Goal: Information Seeking & Learning: Learn about a topic

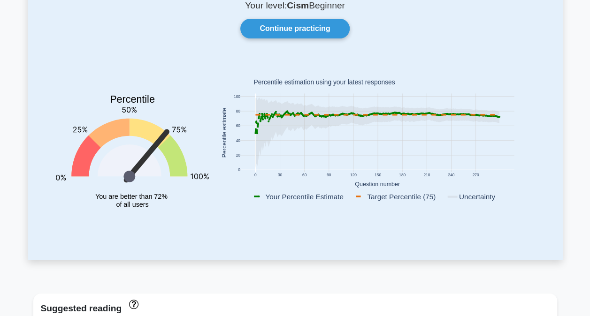
scroll to position [75, 0]
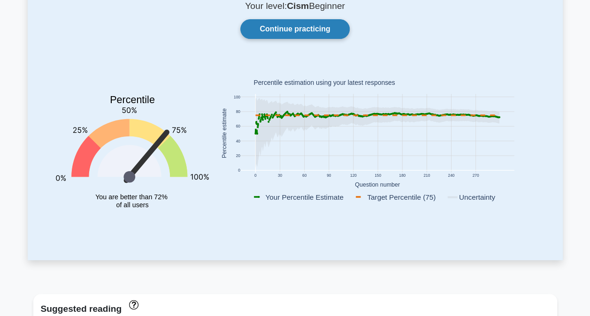
click at [300, 27] on link "Continue practicing" at bounding box center [294, 29] width 109 height 20
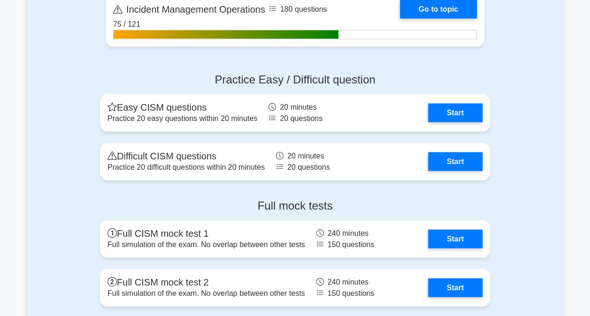
scroll to position [948, 0]
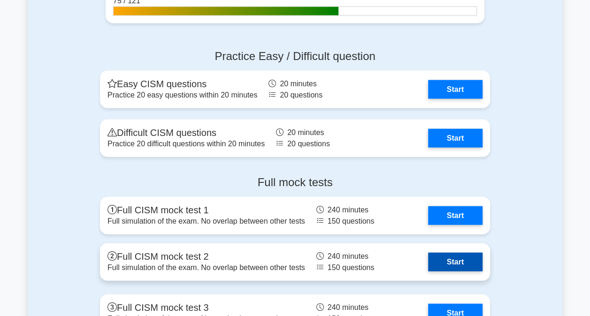
click at [441, 264] on link "Start" at bounding box center [455, 262] width 54 height 19
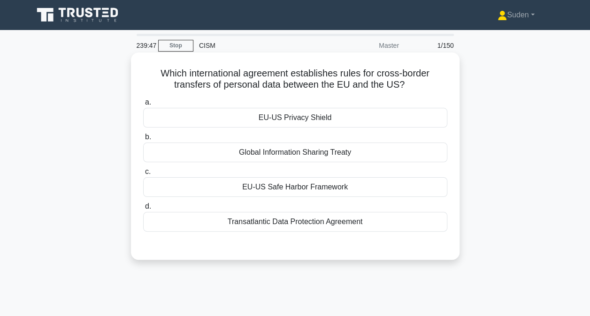
click at [349, 122] on div "EU-US Privacy Shield" at bounding box center [295, 118] width 304 height 20
click at [143, 106] on input "a. EU-US Privacy Shield" at bounding box center [143, 102] width 0 height 6
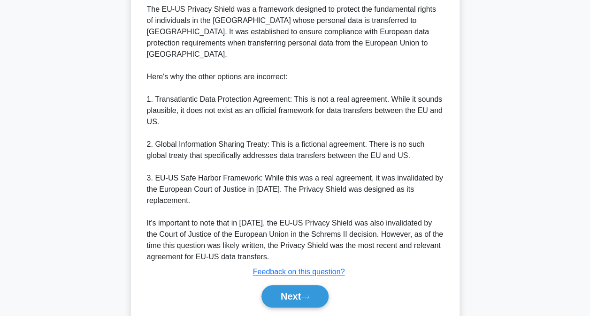
scroll to position [306, 0]
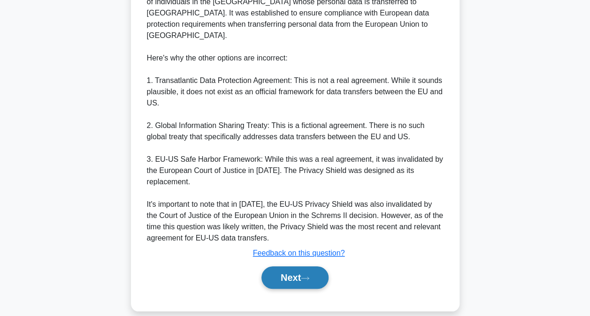
click at [300, 274] on button "Next" at bounding box center [294, 277] width 67 height 23
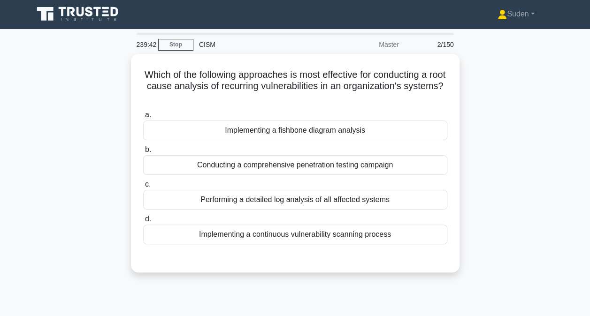
scroll to position [0, 0]
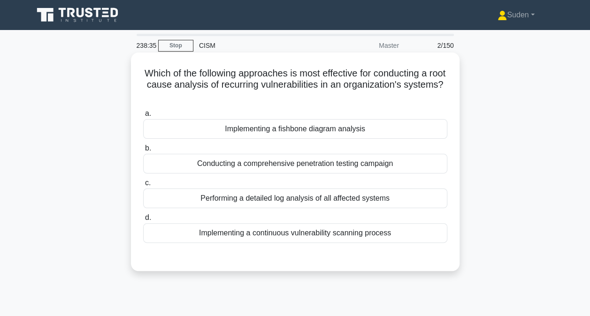
click at [345, 162] on div "Conducting a comprehensive penetration testing campaign" at bounding box center [295, 164] width 304 height 20
click at [143, 152] on input "b. Conducting a comprehensive penetration testing campaign" at bounding box center [143, 148] width 0 height 6
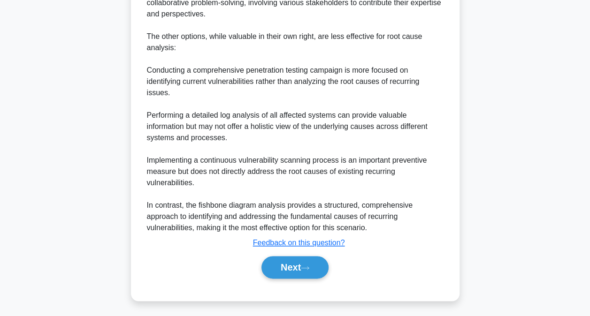
scroll to position [419, 0]
click at [304, 257] on button "Next" at bounding box center [294, 266] width 67 height 23
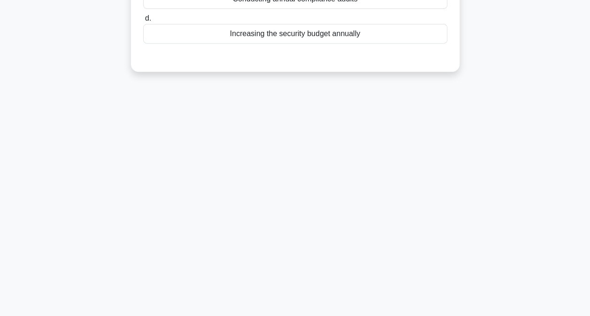
scroll to position [0, 0]
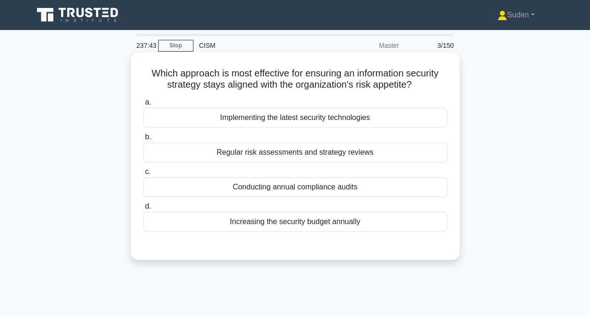
click at [359, 160] on div "Regular risk assessments and strategy reviews" at bounding box center [295, 153] width 304 height 20
click at [143, 140] on input "b. Regular risk assessments and strategy reviews" at bounding box center [143, 137] width 0 height 6
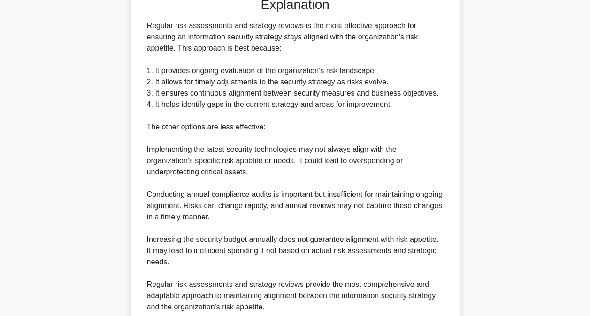
scroll to position [328, 0]
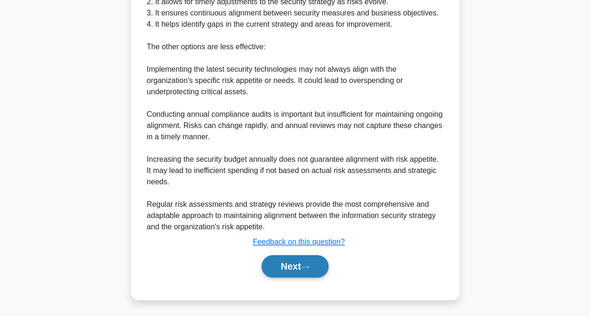
click at [272, 273] on button "Next" at bounding box center [294, 266] width 67 height 23
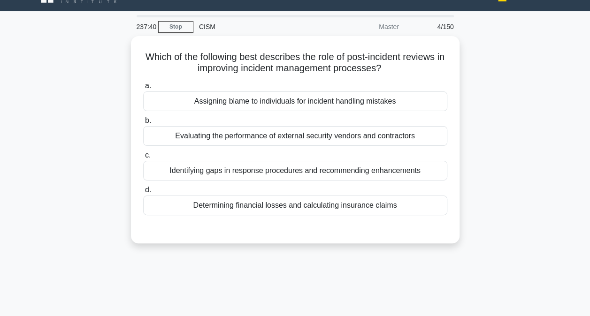
scroll to position [0, 0]
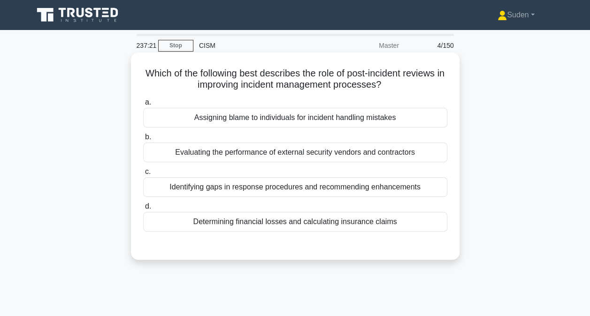
click at [369, 190] on div "Identifying gaps in response procedures and recommending enhancements" at bounding box center [295, 187] width 304 height 20
click at [143, 175] on input "c. Identifying gaps in response procedures and recommending enhancements" at bounding box center [143, 172] width 0 height 6
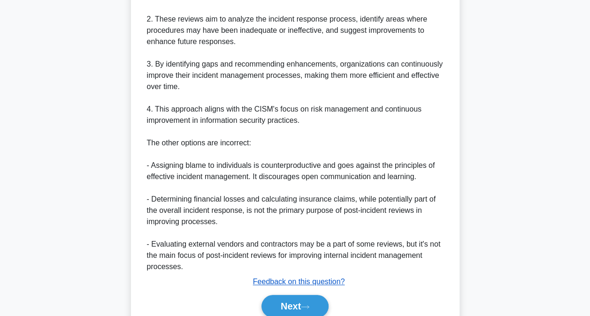
scroll to position [326, 0]
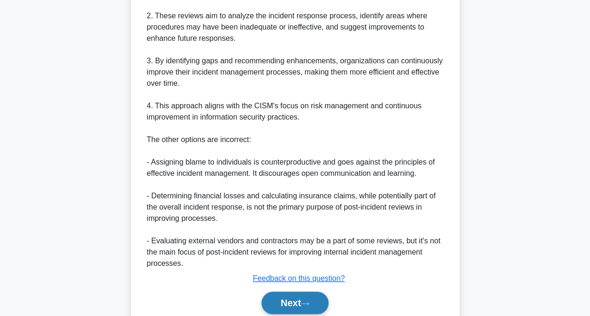
click at [295, 295] on button "Next" at bounding box center [294, 303] width 67 height 23
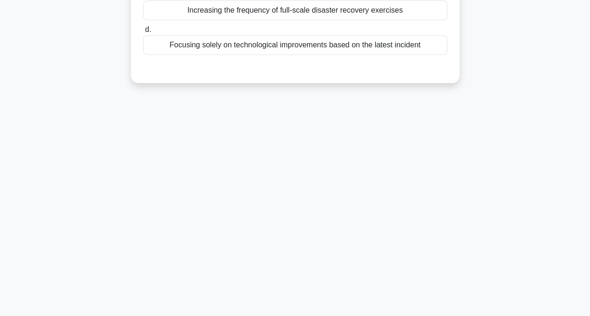
scroll to position [0, 0]
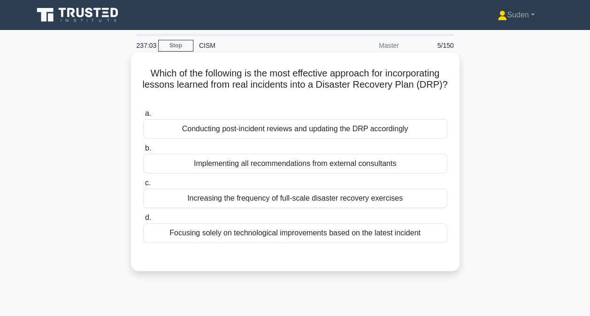
click at [320, 129] on div "Conducting post-incident reviews and updating the DRP accordingly" at bounding box center [295, 129] width 304 height 20
click at [143, 117] on input "a. Conducting post-incident reviews and updating the DRP accordingly" at bounding box center [143, 114] width 0 height 6
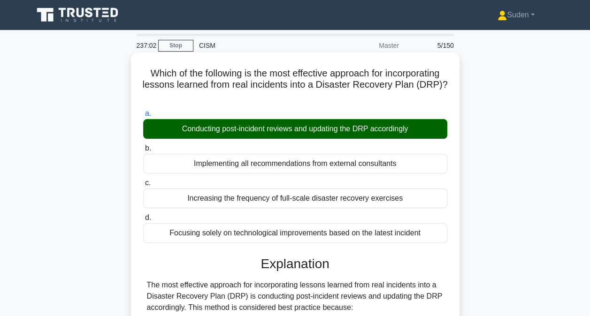
scroll to position [362, 0]
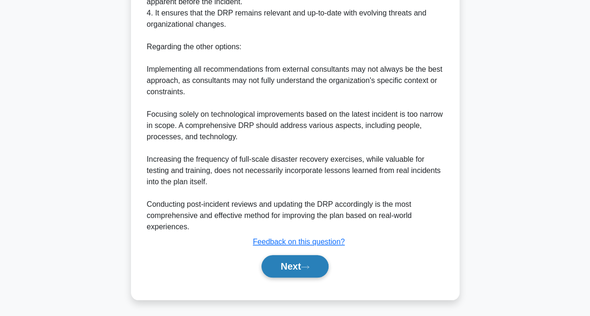
click at [280, 259] on button "Next" at bounding box center [294, 266] width 67 height 23
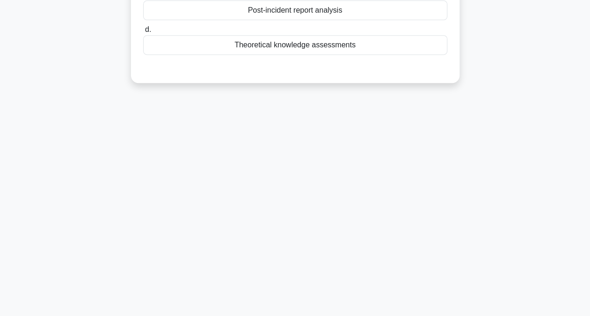
scroll to position [0, 0]
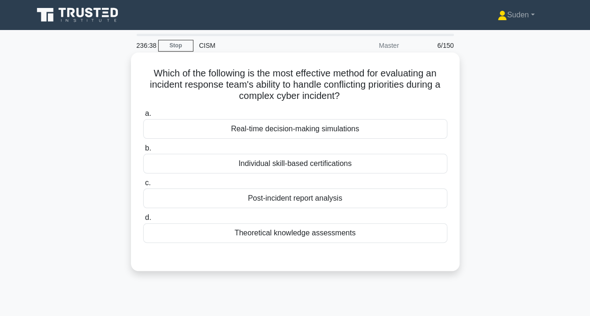
click at [300, 129] on div "Real-time decision-making simulations" at bounding box center [295, 129] width 304 height 20
click at [143, 117] on input "a. Real-time decision-making simulations" at bounding box center [143, 114] width 0 height 6
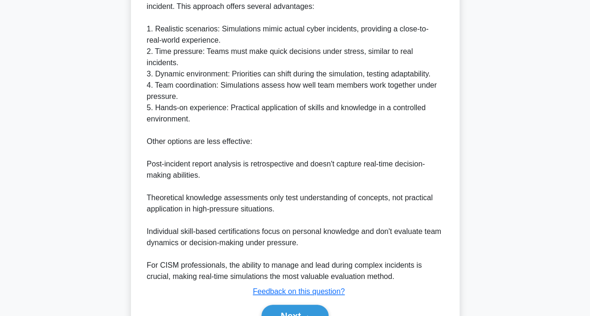
scroll to position [340, 0]
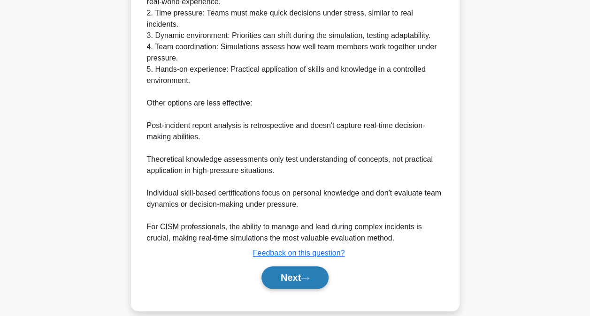
click at [272, 266] on button "Next" at bounding box center [294, 277] width 67 height 23
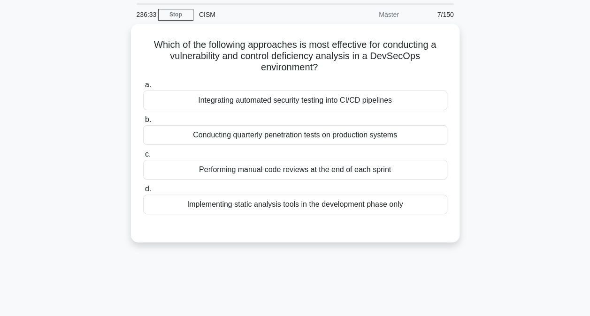
scroll to position [31, 0]
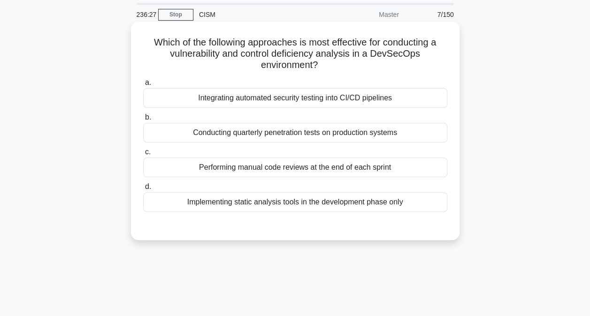
click at [276, 93] on div "Integrating automated security testing into CI/CD pipelines" at bounding box center [295, 98] width 304 height 20
click at [143, 86] on input "a. Integrating automated security testing into CI/CD pipelines" at bounding box center [143, 83] width 0 height 6
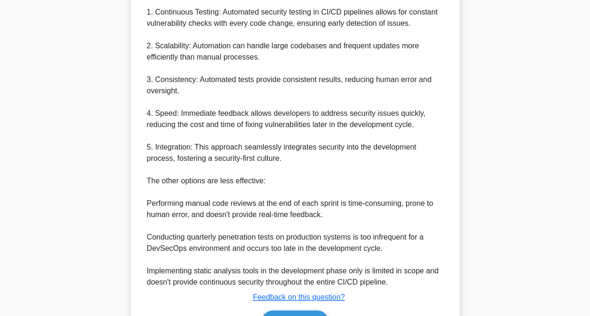
scroll to position [407, 0]
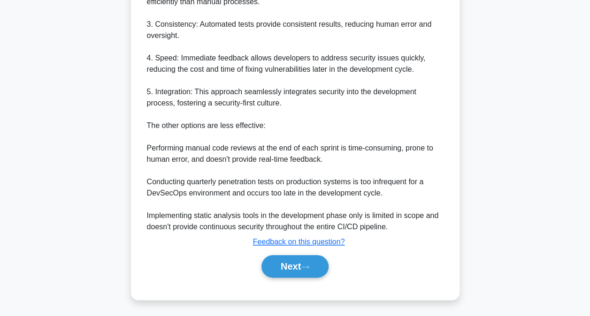
click at [274, 253] on div "Next" at bounding box center [295, 266] width 304 height 30
click at [308, 256] on button "Next" at bounding box center [294, 266] width 67 height 23
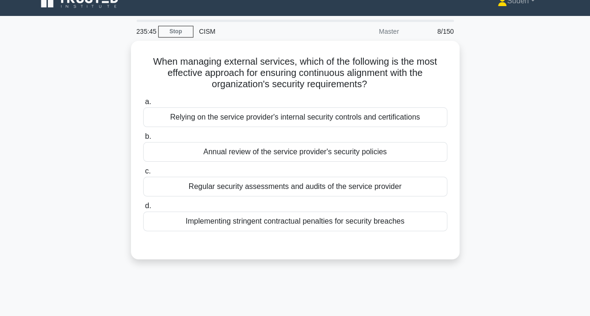
scroll to position [0, 0]
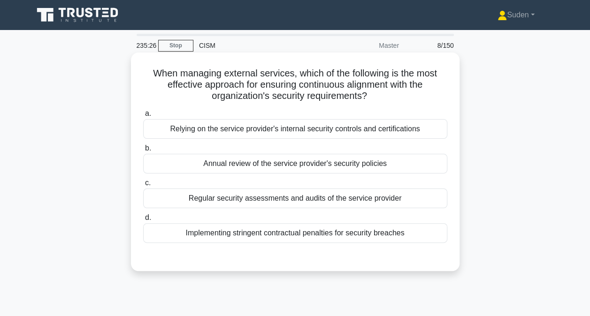
click at [161, 191] on div "Regular security assessments and audits of the service provider" at bounding box center [295, 199] width 304 height 20
click at [143, 186] on input "c. Regular security assessments and audits of the service provider" at bounding box center [143, 183] width 0 height 6
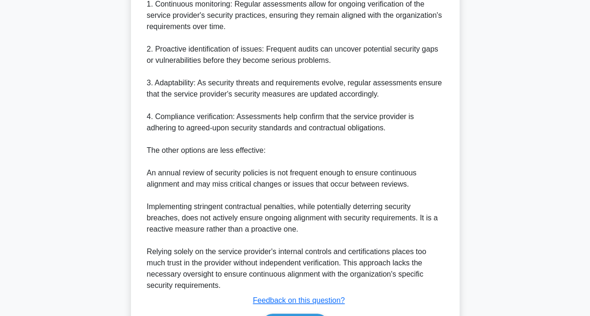
scroll to position [338, 0]
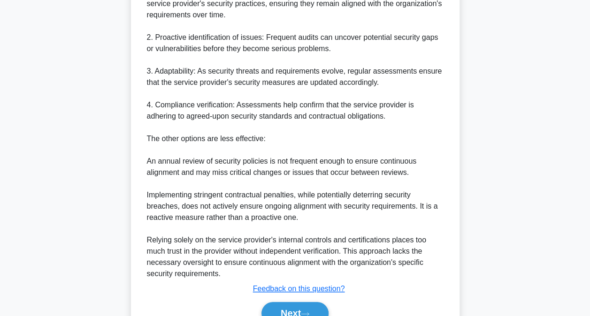
click at [274, 300] on div "Next" at bounding box center [295, 313] width 304 height 30
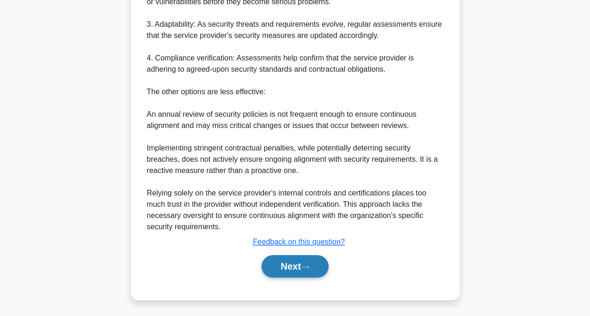
click at [288, 268] on button "Next" at bounding box center [294, 266] width 67 height 23
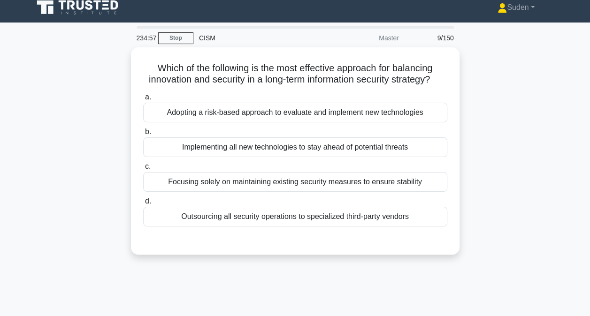
scroll to position [7, 0]
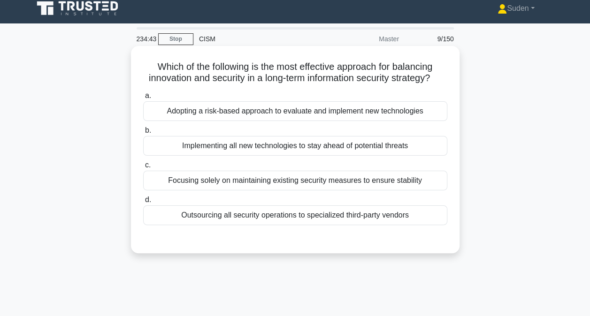
click at [318, 119] on div "Adopting a risk-based approach to evaluate and implement new technologies" at bounding box center [295, 111] width 304 height 20
click at [143, 99] on input "a. Adopting a risk-based approach to evaluate and implement new technologies" at bounding box center [143, 96] width 0 height 6
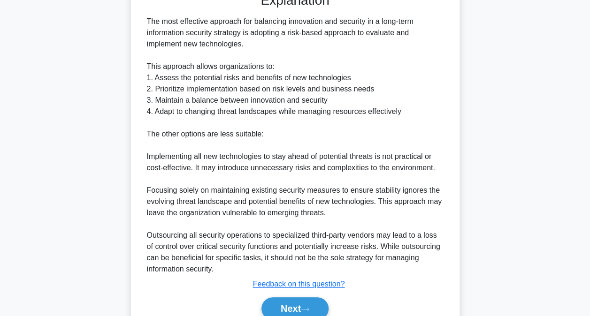
scroll to position [306, 0]
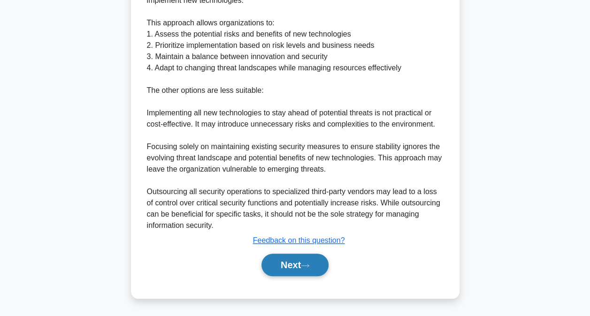
click at [284, 257] on button "Next" at bounding box center [294, 265] width 67 height 23
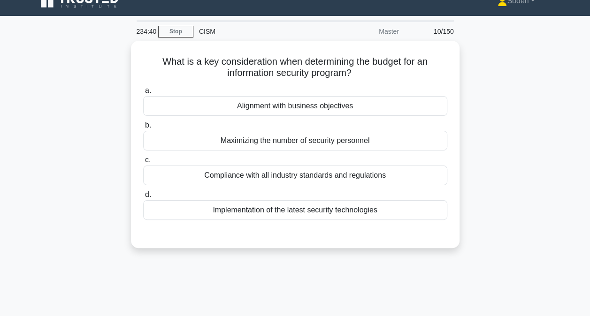
scroll to position [0, 0]
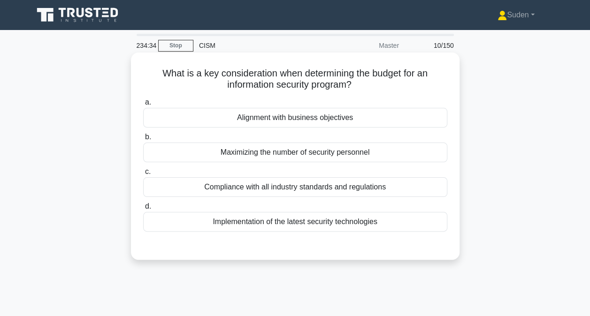
click at [280, 118] on div "Alignment with business objectives" at bounding box center [295, 118] width 304 height 20
click at [143, 106] on input "a. Alignment with business objectives" at bounding box center [143, 102] width 0 height 6
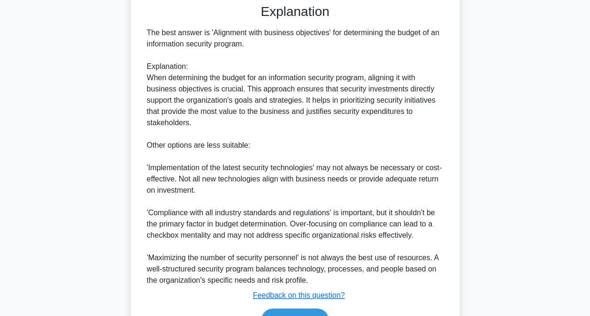
scroll to position [295, 0]
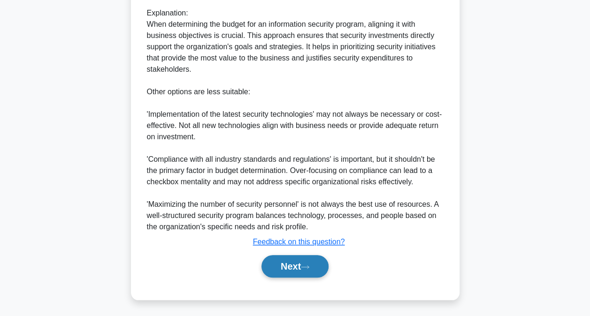
click at [269, 271] on button "Next" at bounding box center [294, 266] width 67 height 23
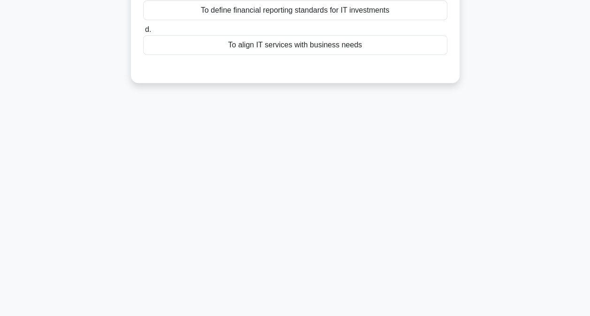
scroll to position [0, 0]
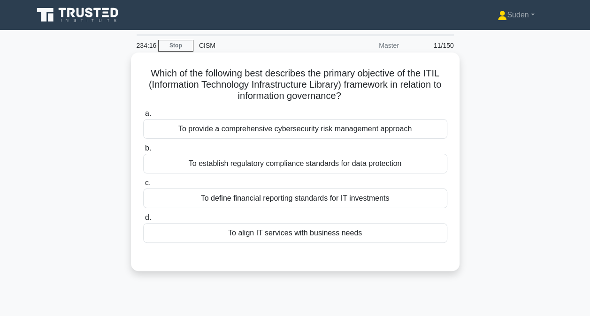
click at [270, 236] on div "To align IT services with business needs" at bounding box center [295, 233] width 304 height 20
click at [143, 221] on input "d. To align IT services with business needs" at bounding box center [143, 218] width 0 height 6
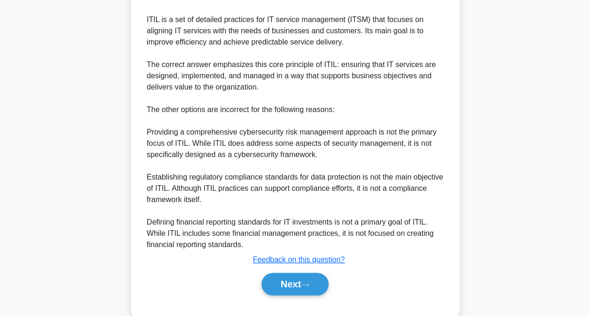
scroll to position [328, 0]
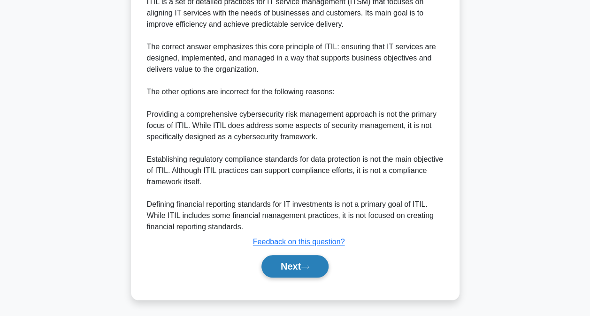
click at [272, 267] on button "Next" at bounding box center [294, 266] width 67 height 23
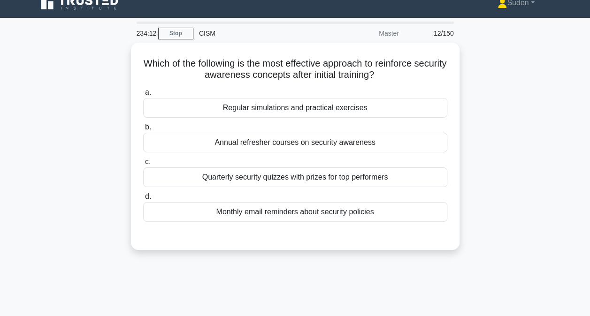
scroll to position [11, 0]
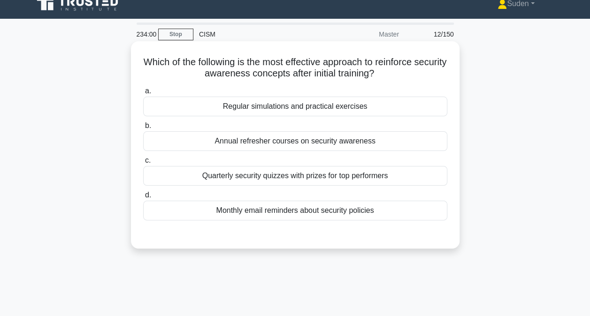
click at [283, 111] on div "Regular simulations and practical exercises" at bounding box center [295, 107] width 304 height 20
click at [143, 94] on input "a. Regular simulations and practical exercises" at bounding box center [143, 91] width 0 height 6
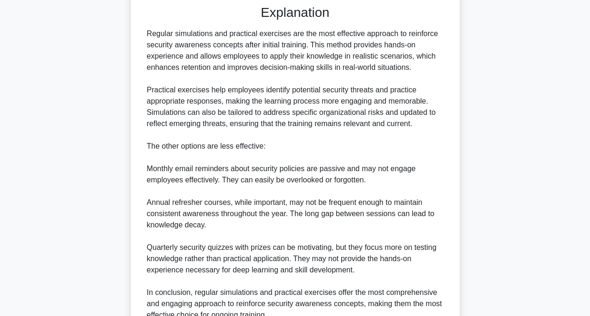
scroll to position [328, 0]
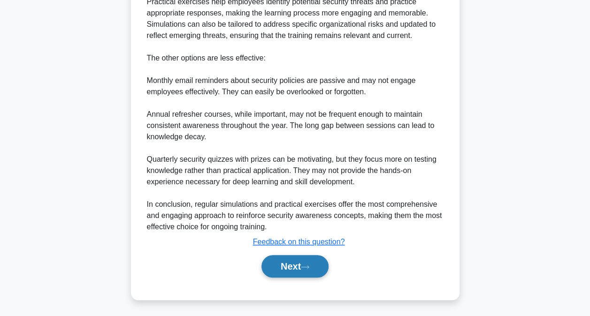
click at [271, 271] on button "Next" at bounding box center [294, 266] width 67 height 23
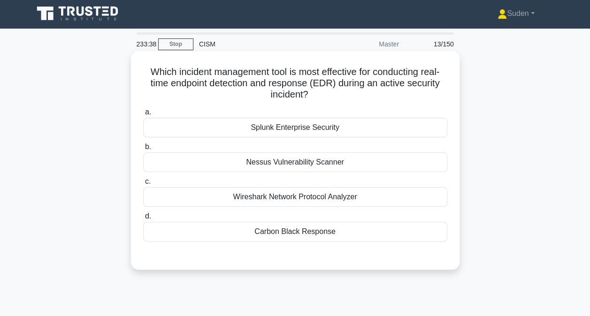
scroll to position [2, 0]
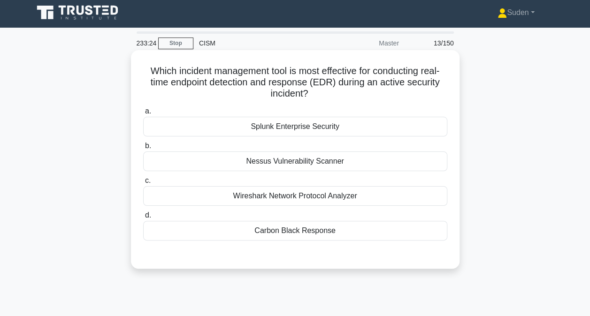
click at [342, 229] on div "Carbon Black Response" at bounding box center [295, 231] width 304 height 20
click at [143, 219] on input "d. Carbon Black Response" at bounding box center [143, 216] width 0 height 6
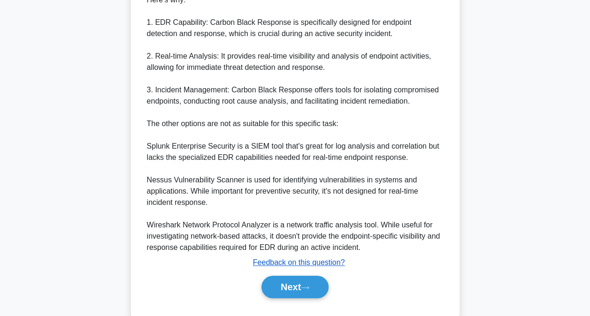
scroll to position [320, 0]
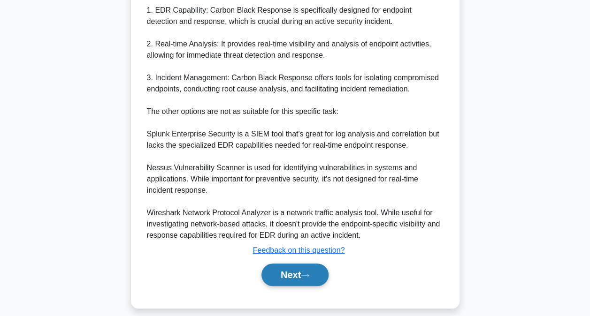
click at [311, 267] on button "Next" at bounding box center [294, 275] width 67 height 23
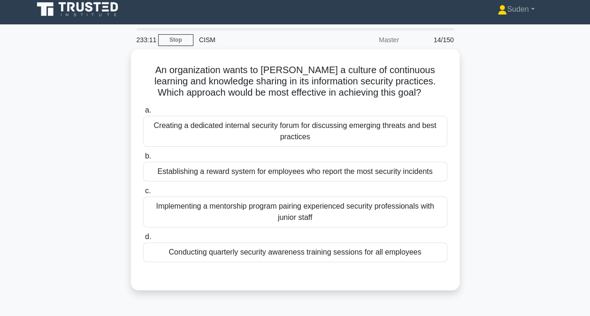
scroll to position [6, 0]
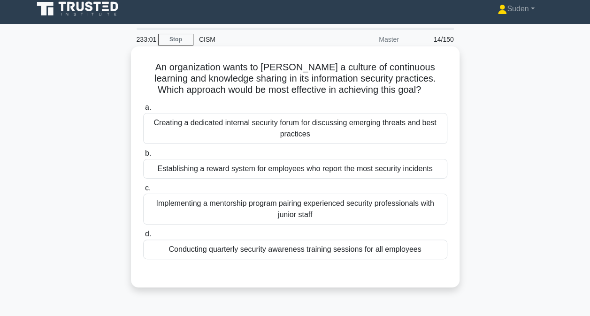
click at [334, 166] on div "Establishing a reward system for employees who report the most security inciden…" at bounding box center [295, 169] width 304 height 20
click at [143, 157] on input "b. Establishing a reward system for employees who report the most security inci…" at bounding box center [143, 154] width 0 height 6
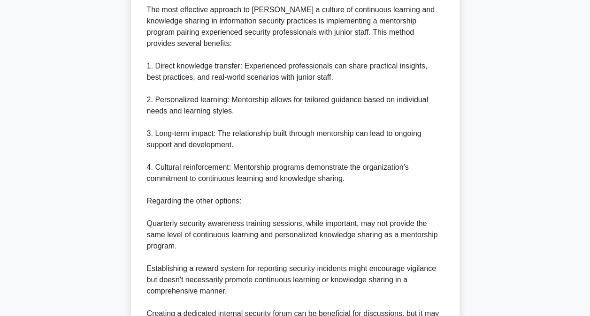
scroll to position [442, 0]
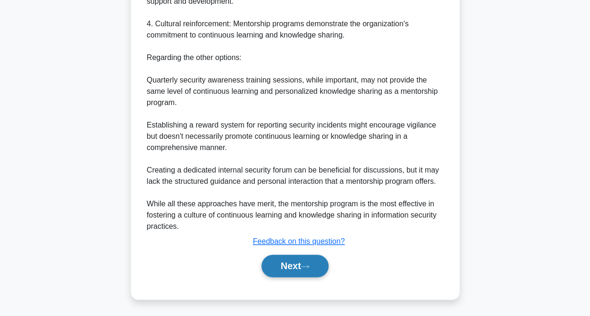
click at [296, 270] on button "Next" at bounding box center [294, 266] width 67 height 23
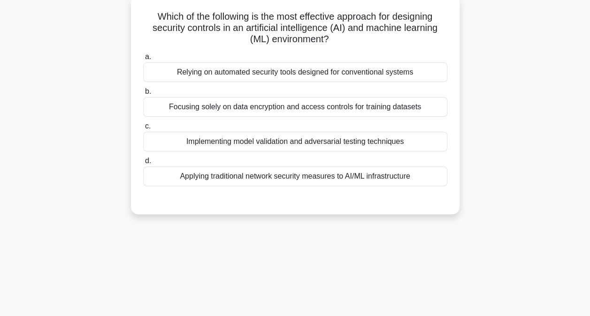
scroll to position [45, 0]
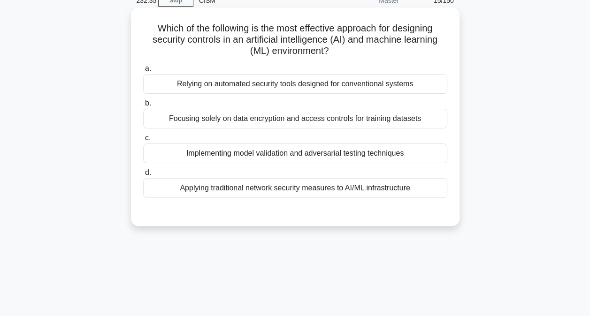
click at [317, 147] on div "Implementing model validation and adversarial testing techniques" at bounding box center [295, 154] width 304 height 20
click at [143, 141] on input "c. Implementing model validation and adversarial testing techniques" at bounding box center [143, 138] width 0 height 6
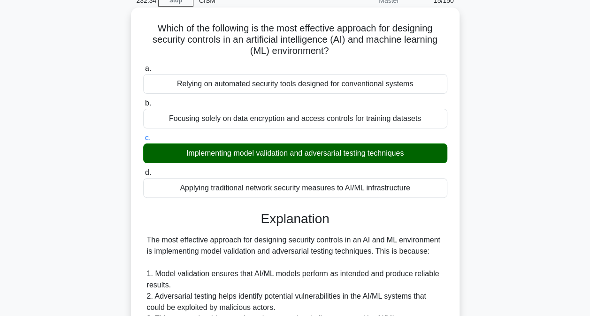
scroll to position [351, 0]
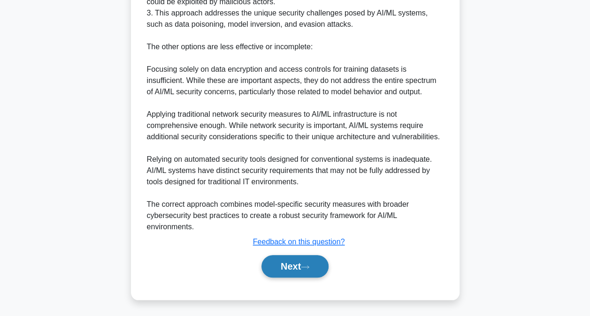
click at [292, 261] on button "Next" at bounding box center [294, 266] width 67 height 23
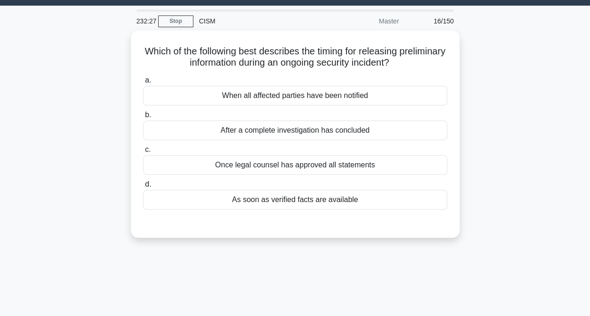
scroll to position [23, 0]
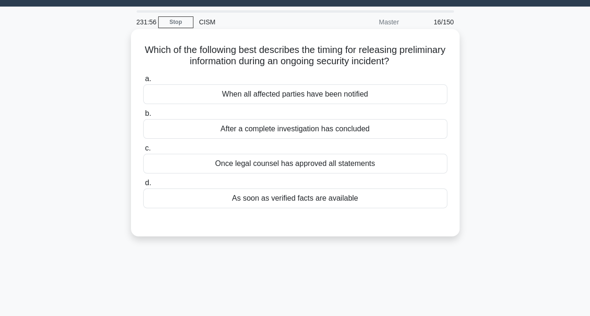
click at [318, 197] on div "As soon as verified facts are available" at bounding box center [295, 199] width 304 height 20
click at [143, 186] on input "d. As soon as verified facts are available" at bounding box center [143, 183] width 0 height 6
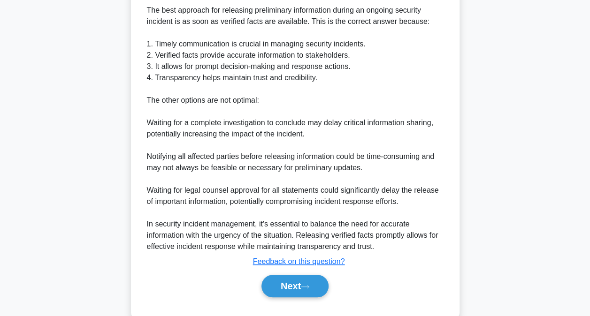
scroll to position [283, 0]
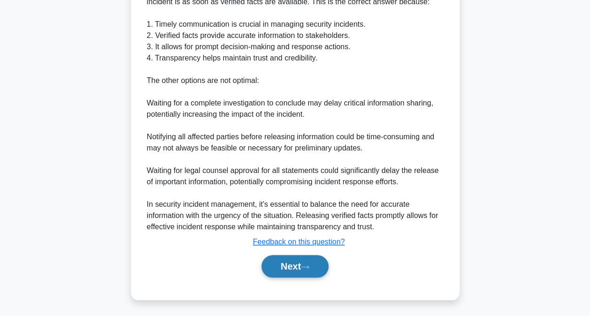
click at [289, 271] on button "Next" at bounding box center [294, 266] width 67 height 23
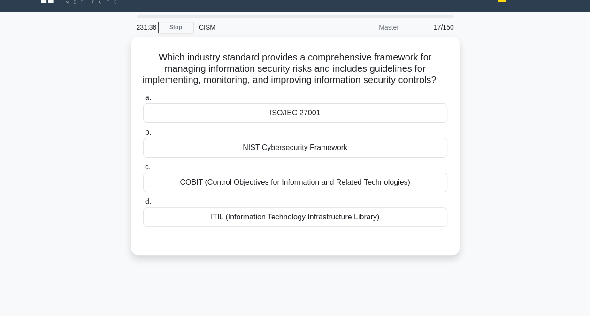
scroll to position [19, 0]
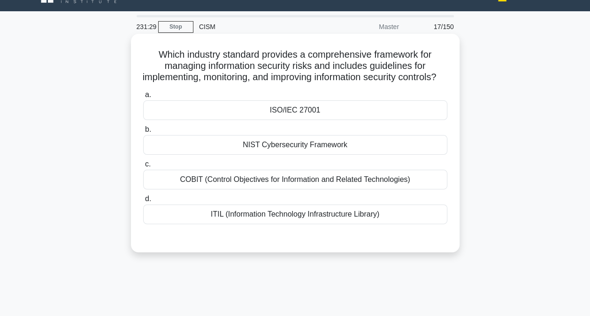
click at [306, 117] on div "ISO/IEC 27001" at bounding box center [295, 110] width 304 height 20
click at [143, 98] on input "a. ISO/IEC 27001" at bounding box center [143, 95] width 0 height 6
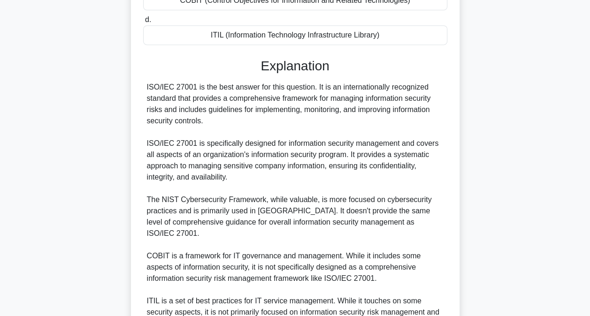
scroll to position [316, 0]
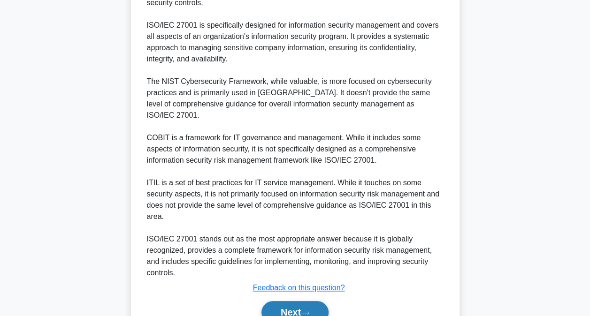
click at [279, 306] on button "Next" at bounding box center [294, 312] width 67 height 23
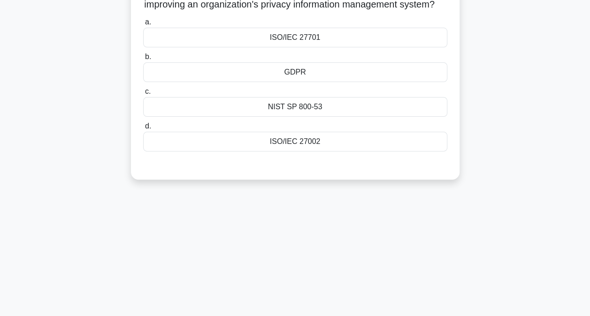
scroll to position [0, 0]
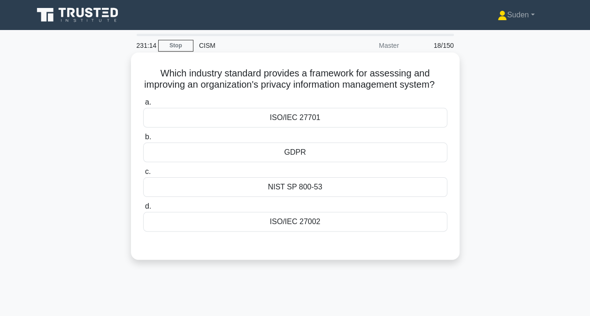
click at [342, 121] on div "ISO/IEC 27701" at bounding box center [295, 118] width 304 height 20
click at [143, 106] on input "a. ISO/IEC 27701" at bounding box center [143, 102] width 0 height 6
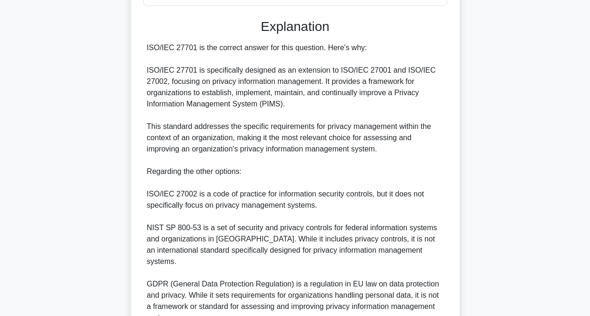
scroll to position [362, 0]
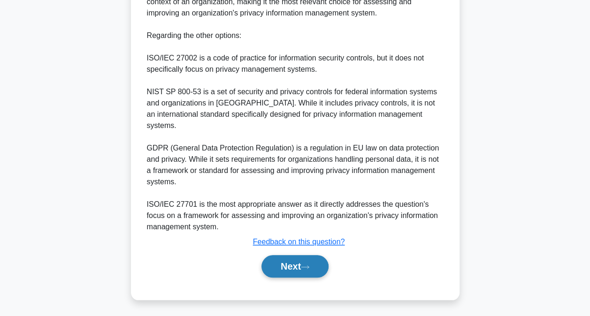
click at [276, 270] on button "Next" at bounding box center [294, 266] width 67 height 23
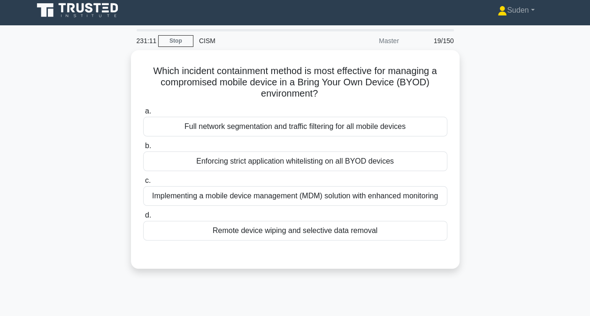
scroll to position [0, 0]
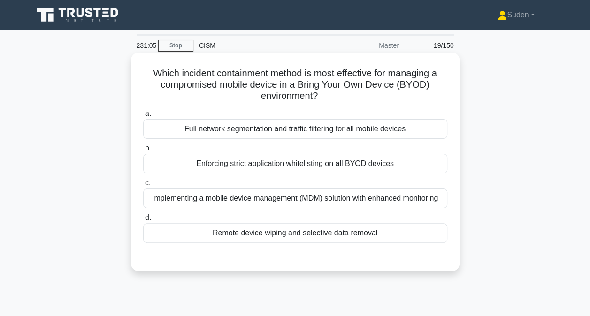
click at [275, 204] on div "Implementing a mobile device management (MDM) solution with enhanced monitoring" at bounding box center [295, 199] width 304 height 20
click at [143, 186] on input "c. Implementing a mobile device management (MDM) solution with enhanced monitor…" at bounding box center [143, 183] width 0 height 6
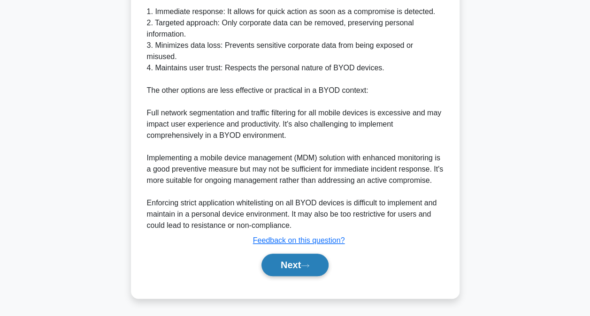
scroll to position [380, 0]
click at [289, 272] on button "Next" at bounding box center [294, 265] width 67 height 23
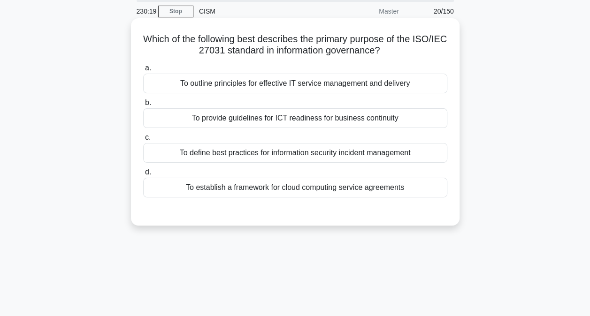
scroll to position [31, 0]
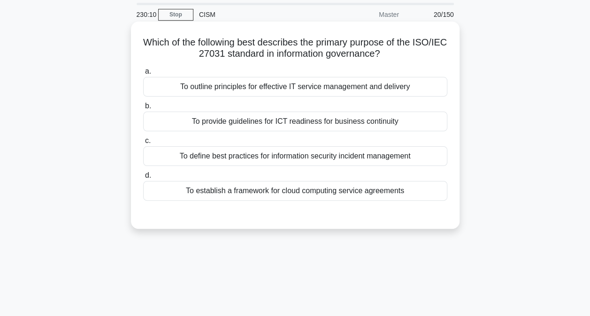
click at [348, 191] on div "To establish a framework for cloud computing service agreements" at bounding box center [295, 191] width 304 height 20
click at [143, 179] on input "d. To establish a framework for cloud computing service agreements" at bounding box center [143, 176] width 0 height 6
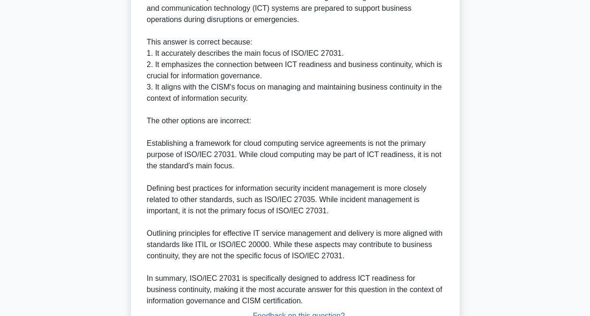
scroll to position [342, 0]
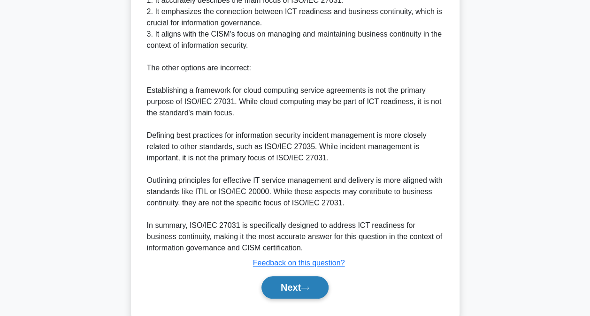
click at [301, 292] on button "Next" at bounding box center [294, 287] width 67 height 23
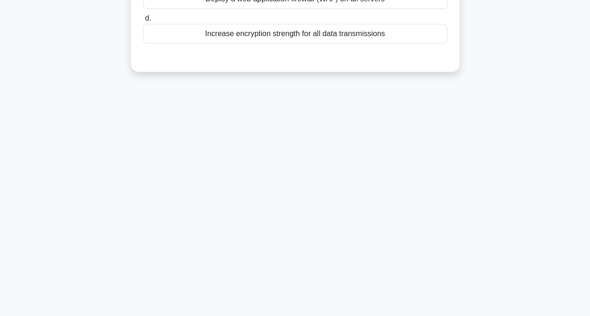
scroll to position [0, 0]
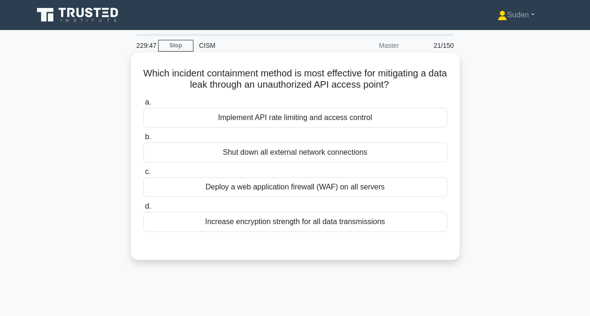
click at [316, 113] on div "Implement API rate limiting and access control" at bounding box center [295, 118] width 304 height 20
click at [143, 106] on input "a. Implement API rate limiting and access control" at bounding box center [143, 102] width 0 height 6
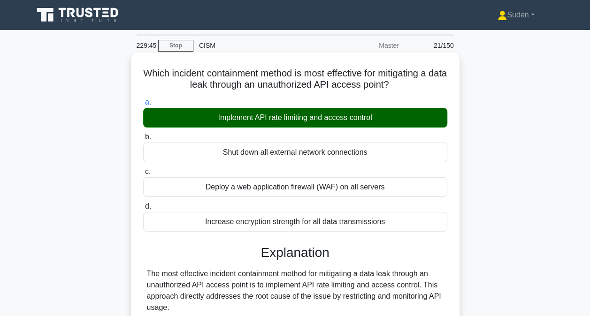
scroll to position [295, 0]
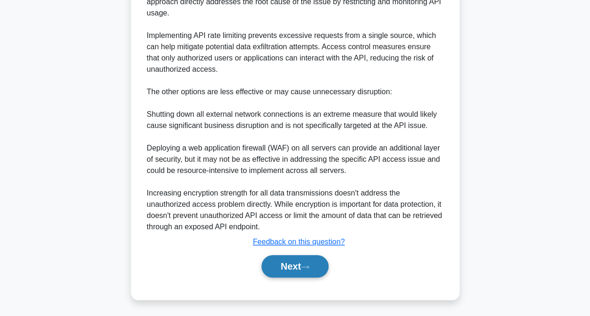
click at [279, 274] on button "Next" at bounding box center [294, 266] width 67 height 23
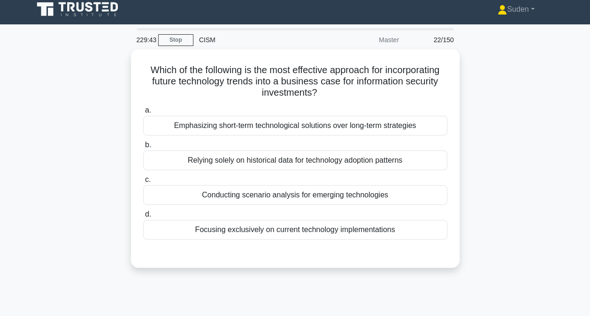
scroll to position [0, 0]
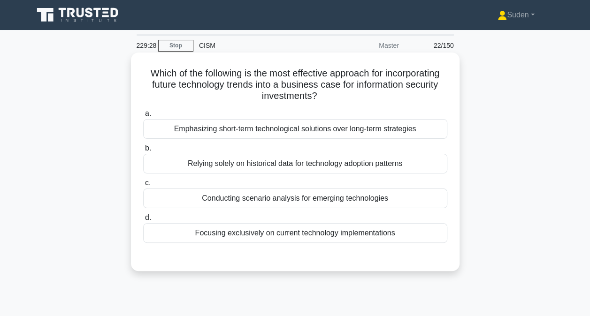
click at [299, 197] on div "Conducting scenario analysis for emerging technologies" at bounding box center [295, 199] width 304 height 20
click at [143, 186] on input "c. Conducting scenario analysis for emerging technologies" at bounding box center [143, 183] width 0 height 6
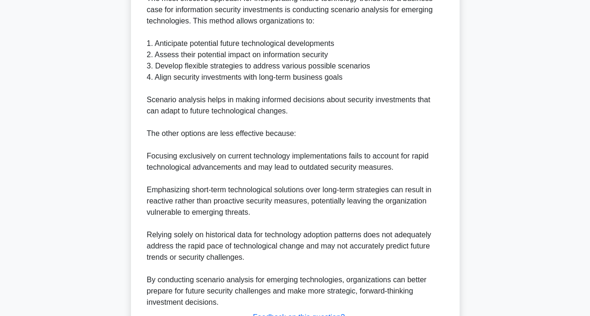
scroll to position [362, 0]
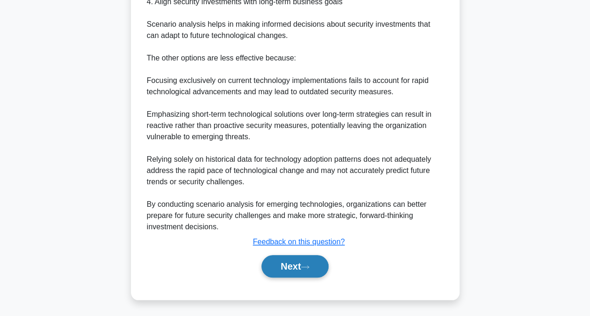
click at [298, 256] on button "Next" at bounding box center [294, 266] width 67 height 23
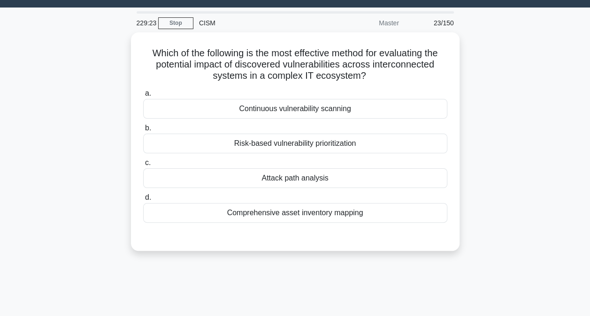
scroll to position [0, 0]
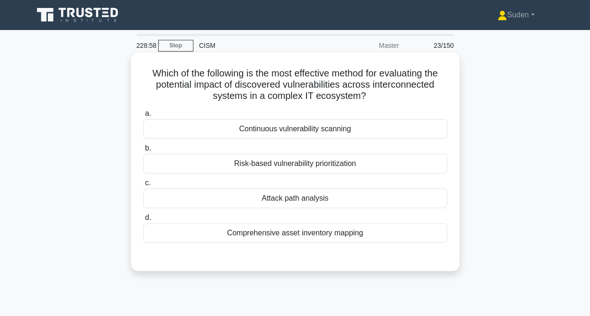
click at [296, 201] on div "Attack path analysis" at bounding box center [295, 199] width 304 height 20
click at [143, 186] on input "c. Attack path analysis" at bounding box center [143, 183] width 0 height 6
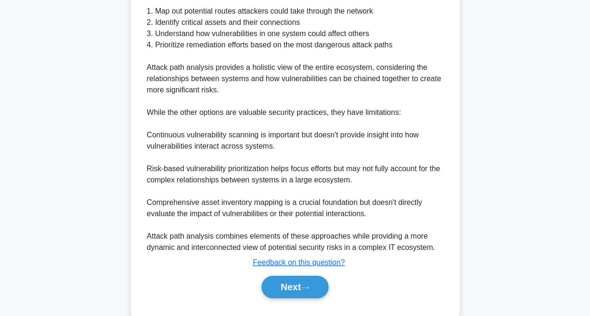
scroll to position [324, 0]
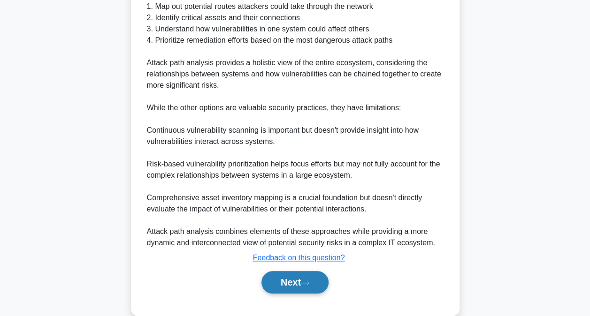
click at [298, 275] on button "Next" at bounding box center [294, 282] width 67 height 23
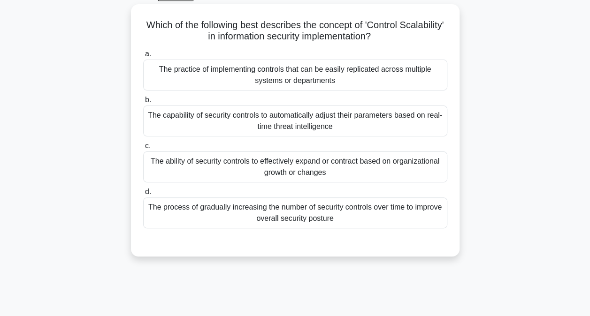
scroll to position [50, 0]
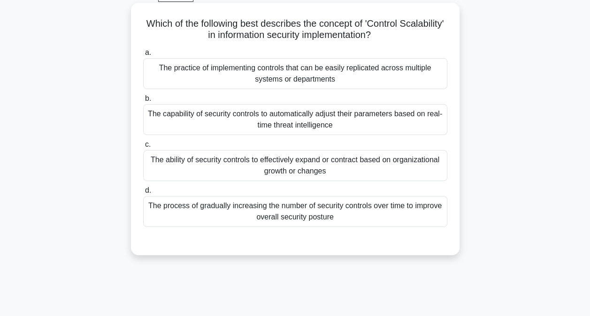
click at [352, 173] on div "The ability of security controls to effectively expand or contract based on org…" at bounding box center [295, 165] width 304 height 31
click at [143, 148] on input "c. The ability of security controls to effectively expand or contract based on …" at bounding box center [143, 145] width 0 height 6
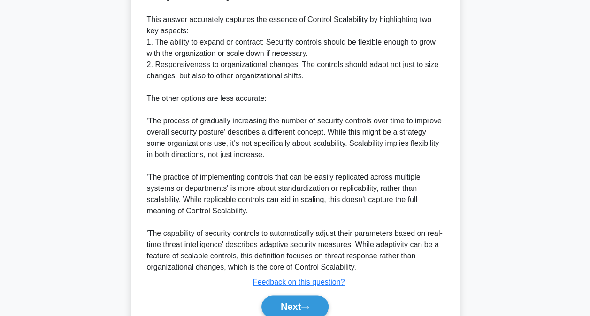
scroll to position [430, 0]
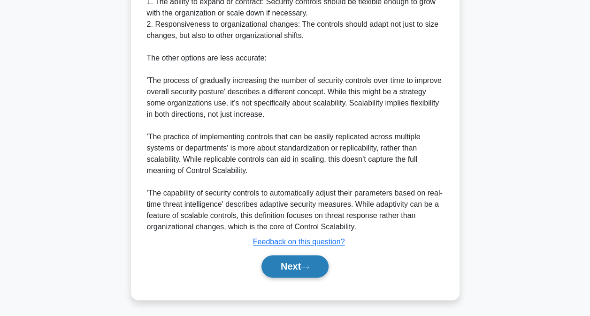
click at [286, 261] on button "Next" at bounding box center [294, 266] width 67 height 23
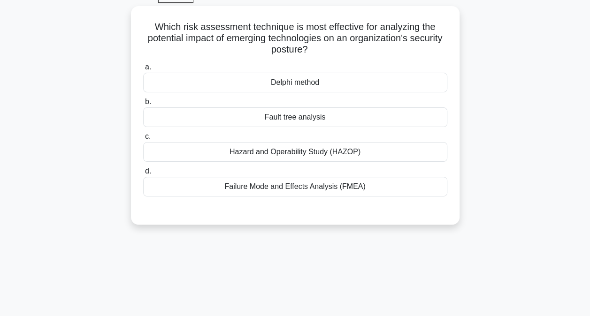
scroll to position [47, 0]
click at [303, 157] on div "Hazard and Operability Study (HAZOP)" at bounding box center [295, 152] width 304 height 20
click at [143, 139] on input "c. Hazard and Operability Study (HAZOP)" at bounding box center [143, 136] width 0 height 6
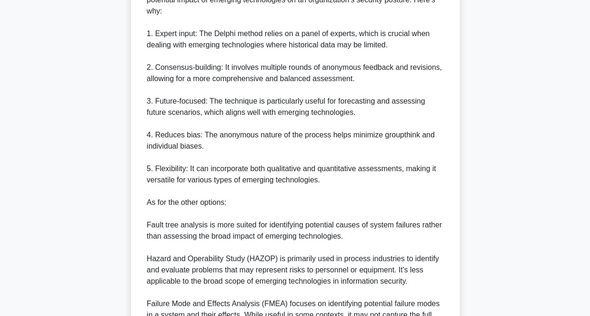
scroll to position [369, 0]
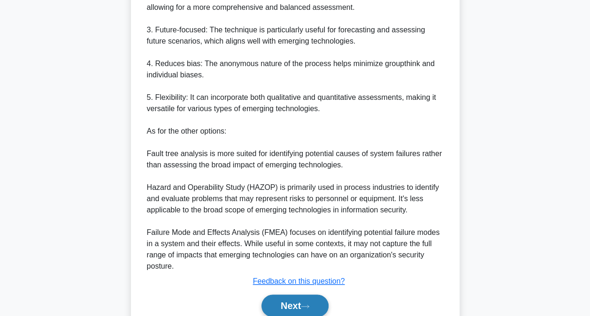
click at [281, 303] on button "Next" at bounding box center [294, 306] width 67 height 23
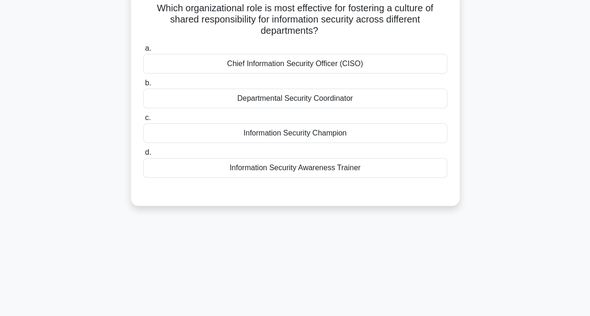
scroll to position [0, 0]
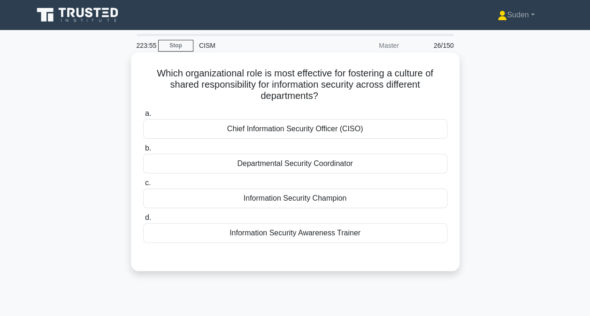
click at [276, 128] on div "Chief Information Security Officer (CISO)" at bounding box center [295, 129] width 304 height 20
click at [143, 117] on input "a. Chief Information Security Officer (CISO)" at bounding box center [143, 114] width 0 height 6
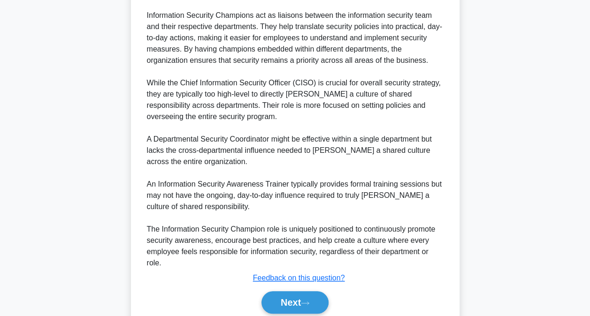
scroll to position [364, 0]
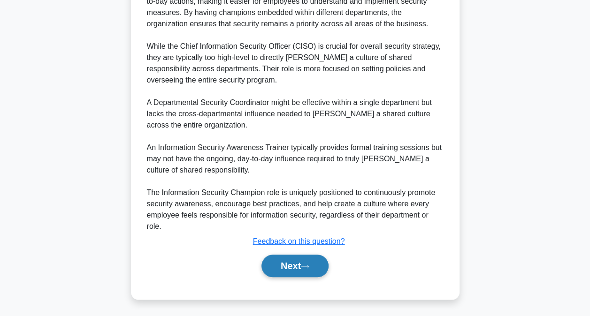
click at [298, 272] on button "Next" at bounding box center [294, 266] width 67 height 23
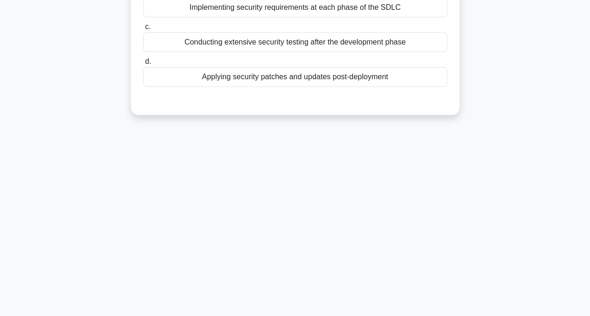
scroll to position [0, 0]
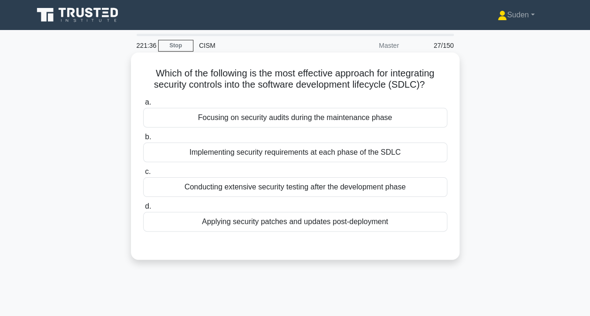
click at [326, 155] on div "Implementing security requirements at each phase of the SDLC" at bounding box center [295, 153] width 304 height 20
click at [143, 140] on input "b. Implementing security requirements at each phase of the SDLC" at bounding box center [143, 137] width 0 height 6
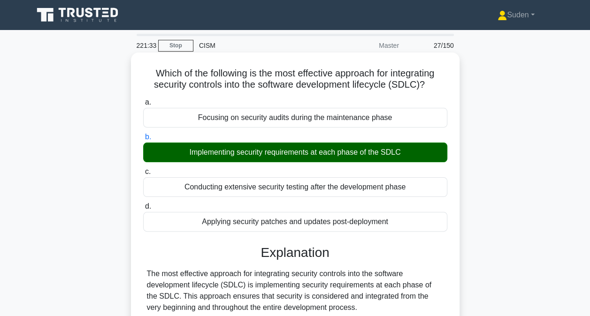
scroll to position [295, 0]
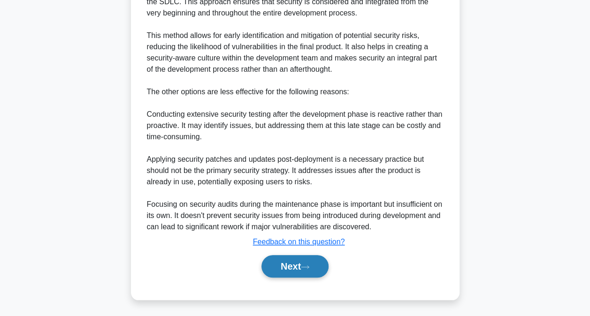
click at [295, 268] on button "Next" at bounding box center [294, 266] width 67 height 23
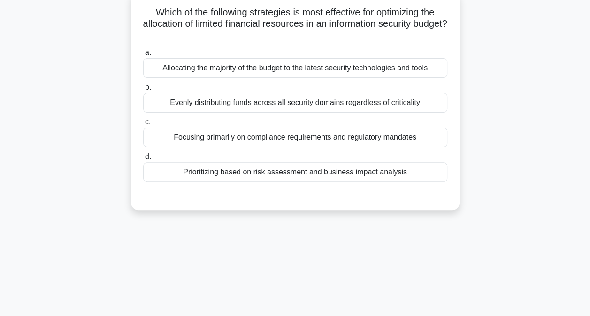
scroll to position [62, 0]
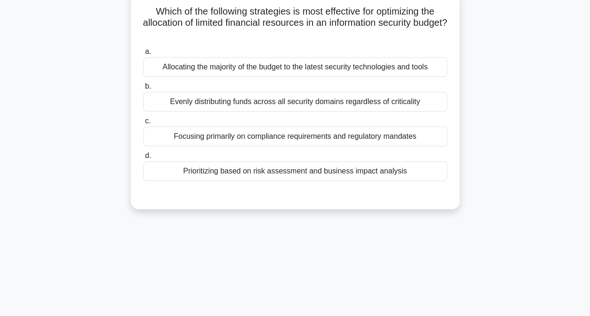
click at [220, 175] on div "Prioritizing based on risk assessment and business impact analysis" at bounding box center [295, 171] width 304 height 20
click at [143, 159] on input "d. Prioritizing based on risk assessment and business impact analysis" at bounding box center [143, 156] width 0 height 6
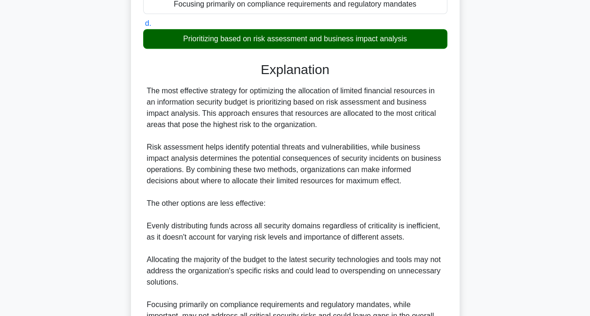
scroll to position [340, 0]
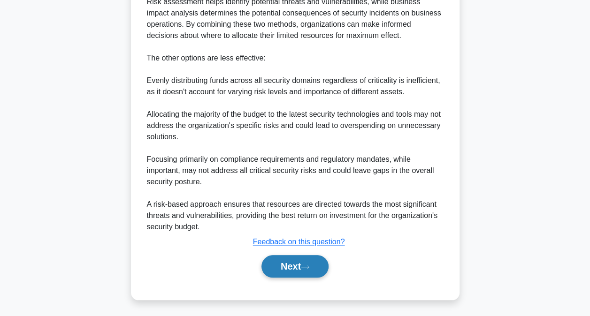
click at [289, 268] on button "Next" at bounding box center [294, 266] width 67 height 23
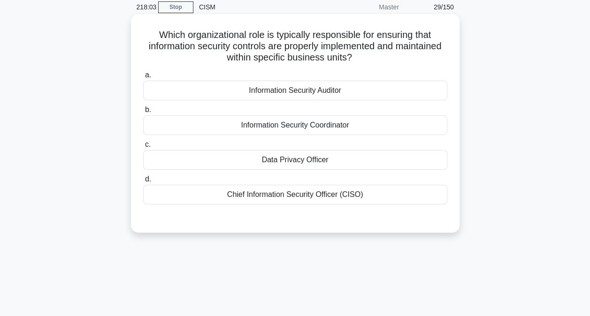
scroll to position [39, 0]
click at [314, 122] on div "Information Security Coordinator" at bounding box center [295, 124] width 304 height 20
click at [143, 112] on input "b. Information Security Coordinator" at bounding box center [143, 109] width 0 height 6
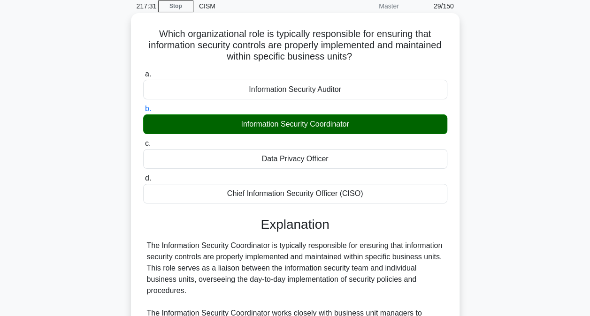
scroll to position [295, 0]
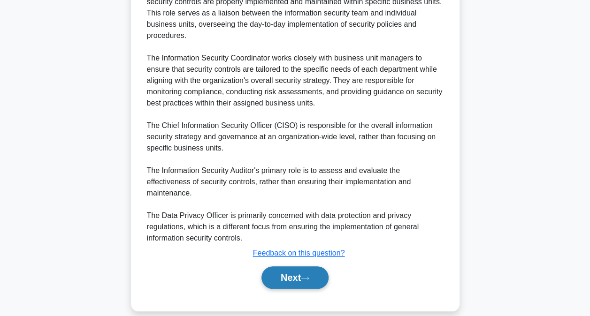
click at [289, 266] on button "Next" at bounding box center [294, 277] width 67 height 23
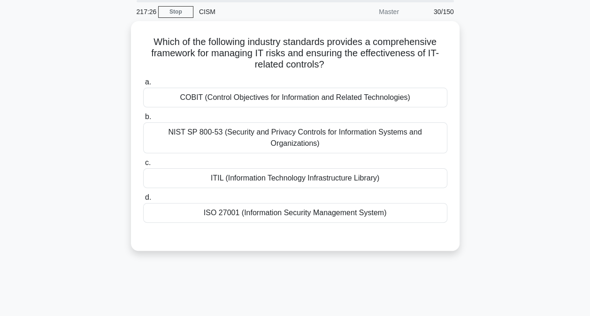
scroll to position [34, 0]
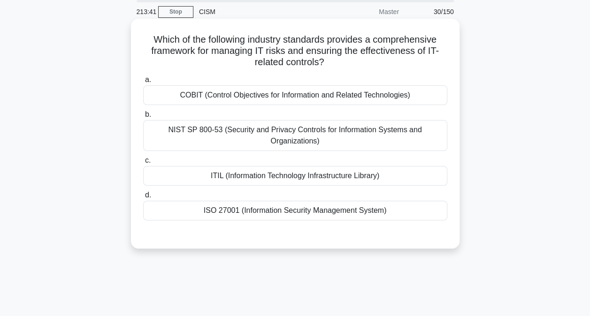
click at [295, 93] on div "COBIT (Control Objectives for Information and Related Technologies)" at bounding box center [295, 95] width 304 height 20
click at [143, 83] on input "a. COBIT (Control Objectives for Information and Related Technologies)" at bounding box center [143, 80] width 0 height 6
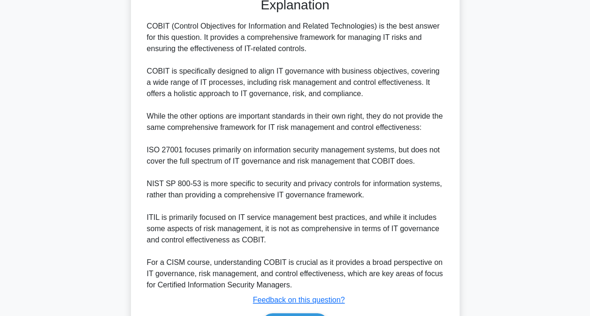
scroll to position [299, 0]
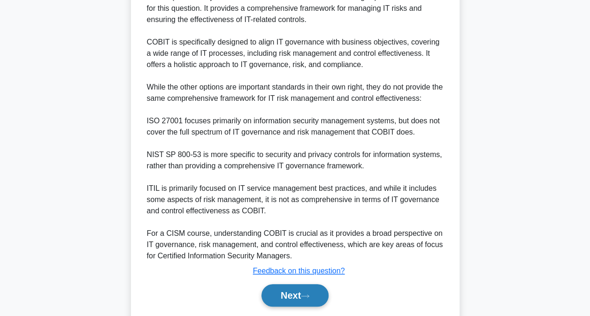
click at [293, 290] on button "Next" at bounding box center [294, 295] width 67 height 23
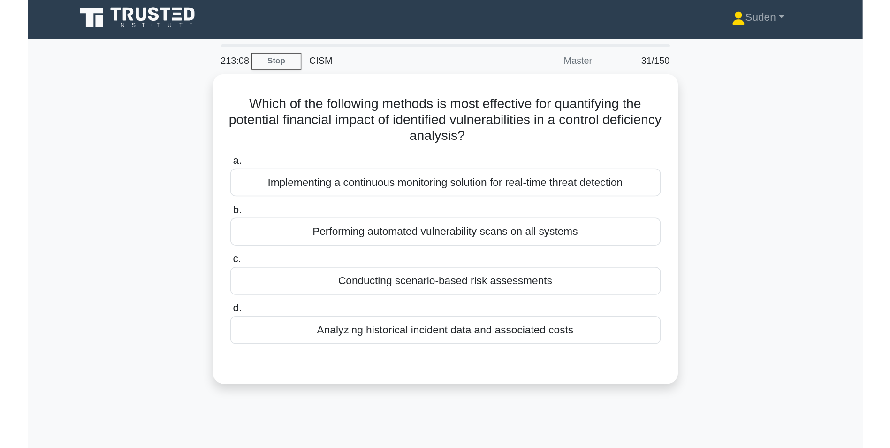
scroll to position [0, 0]
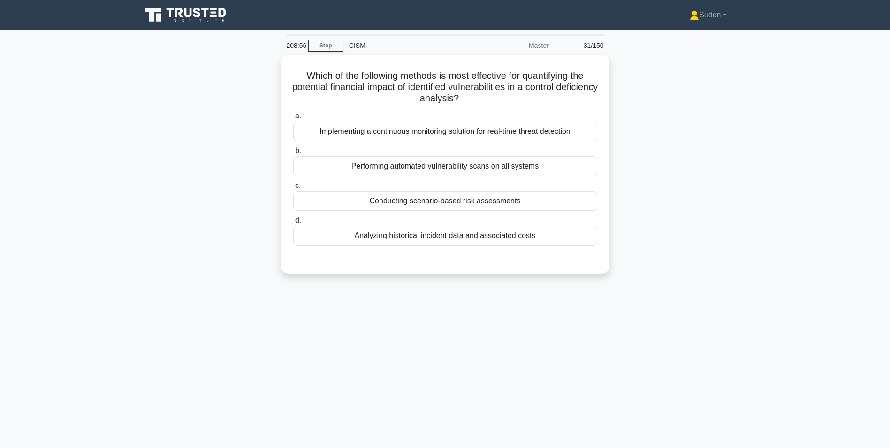
drag, startPoint x: 865, startPoint y: 1, endPoint x: 646, endPoint y: 127, distance: 252.8
click at [589, 127] on div "Which of the following methods is most effective for quantifying the potential …" at bounding box center [445, 170] width 619 height 230
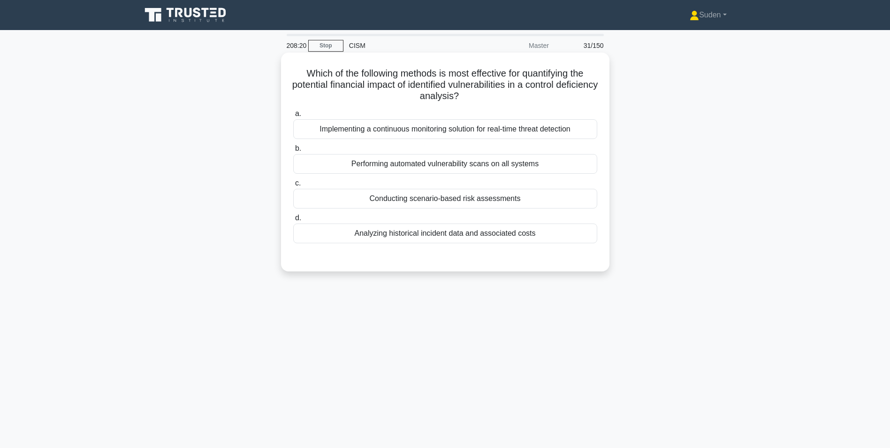
click at [430, 198] on div "Conducting scenario-based risk assessments" at bounding box center [445, 199] width 304 height 20
click at [293, 186] on input "c. Conducting scenario-based risk assessments" at bounding box center [293, 183] width 0 height 6
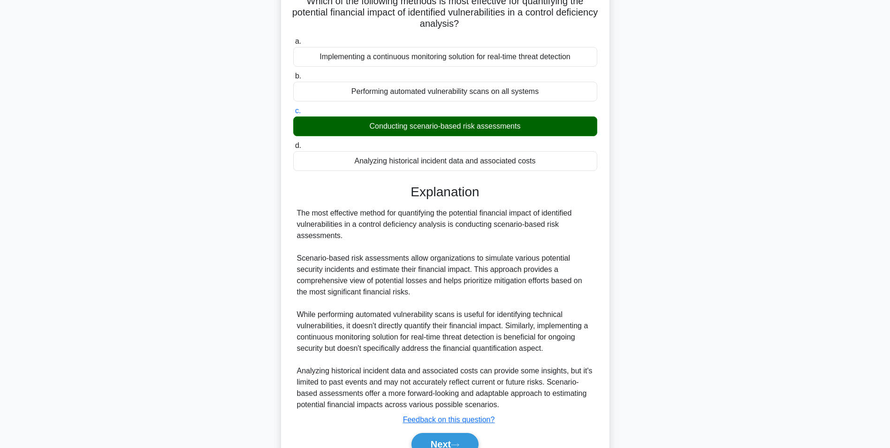
scroll to position [120, 0]
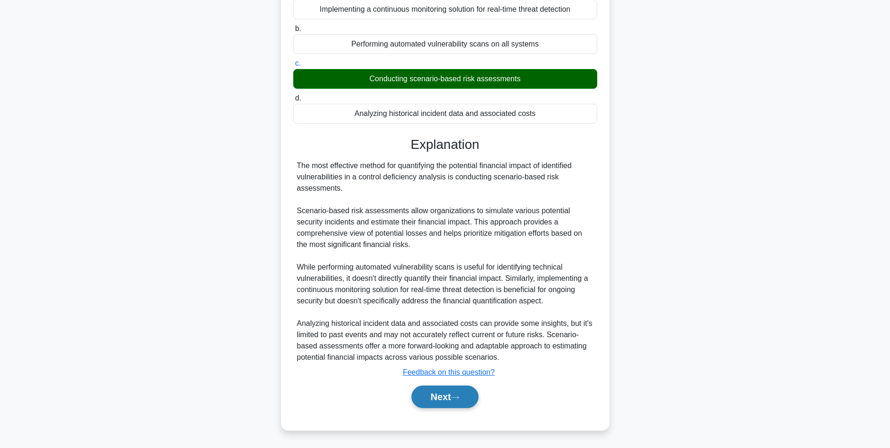
click at [469, 316] on button "Next" at bounding box center [444, 396] width 67 height 23
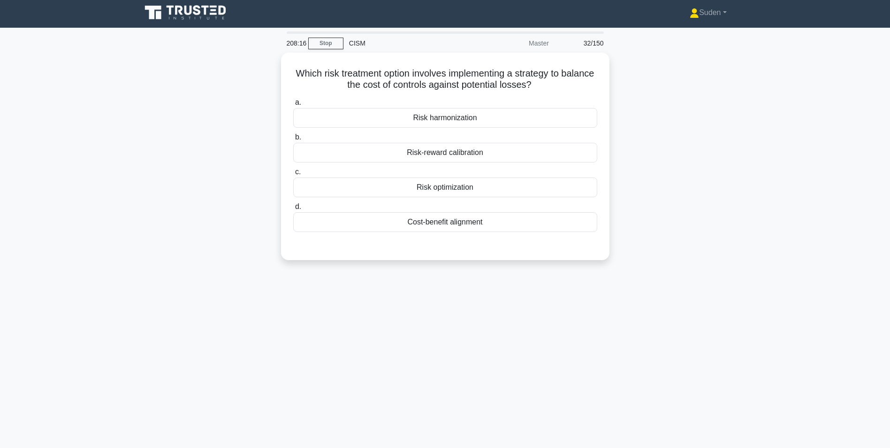
scroll to position [0, 0]
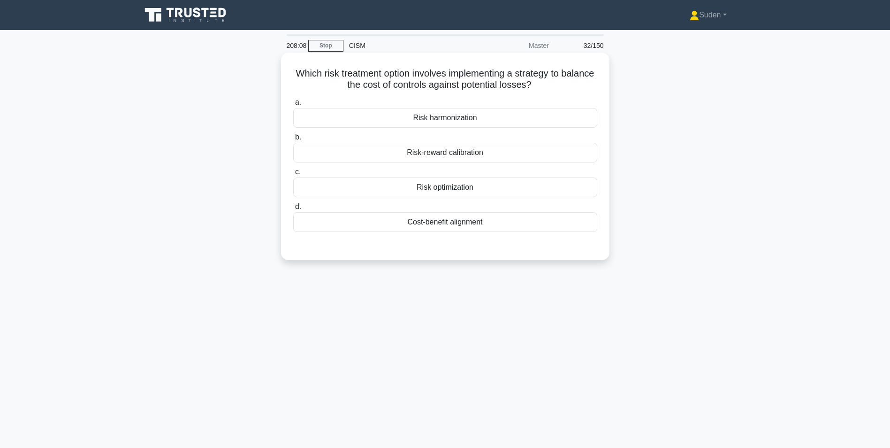
click at [427, 221] on div "Cost-benefit alignment" at bounding box center [445, 222] width 304 height 20
click at [293, 210] on input "d. Cost-benefit alignment" at bounding box center [293, 207] width 0 height 6
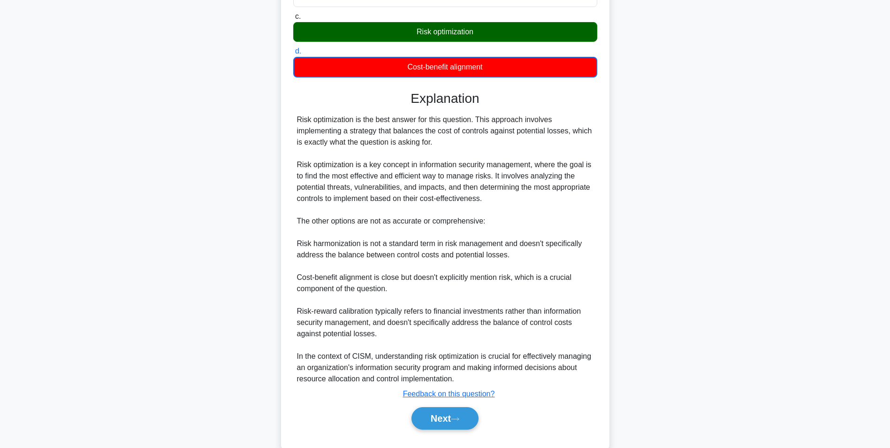
scroll to position [177, 0]
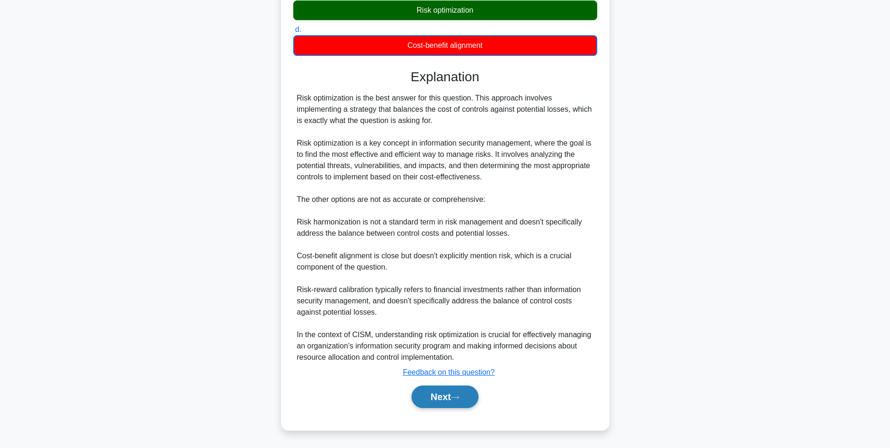
click at [453, 316] on button "Next" at bounding box center [444, 396] width 67 height 23
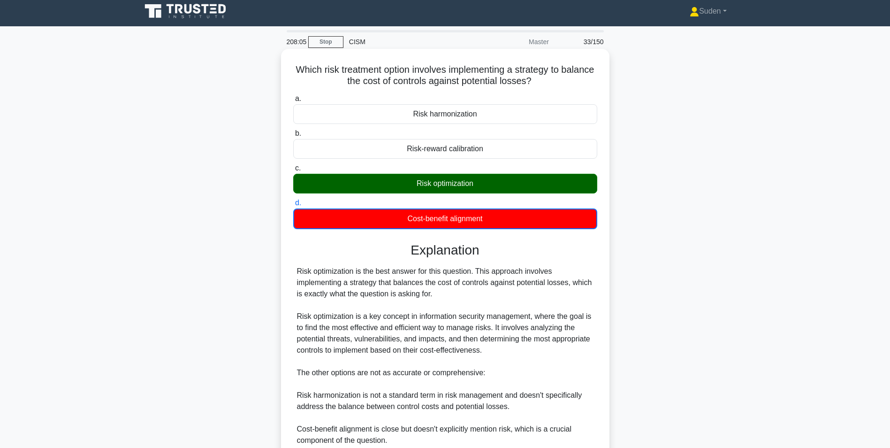
scroll to position [0, 0]
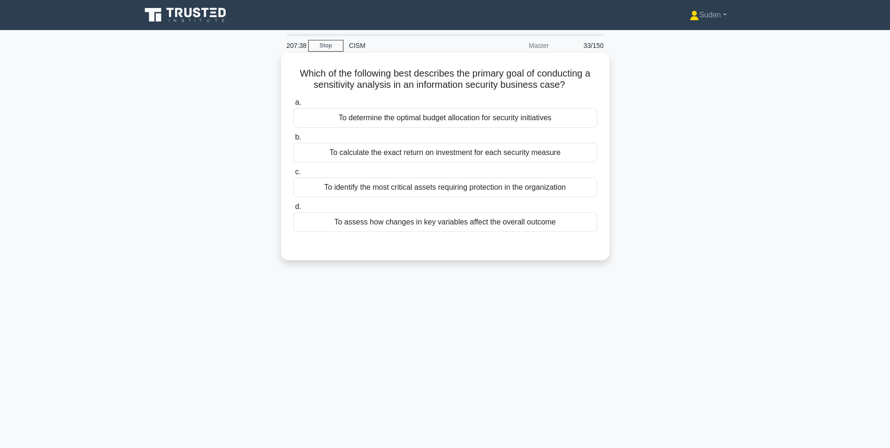
click at [523, 188] on div "To identify the most critical assets requiring protection in the organization" at bounding box center [445, 187] width 304 height 20
click at [293, 175] on input "c. To identify the most critical assets requiring protection in the organization" at bounding box center [293, 172] width 0 height 6
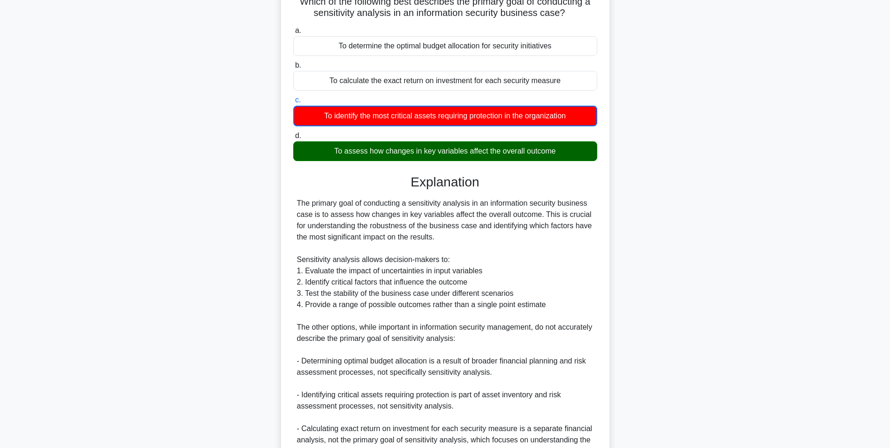
scroll to position [166, 0]
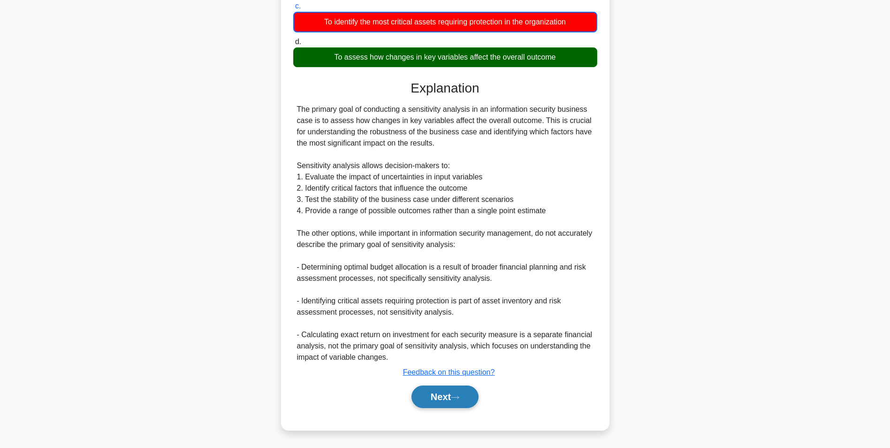
click at [447, 316] on button "Next" at bounding box center [444, 396] width 67 height 23
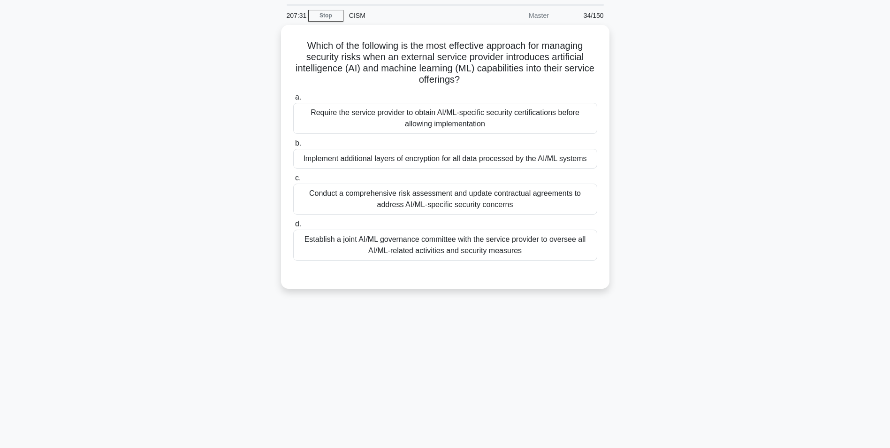
scroll to position [0, 0]
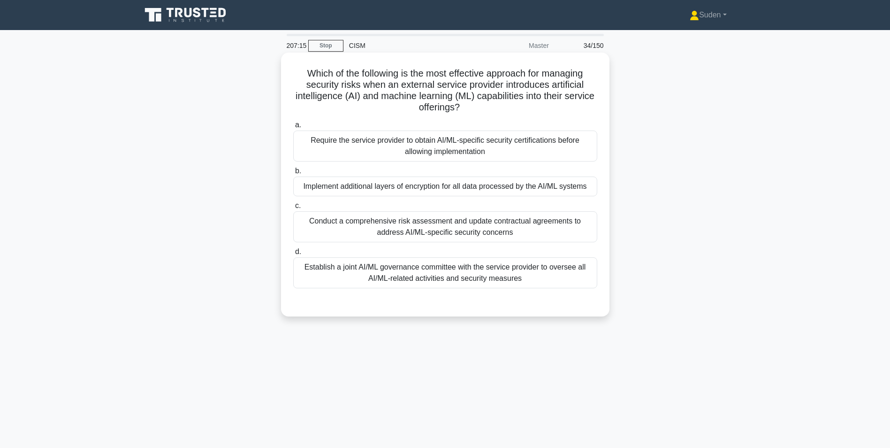
click at [360, 231] on div "Conduct a comprehensive risk assessment and update contractual agreements to ad…" at bounding box center [445, 226] width 304 height 31
click at [293, 209] on input "c. Conduct a comprehensive risk assessment and update contractual agreements to…" at bounding box center [293, 206] width 0 height 6
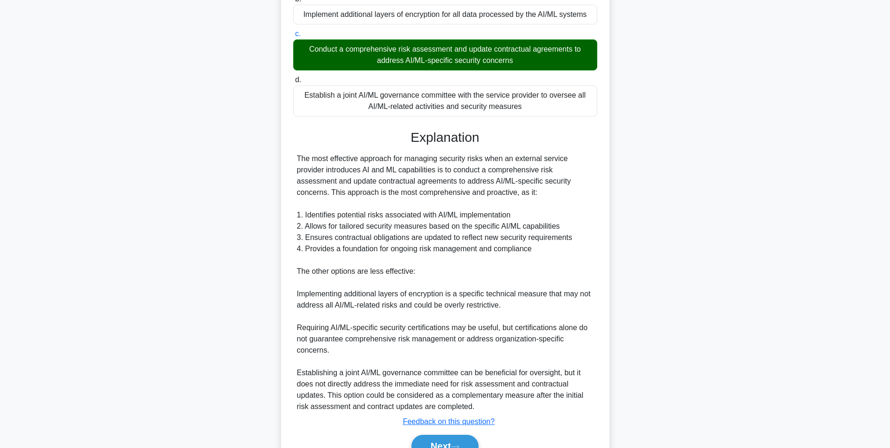
scroll to position [221, 0]
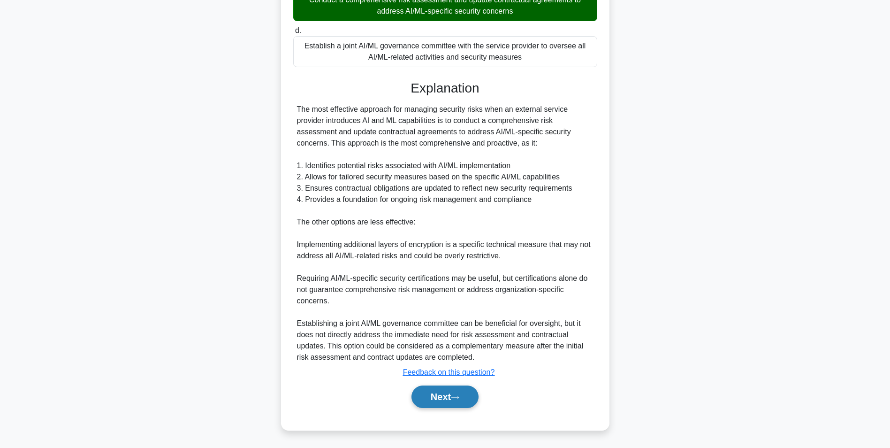
click at [428, 316] on button "Next" at bounding box center [444, 396] width 67 height 23
click at [441, 316] on button "Next" at bounding box center [444, 396] width 67 height 23
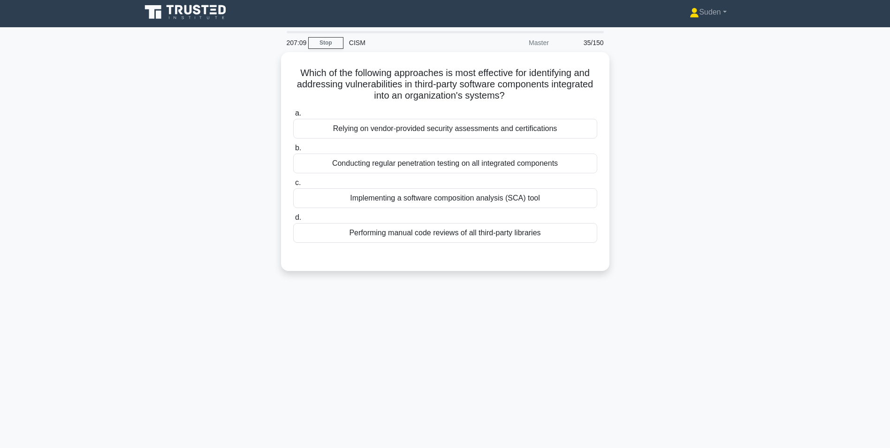
scroll to position [0, 0]
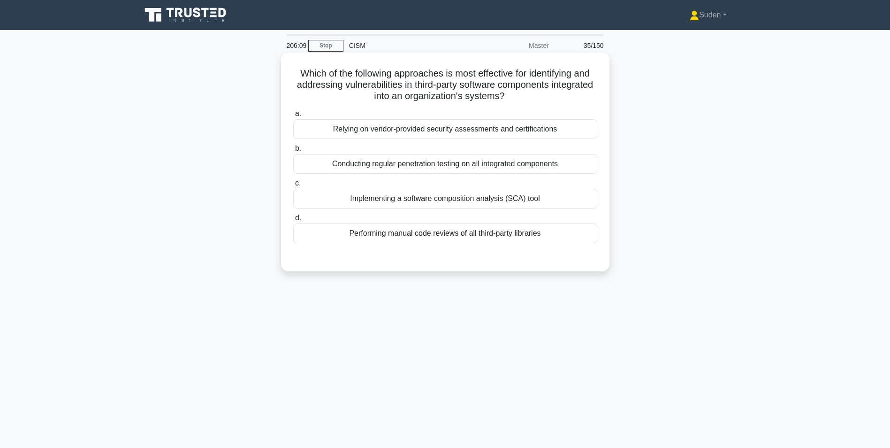
click at [471, 200] on div "Implementing a software composition analysis (SCA) tool" at bounding box center [445, 199] width 304 height 20
click at [293, 186] on input "c. Implementing a software composition analysis (SCA) tool" at bounding box center [293, 183] width 0 height 6
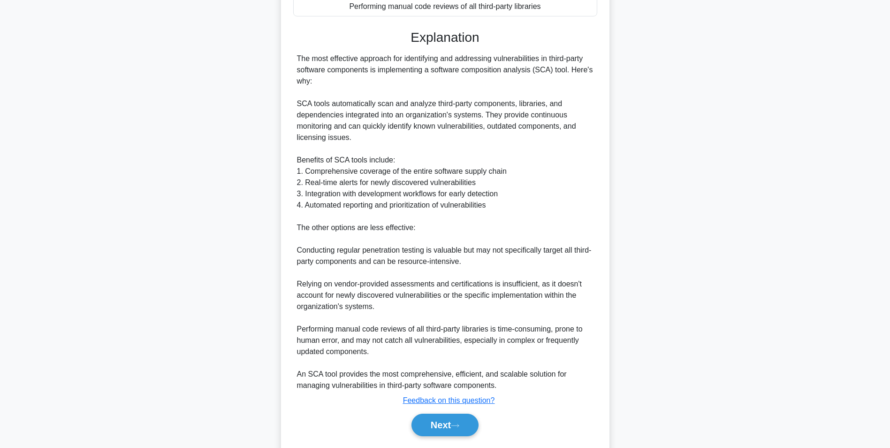
scroll to position [255, 0]
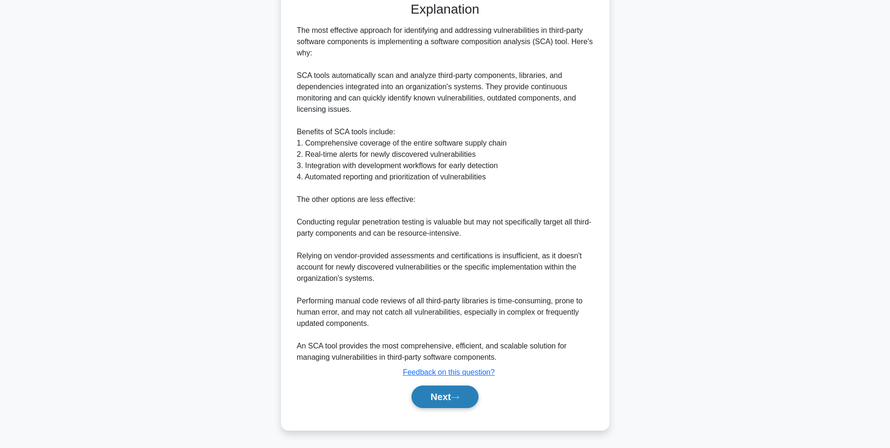
click at [450, 316] on button "Next" at bounding box center [444, 396] width 67 height 23
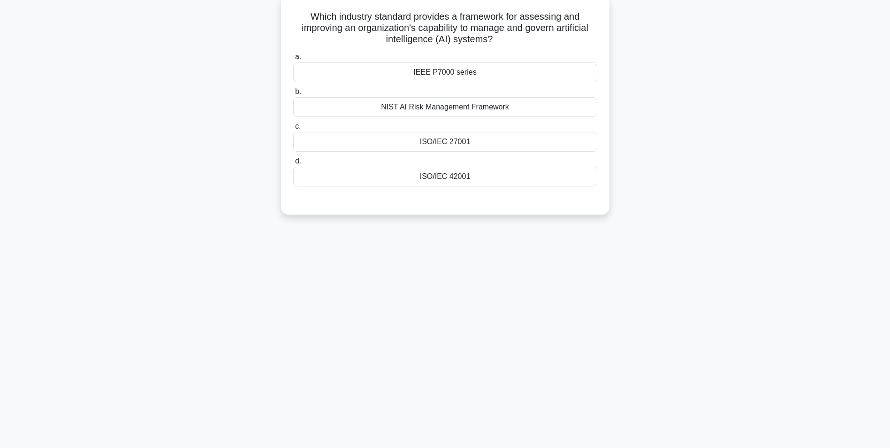
scroll to position [0, 0]
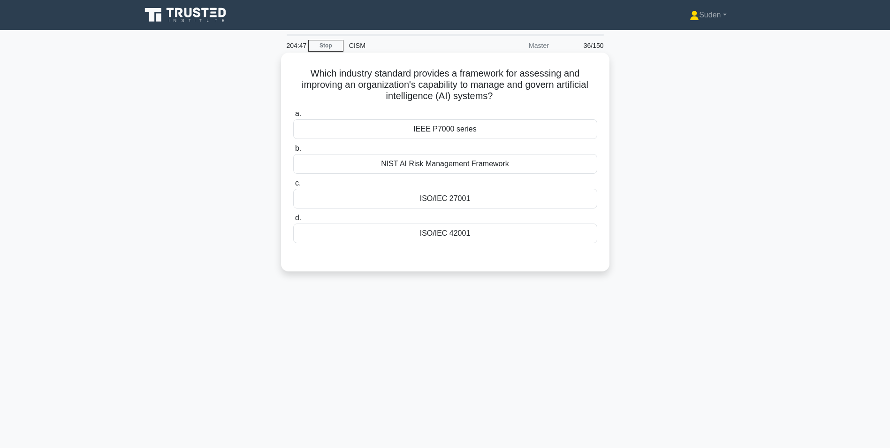
click at [422, 167] on div "NIST AI Risk Management Framework" at bounding box center [445, 164] width 304 height 20
click at [293, 152] on input "b. NIST AI Risk Management Framework" at bounding box center [293, 148] width 0 height 6
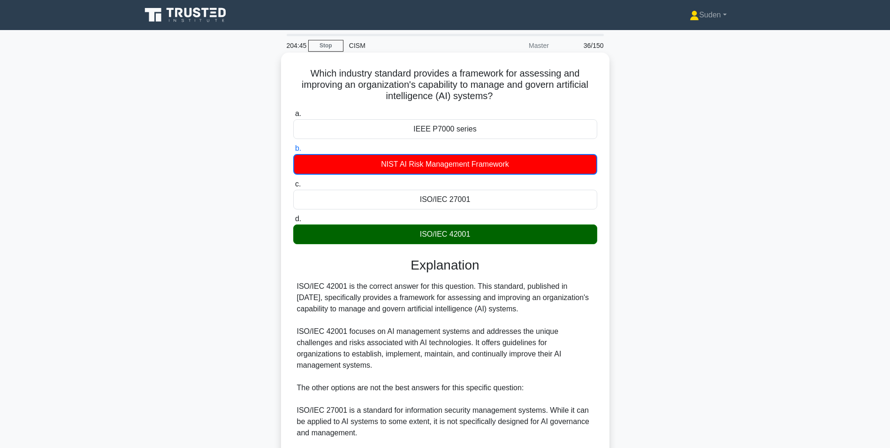
scroll to position [166, 0]
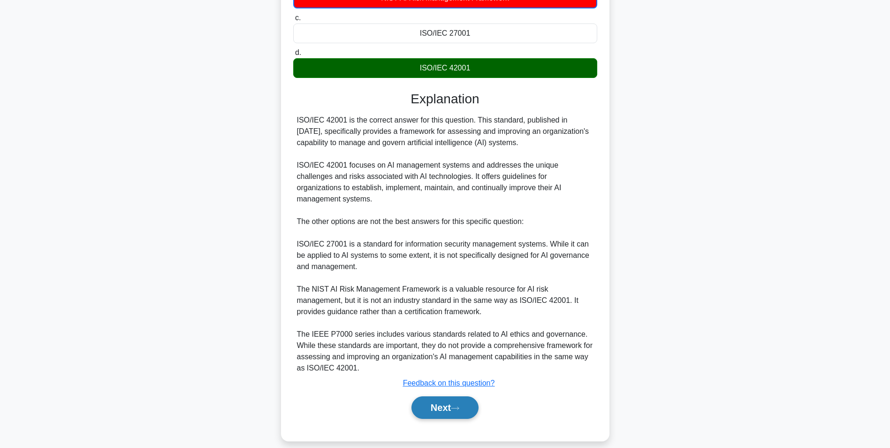
click at [456, 316] on icon at bounding box center [455, 407] width 8 height 5
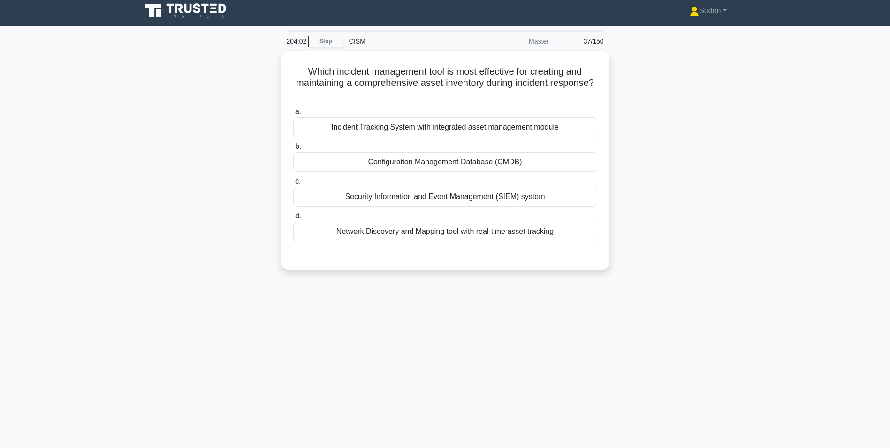
scroll to position [0, 0]
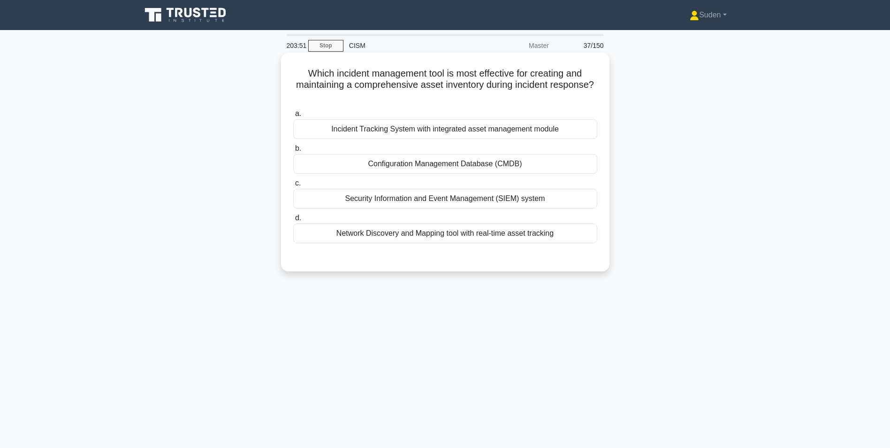
click at [561, 128] on div "Incident Tracking System with integrated asset management module" at bounding box center [445, 129] width 304 height 20
click at [293, 117] on input "a. Incident Tracking System with integrated asset management module" at bounding box center [293, 114] width 0 height 6
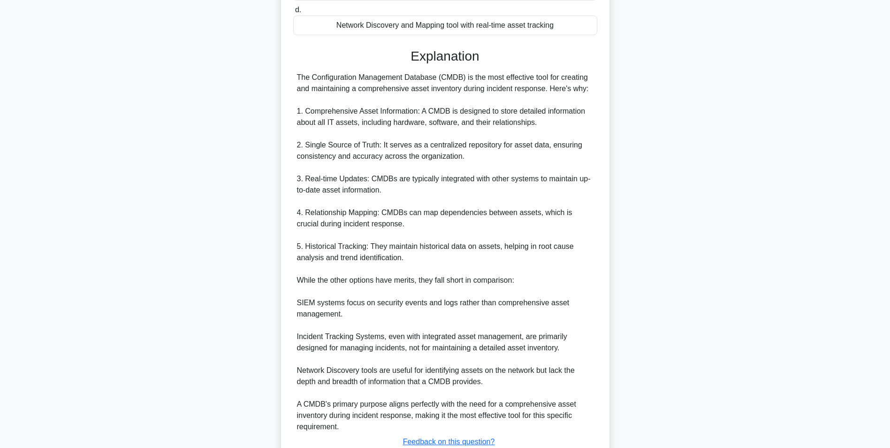
scroll to position [279, 0]
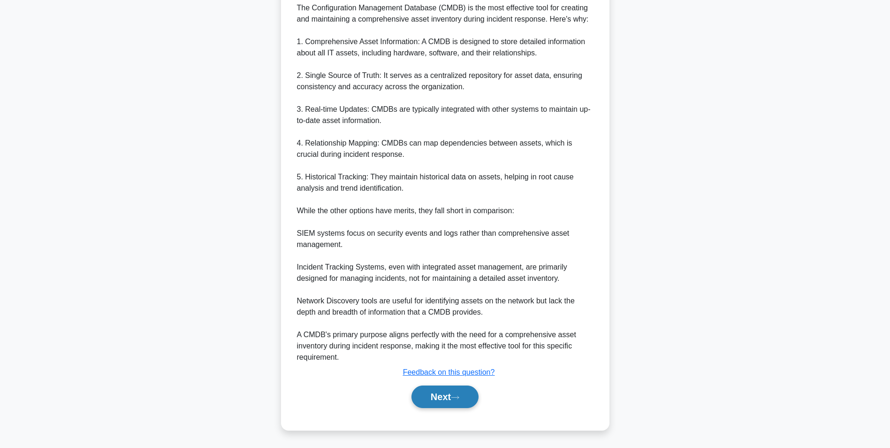
click at [453, 316] on button "Next" at bounding box center [444, 396] width 67 height 23
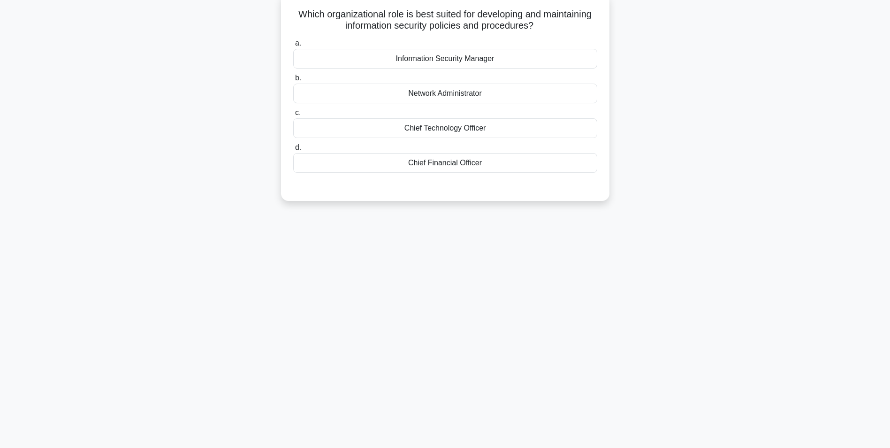
click at [509, 60] on div "Information Security Manager" at bounding box center [445, 59] width 304 height 20
click at [293, 46] on input "a. Information Security Manager" at bounding box center [293, 43] width 0 height 6
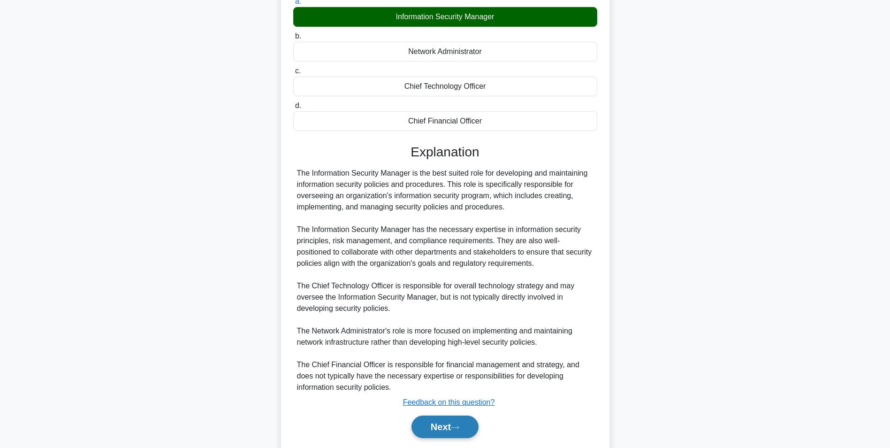
scroll to position [131, 0]
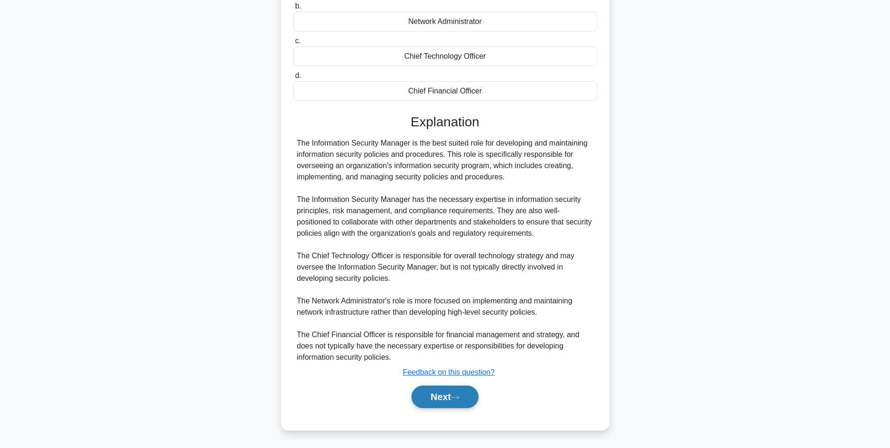
click at [450, 316] on button "Next" at bounding box center [444, 396] width 67 height 23
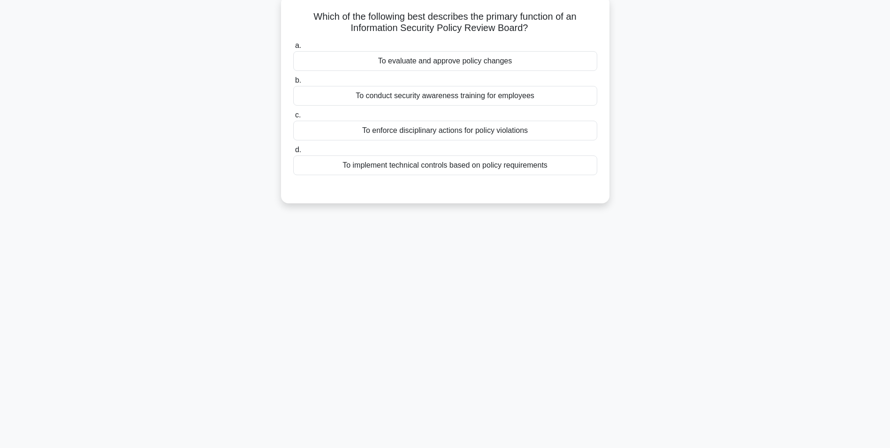
scroll to position [0, 0]
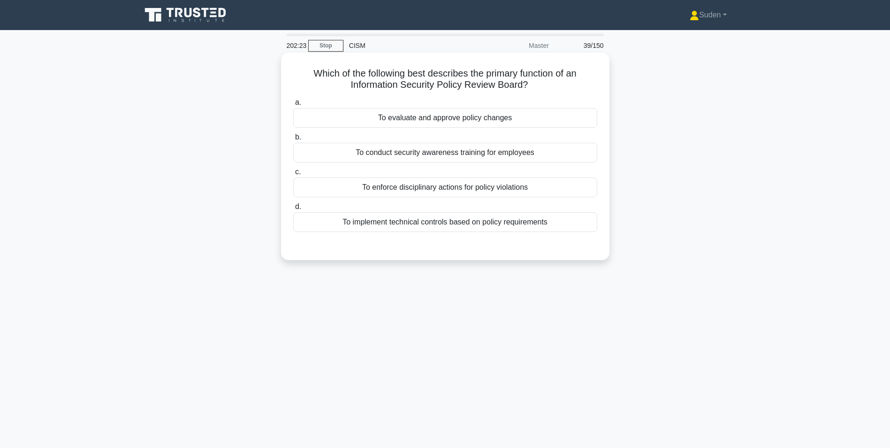
click at [442, 122] on div "To evaluate and approve policy changes" at bounding box center [445, 118] width 304 height 20
click at [293, 106] on input "a. To evaluate and approve policy changes" at bounding box center [293, 102] width 0 height 6
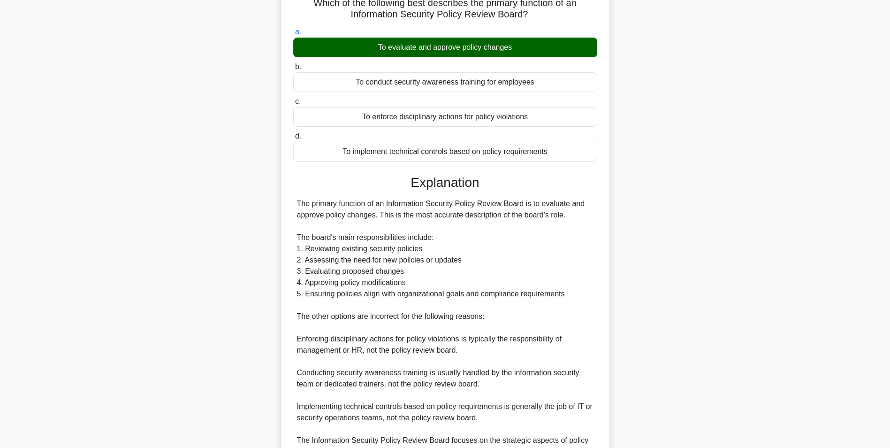
scroll to position [165, 0]
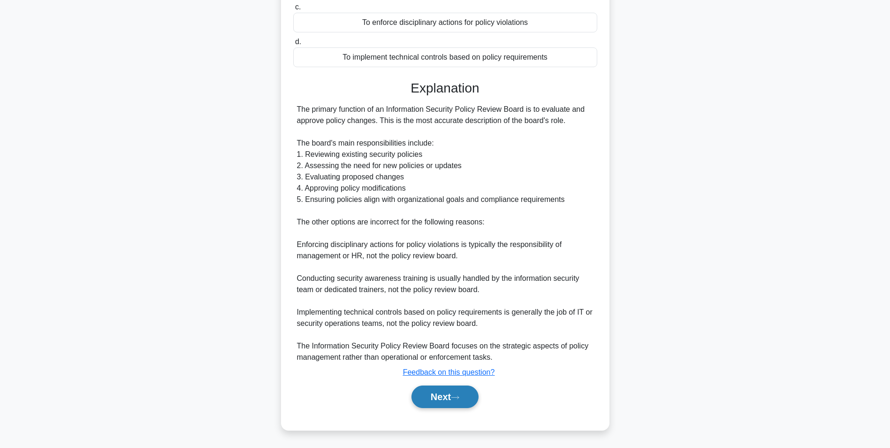
click at [452, 316] on button "Next" at bounding box center [444, 396] width 67 height 23
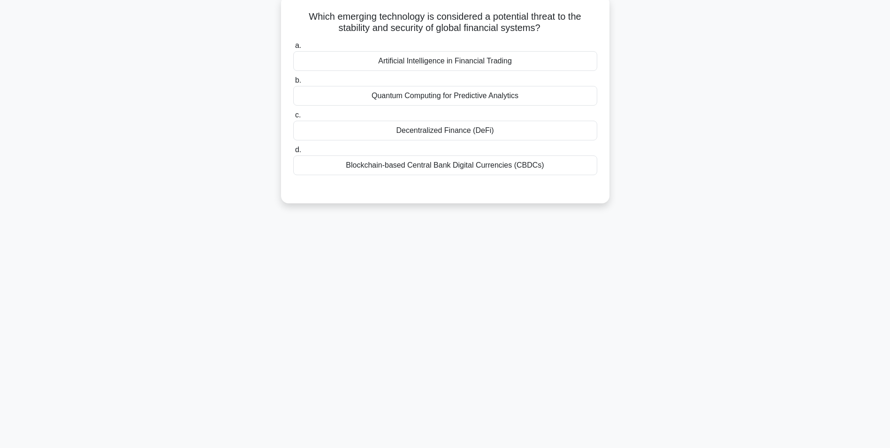
scroll to position [59, 0]
click at [464, 59] on div "Artificial Intelligence in Financial Trading" at bounding box center [445, 59] width 304 height 20
click at [293, 46] on input "a. Artificial Intelligence in Financial Trading" at bounding box center [293, 43] width 0 height 6
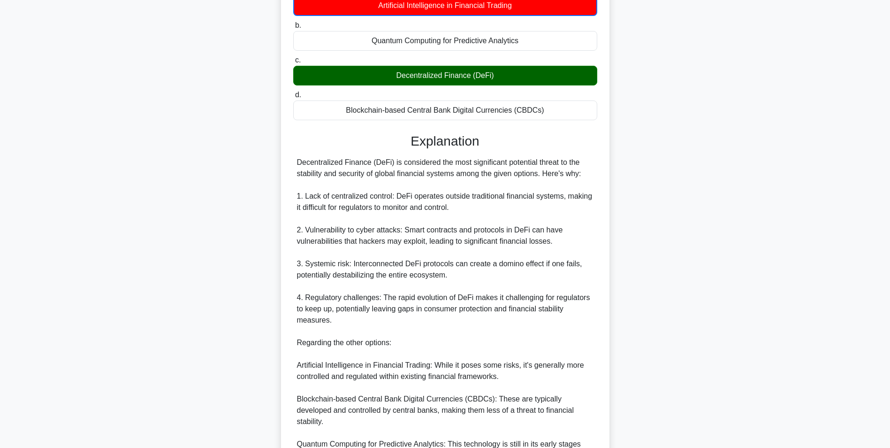
scroll to position [211, 0]
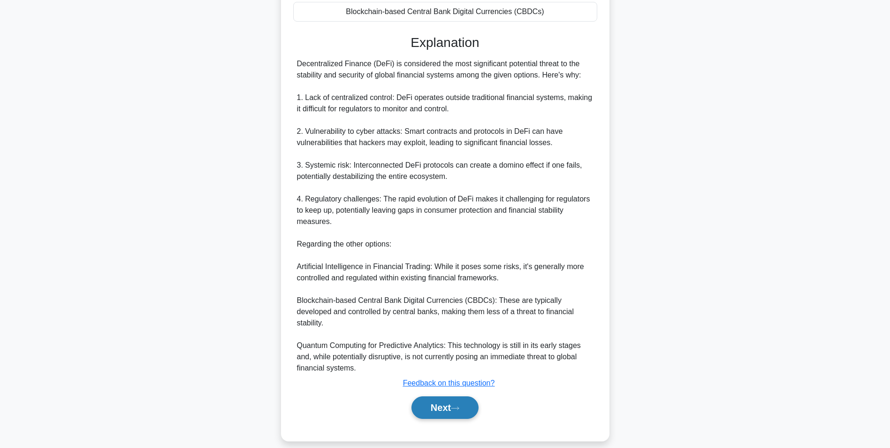
click at [448, 316] on button "Next" at bounding box center [444, 407] width 67 height 23
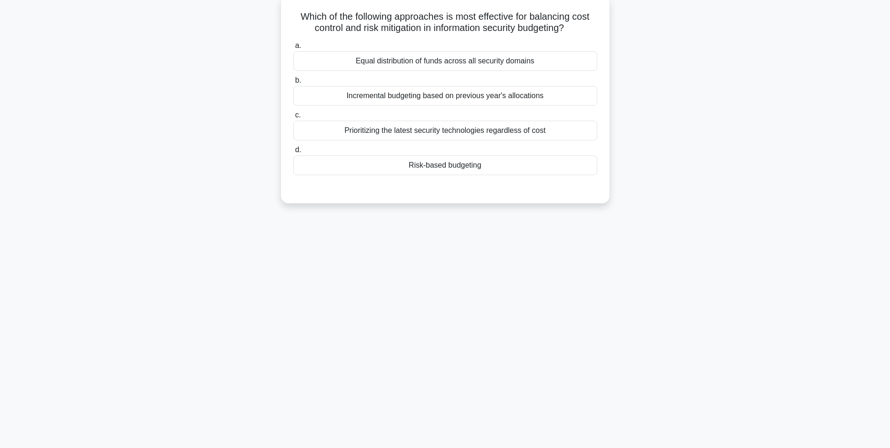
scroll to position [0, 0]
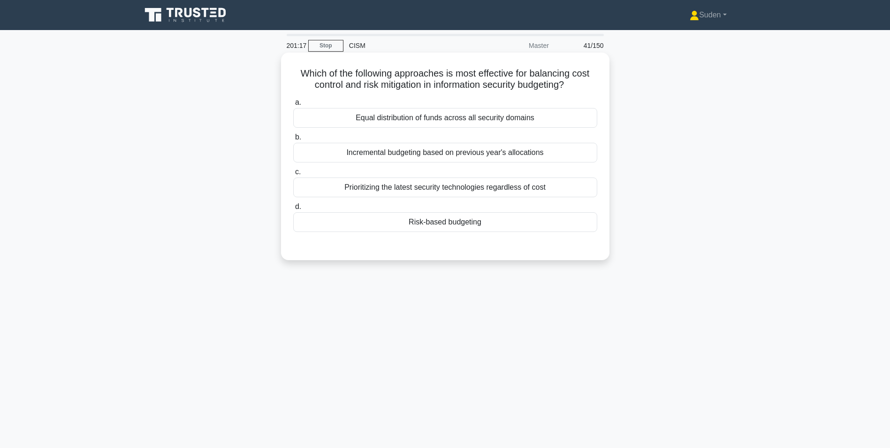
click at [422, 218] on div "Risk-based budgeting" at bounding box center [445, 222] width 304 height 20
click at [293, 210] on input "d. Risk-based budgeting" at bounding box center [293, 207] width 0 height 6
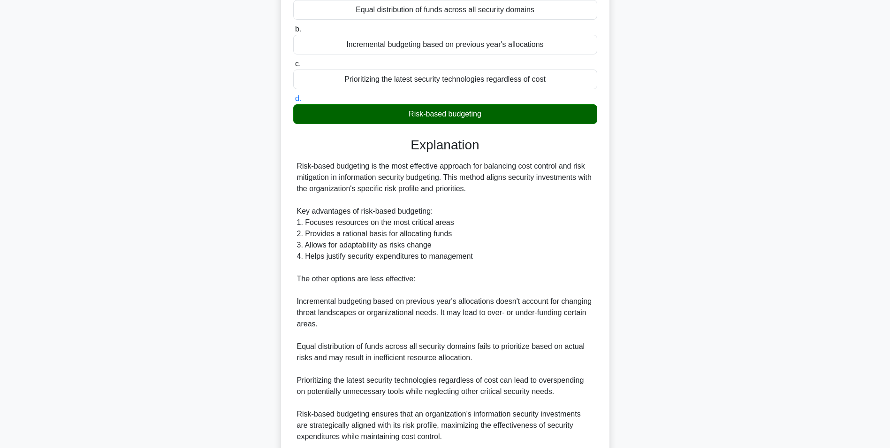
scroll to position [188, 0]
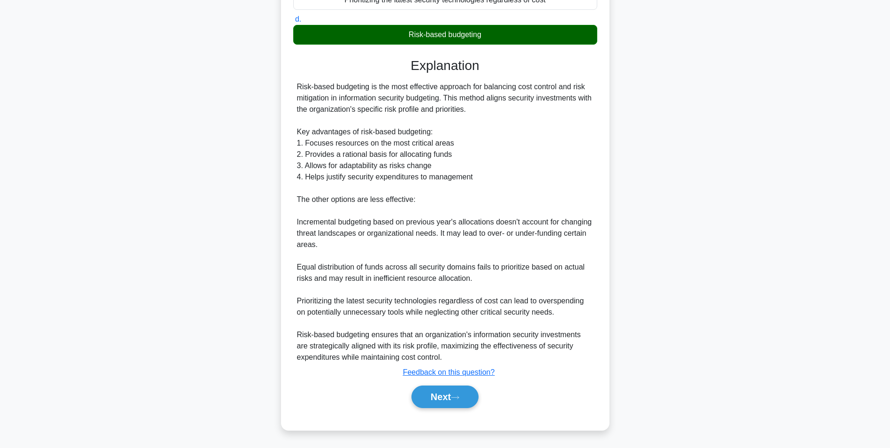
click at [435, 316] on div "Next" at bounding box center [445, 396] width 304 height 30
click at [442, 316] on button "Next" at bounding box center [444, 396] width 67 height 23
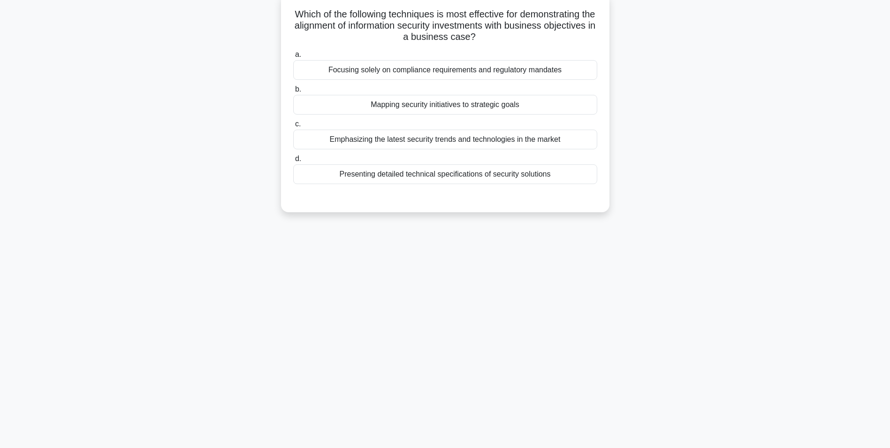
click at [489, 109] on div "Mapping security initiatives to strategic goals" at bounding box center [445, 105] width 304 height 20
click at [293, 92] on input "b. Mapping security initiatives to strategic goals" at bounding box center [293, 89] width 0 height 6
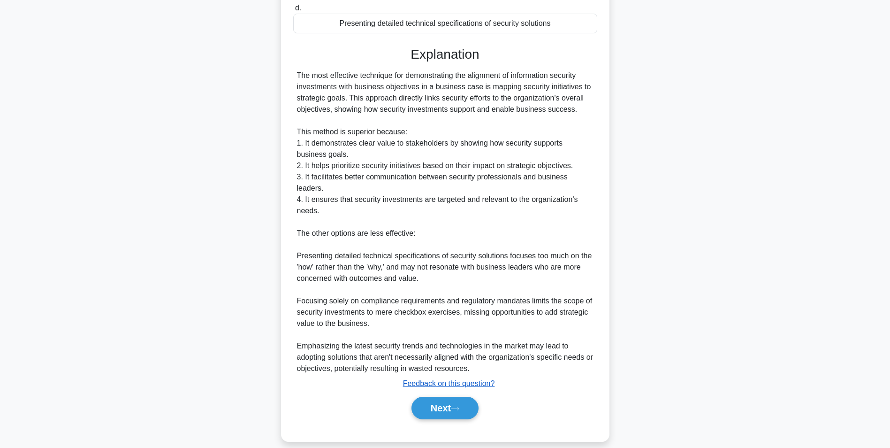
scroll to position [210, 0]
click at [462, 316] on button "Next" at bounding box center [444, 407] width 67 height 23
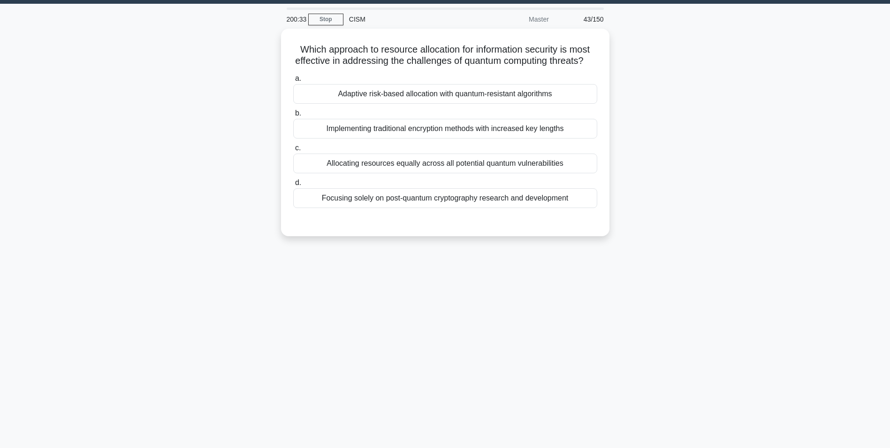
scroll to position [0, 0]
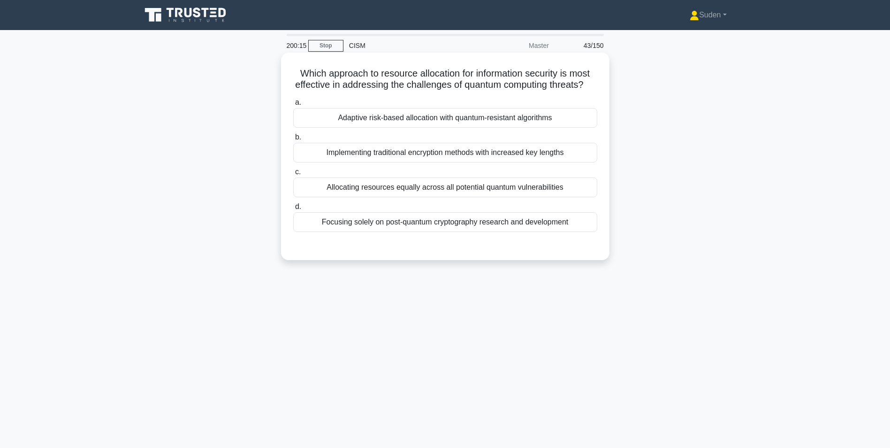
click at [528, 128] on div "Adaptive risk-based allocation with quantum-resistant algorithms" at bounding box center [445, 118] width 304 height 20
click at [293, 106] on input "a. Adaptive risk-based allocation with quantum-resistant algorithms" at bounding box center [293, 102] width 0 height 6
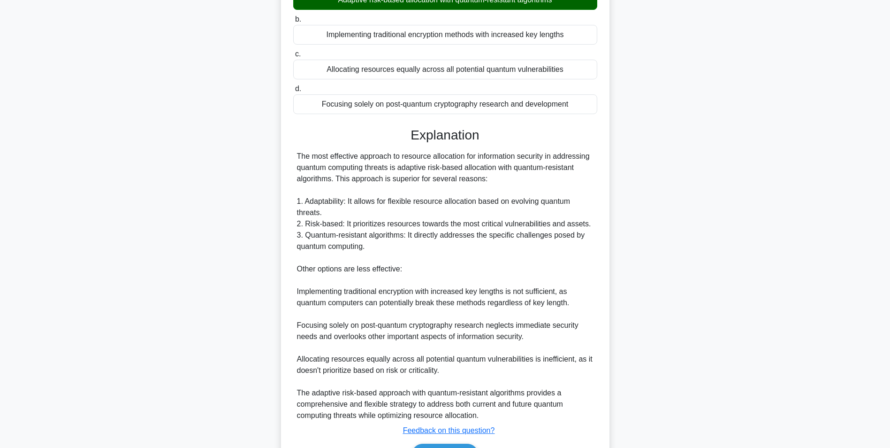
scroll to position [188, 0]
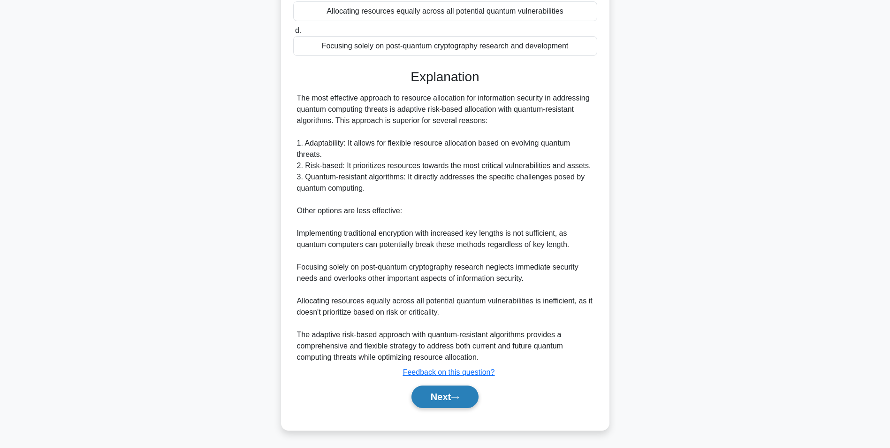
click at [435, 316] on button "Next" at bounding box center [444, 396] width 67 height 23
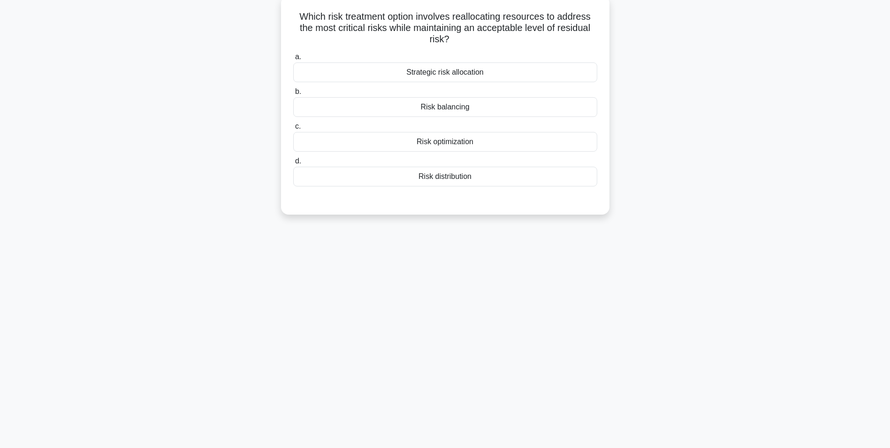
scroll to position [0, 0]
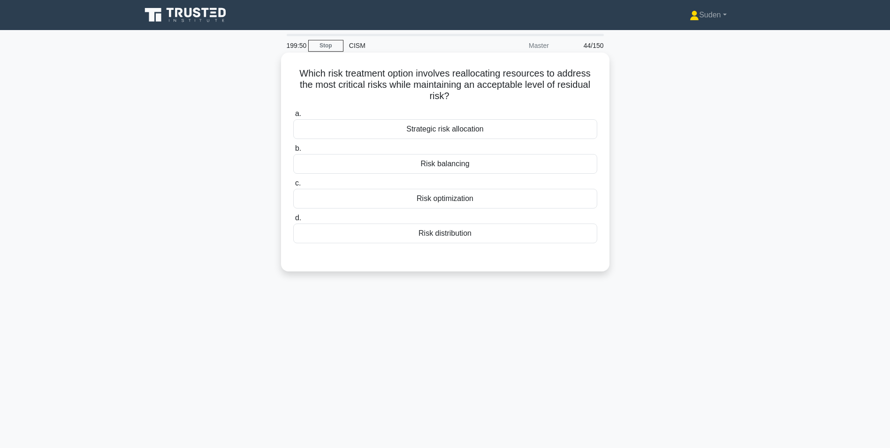
click at [422, 127] on div "Strategic risk allocation" at bounding box center [445, 129] width 304 height 20
click at [293, 117] on input "a. Strategic risk allocation" at bounding box center [293, 114] width 0 height 6
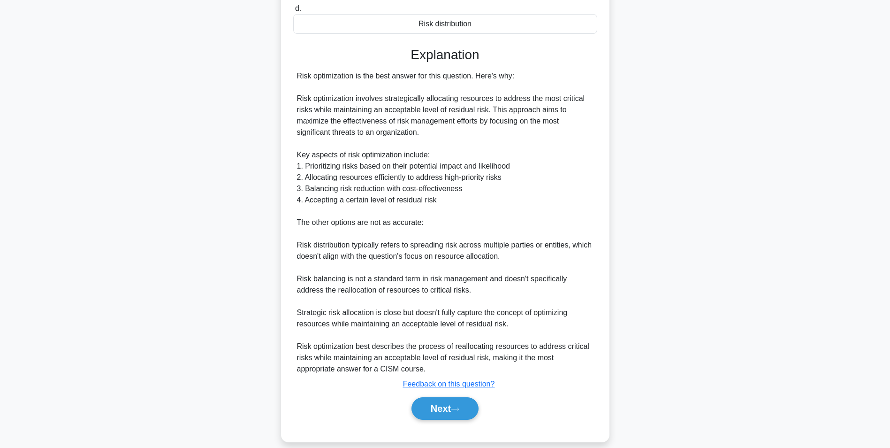
scroll to position [222, 0]
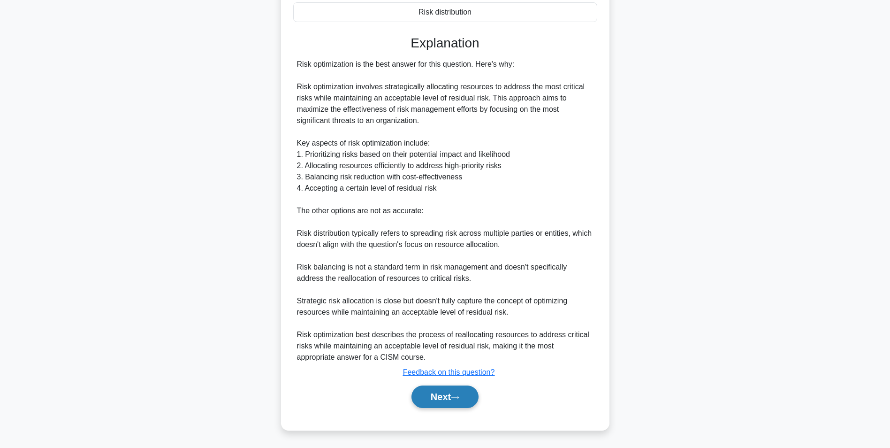
click at [444, 316] on button "Next" at bounding box center [444, 396] width 67 height 23
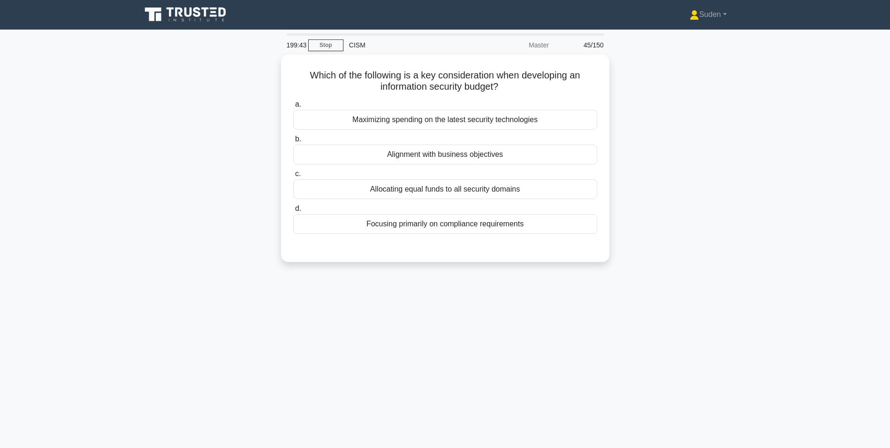
scroll to position [0, 0]
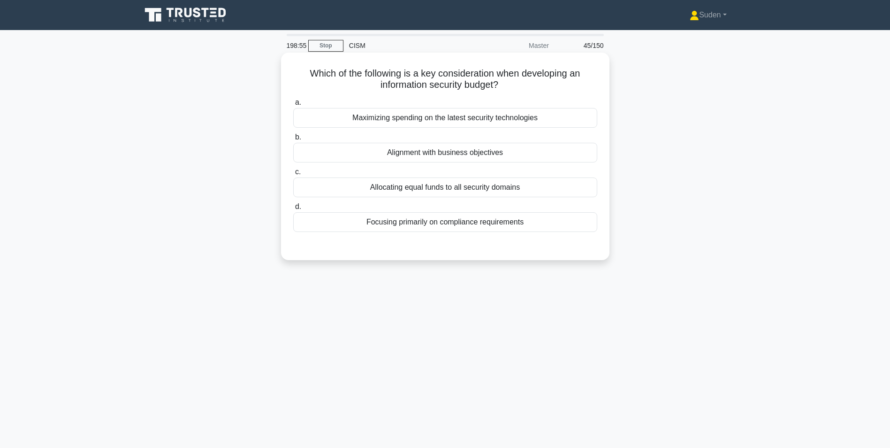
click at [426, 149] on div "Alignment with business objectives" at bounding box center [445, 153] width 304 height 20
click at [293, 140] on input "b. Alignment with business objectives" at bounding box center [293, 137] width 0 height 6
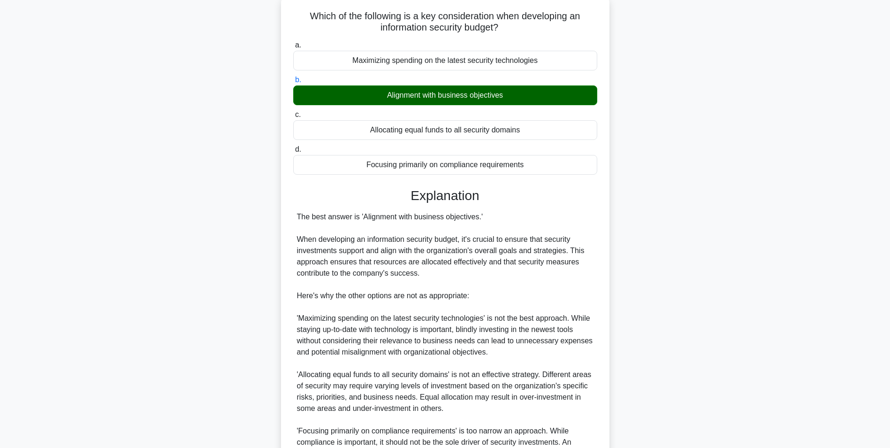
scroll to position [210, 0]
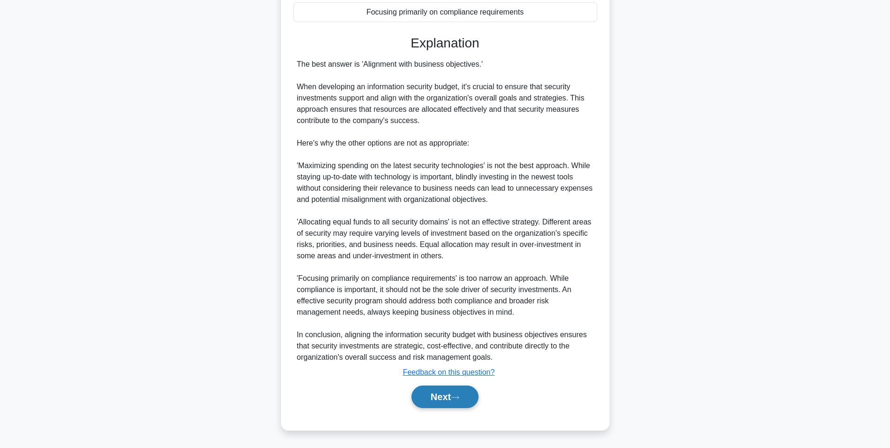
click at [456, 316] on icon at bounding box center [455, 397] width 8 height 5
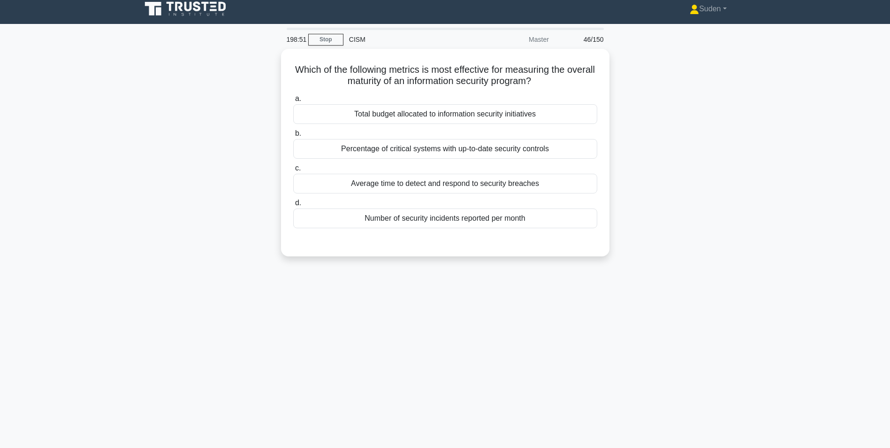
scroll to position [0, 0]
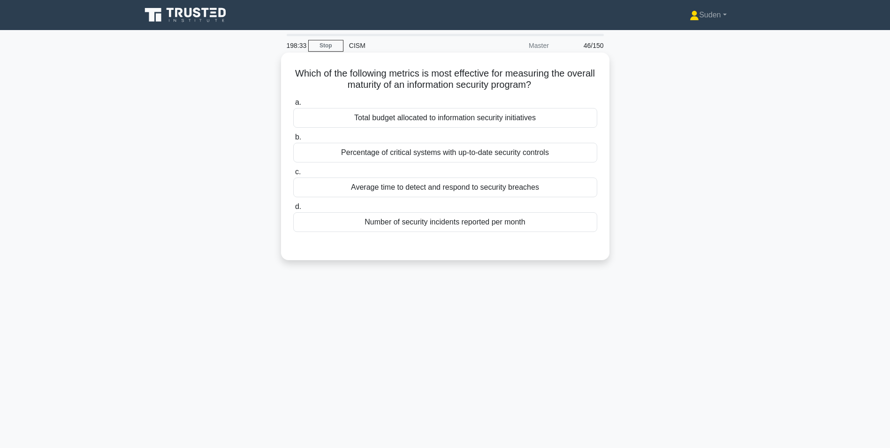
click at [472, 190] on div "Average time to detect and respond to security breaches" at bounding box center [445, 187] width 304 height 20
click at [293, 175] on input "c. Average time to detect and respond to security breaches" at bounding box center [293, 172] width 0 height 6
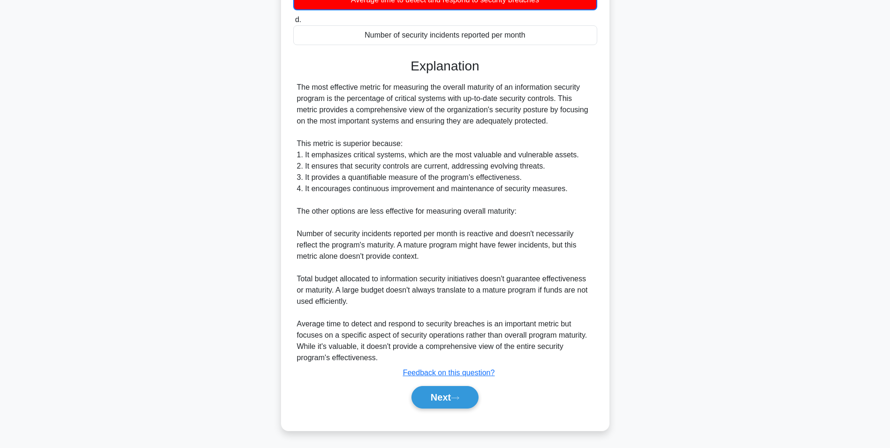
scroll to position [189, 0]
click at [442, 316] on button "Next" at bounding box center [444, 396] width 67 height 23
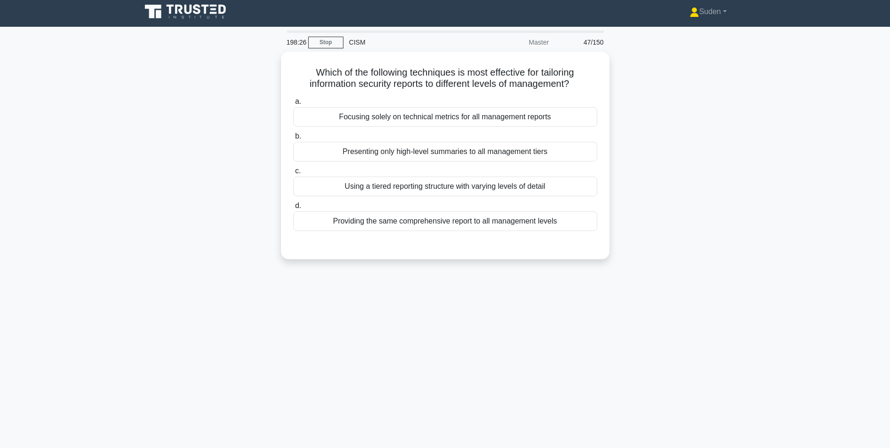
scroll to position [0, 0]
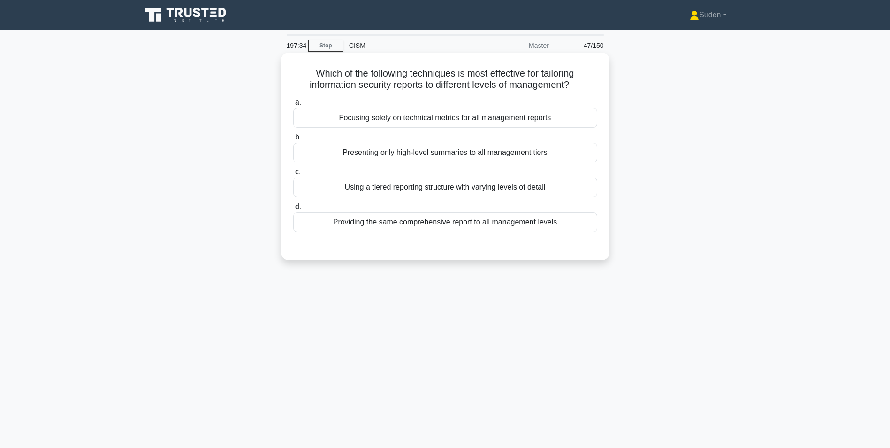
click at [396, 188] on div "Using a tiered reporting structure with varying levels of detail" at bounding box center [445, 187] width 304 height 20
click at [293, 175] on input "c. Using a tiered reporting structure with varying levels of detail" at bounding box center [293, 172] width 0 height 6
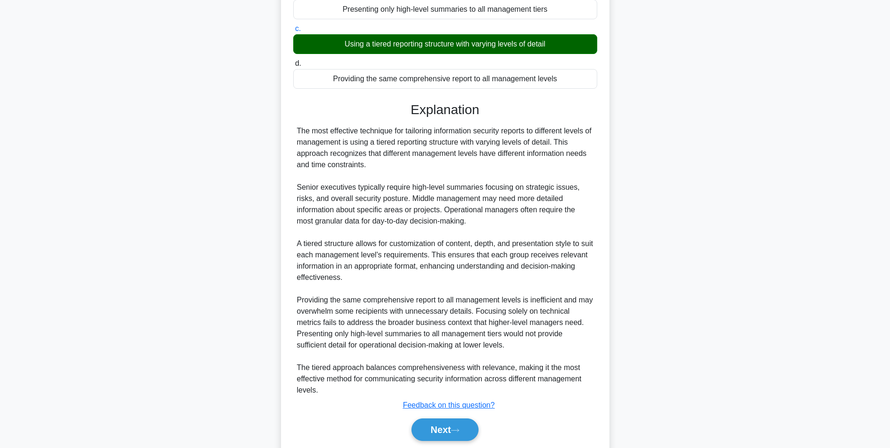
scroll to position [176, 0]
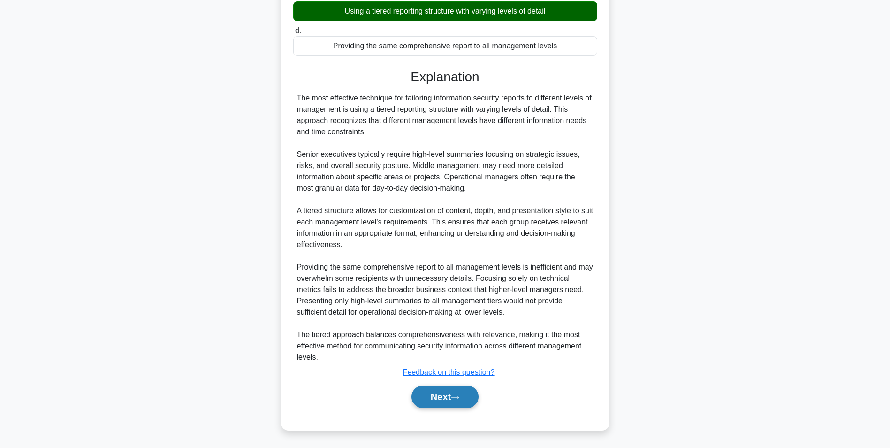
click at [450, 316] on button "Next" at bounding box center [444, 396] width 67 height 23
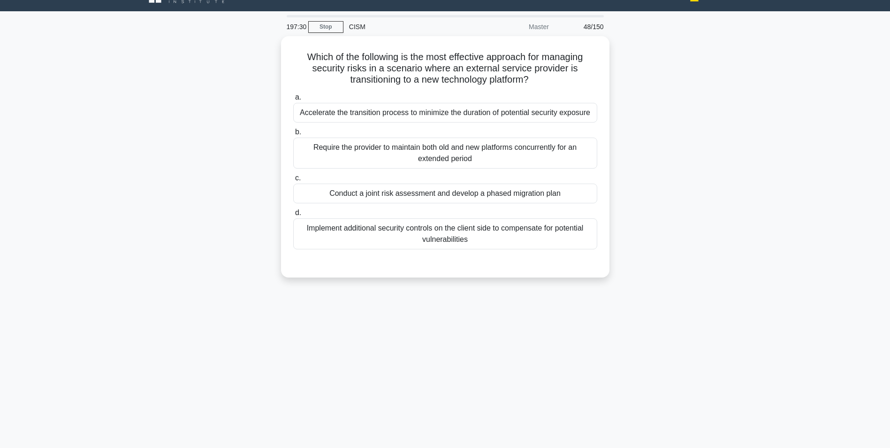
scroll to position [0, 0]
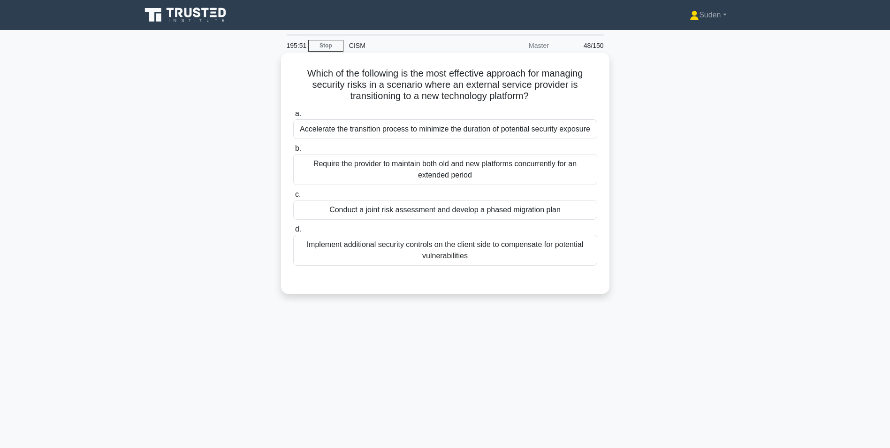
click at [399, 213] on div "Conduct a joint risk assessment and develop a phased migration plan" at bounding box center [445, 210] width 304 height 20
click at [293, 198] on input "c. Conduct a joint risk assessment and develop a phased migration plan" at bounding box center [293, 194] width 0 height 6
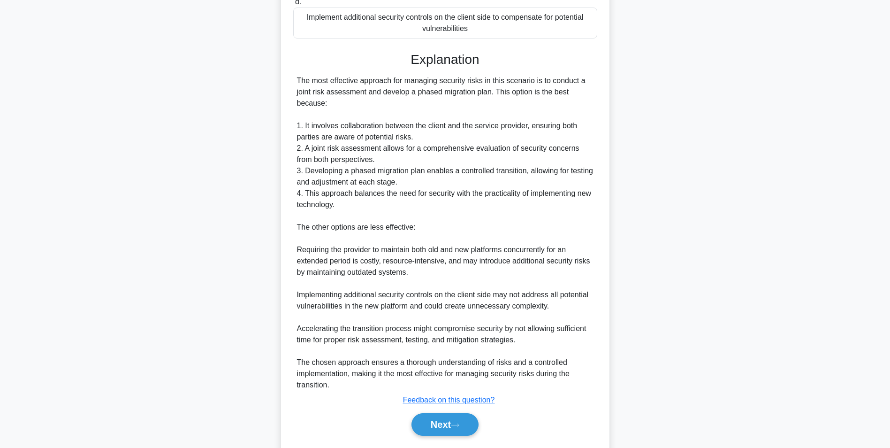
scroll to position [255, 0]
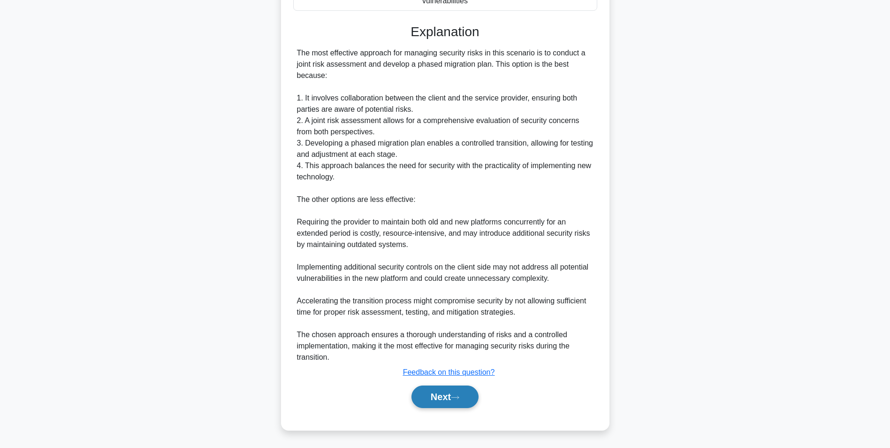
click at [439, 316] on button "Next" at bounding box center [444, 396] width 67 height 23
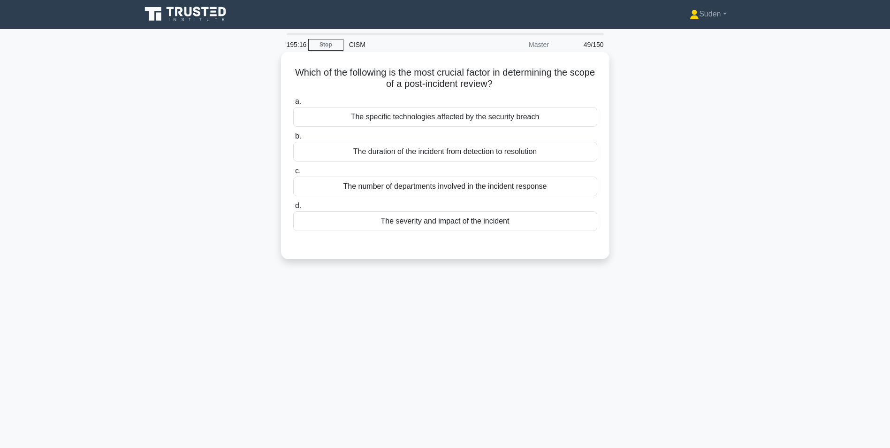
scroll to position [0, 0]
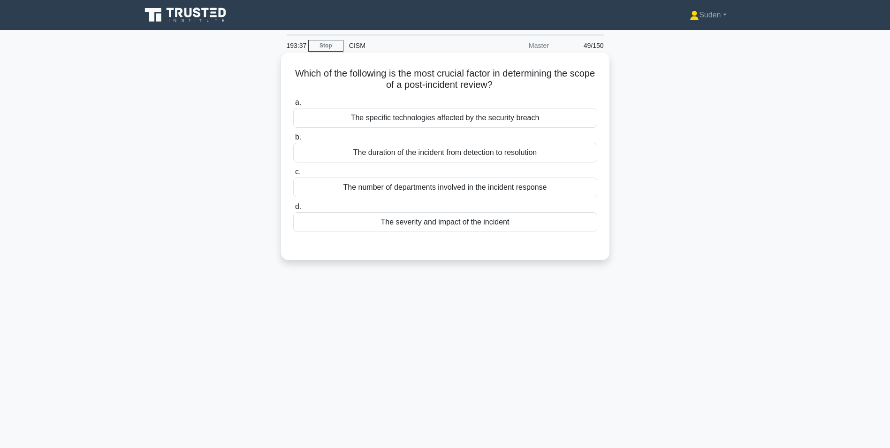
click at [473, 155] on div "The duration of the incident from detection to resolution" at bounding box center [445, 153] width 304 height 20
click at [293, 140] on input "b. The duration of the incident from detection to resolution" at bounding box center [293, 137] width 0 height 6
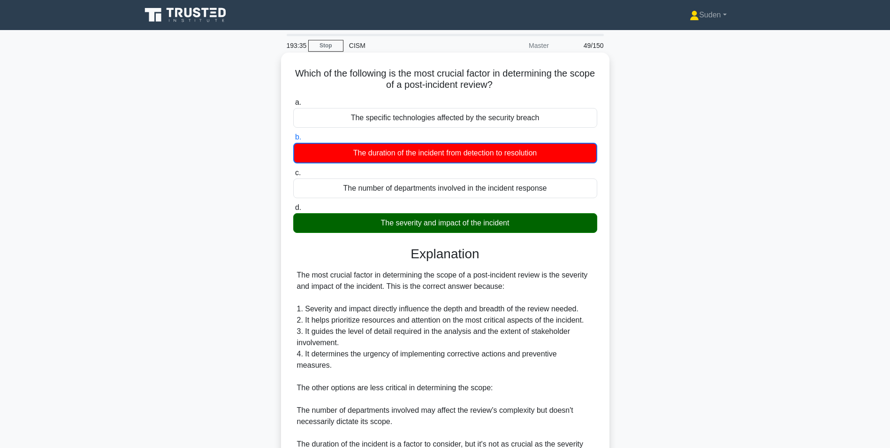
scroll to position [166, 0]
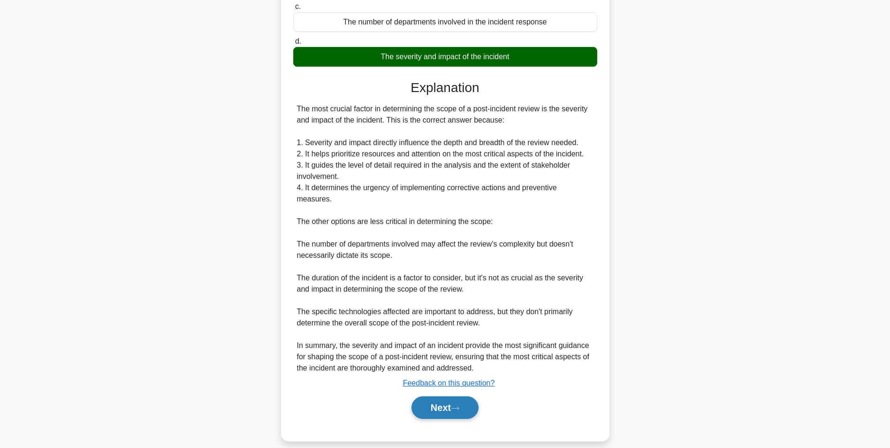
click at [454, 316] on button "Next" at bounding box center [444, 407] width 67 height 23
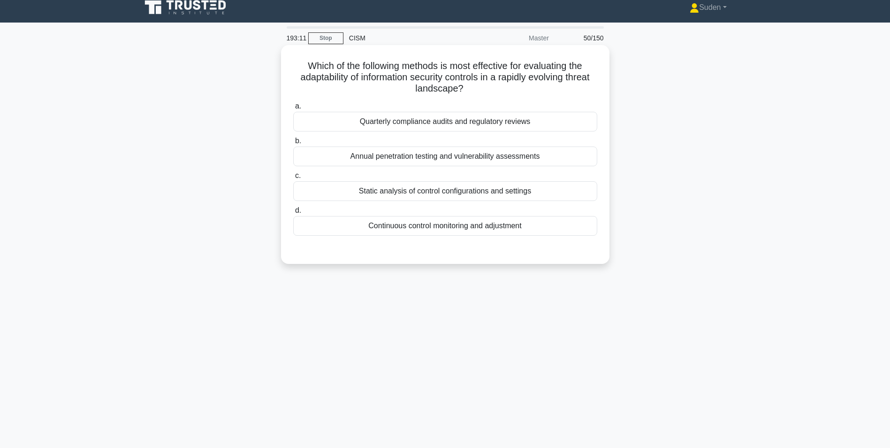
scroll to position [0, 0]
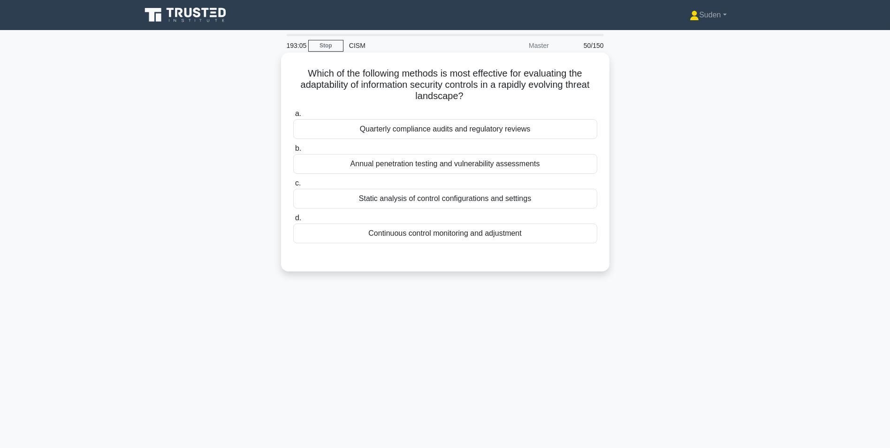
click at [539, 239] on div "Continuous control monitoring and adjustment" at bounding box center [445, 233] width 304 height 20
click at [293, 221] on input "d. Continuous control monitoring and adjustment" at bounding box center [293, 218] width 0 height 6
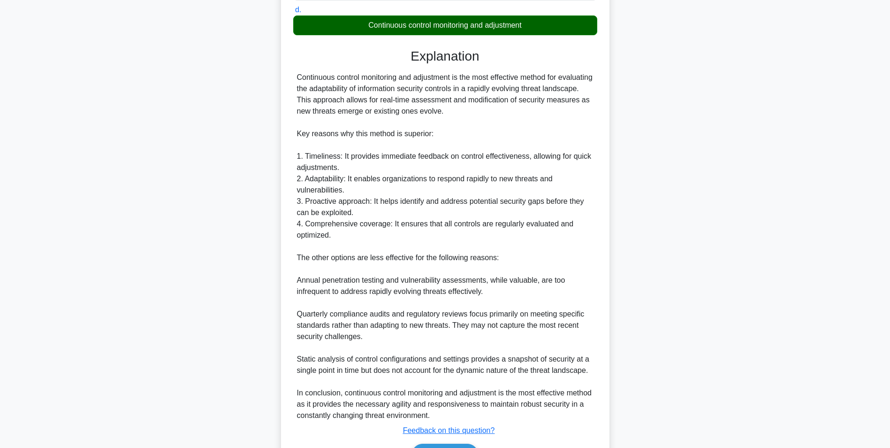
scroll to position [235, 0]
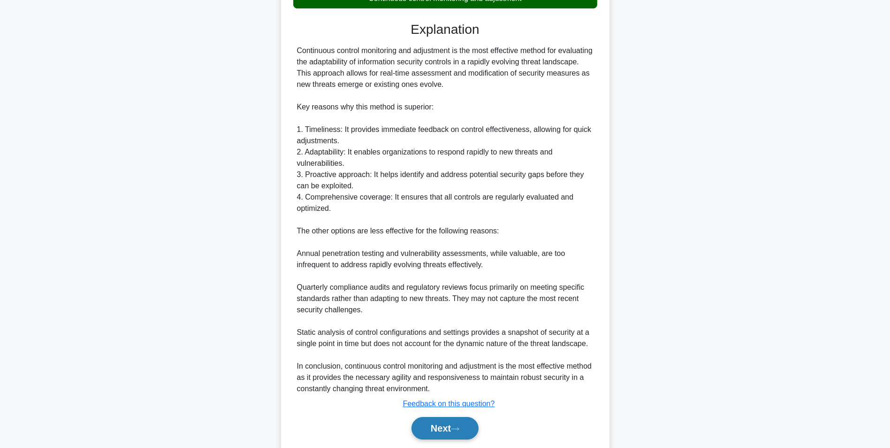
click at [431, 316] on button "Next" at bounding box center [444, 428] width 67 height 23
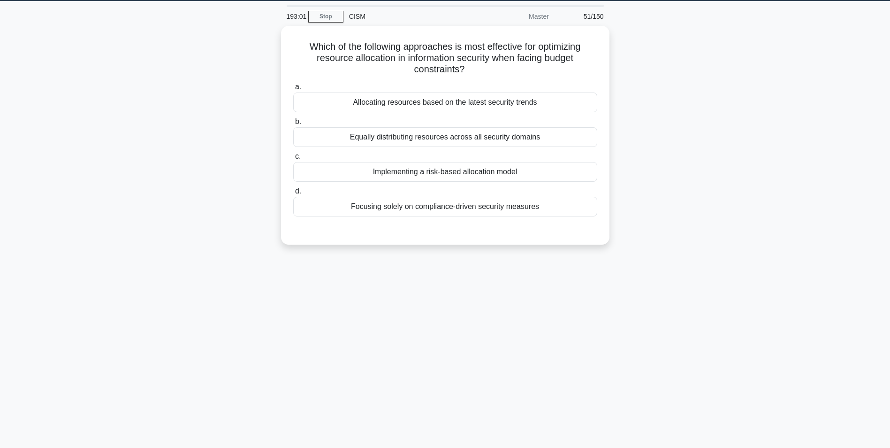
scroll to position [0, 0]
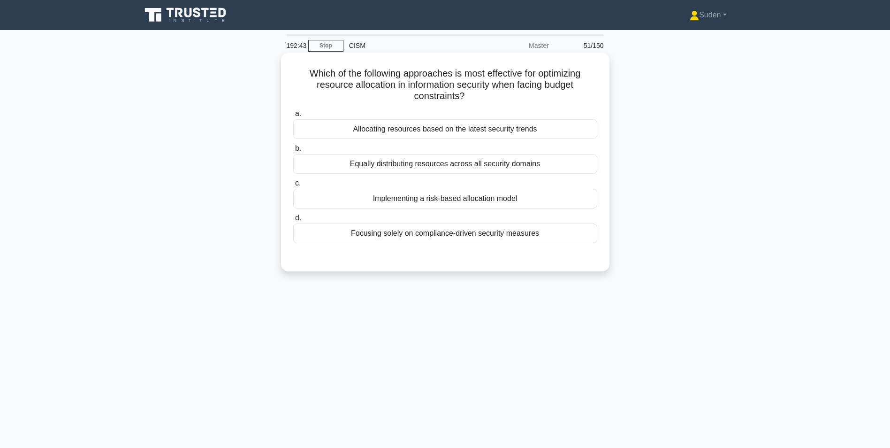
click at [475, 208] on div "Implementing a risk-based allocation model" at bounding box center [445, 199] width 304 height 20
click at [293, 186] on input "c. Implementing a risk-based allocation model" at bounding box center [293, 183] width 0 height 6
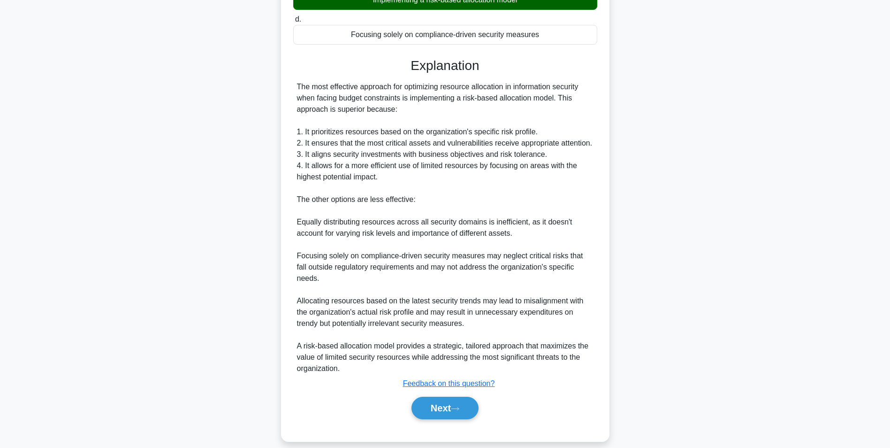
scroll to position [199, 0]
click at [438, 316] on button "Next" at bounding box center [444, 407] width 67 height 23
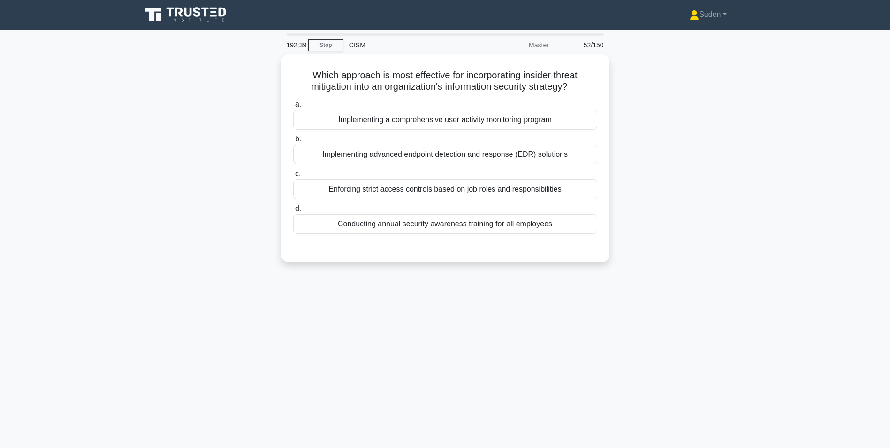
scroll to position [0, 0]
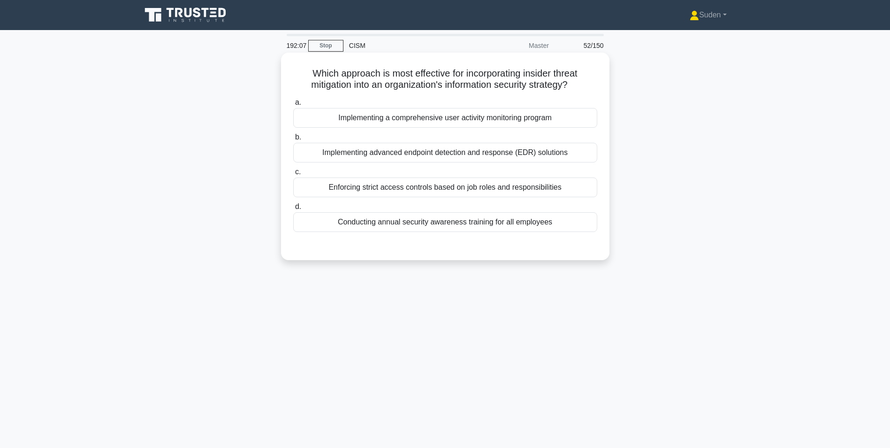
click at [431, 119] on div "Implementing a comprehensive user activity monitoring program" at bounding box center [445, 118] width 304 height 20
click at [293, 106] on input "a. Implementing a comprehensive user activity monitoring program" at bounding box center [293, 102] width 0 height 6
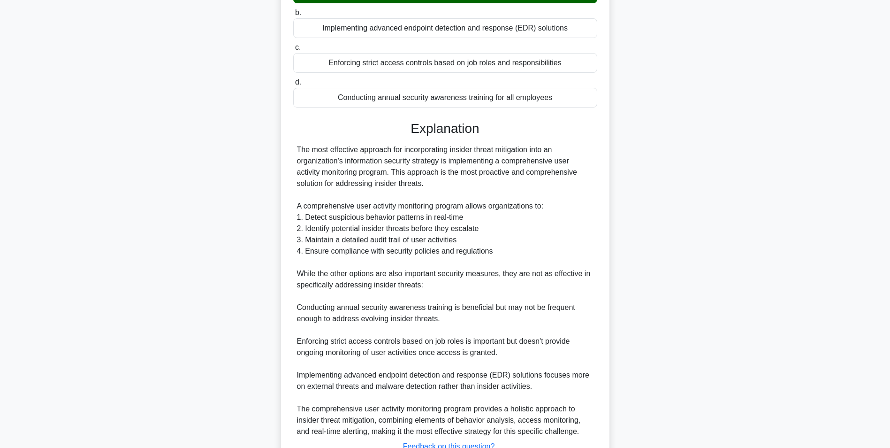
scroll to position [188, 0]
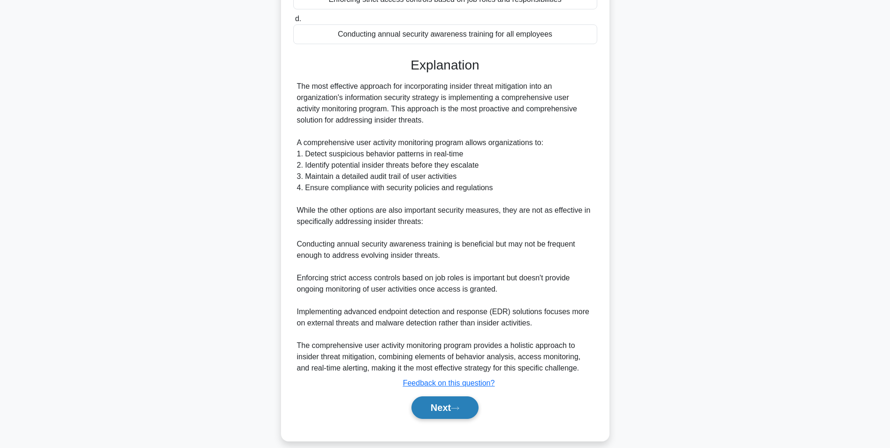
drag, startPoint x: 431, startPoint y: 421, endPoint x: 440, endPoint y: 411, distance: 12.6
click at [432, 316] on div "Next" at bounding box center [445, 407] width 304 height 30
click at [441, 316] on button "Next" at bounding box center [444, 407] width 67 height 23
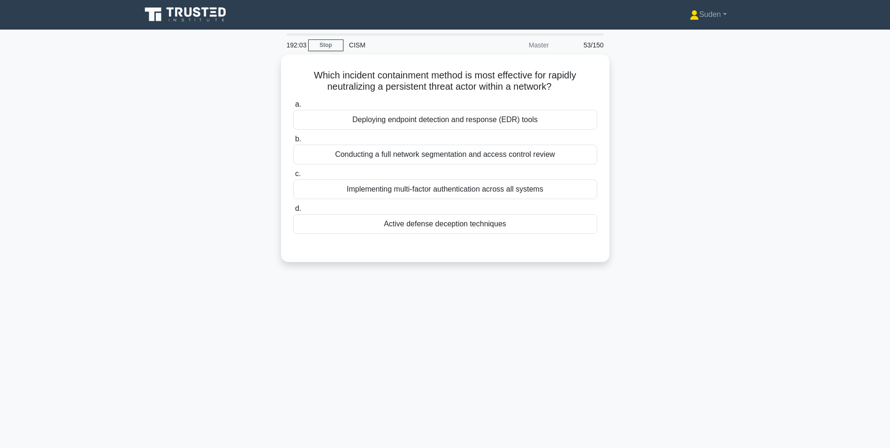
scroll to position [0, 0]
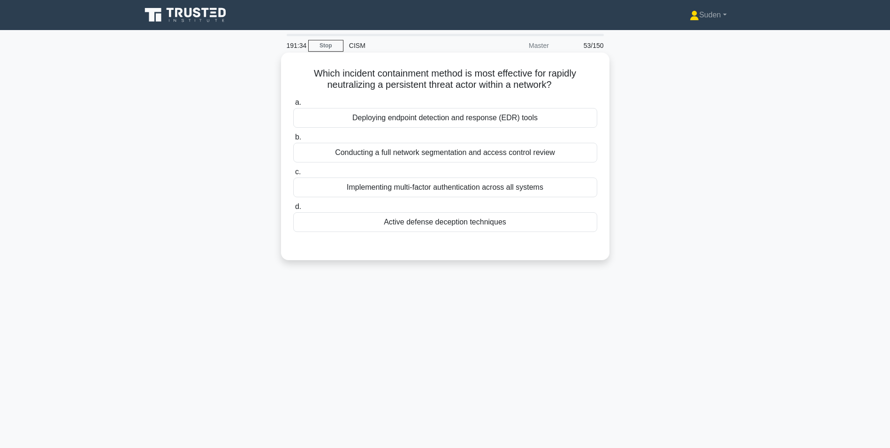
click at [425, 223] on div "Active defense deception techniques" at bounding box center [445, 222] width 304 height 20
click at [293, 210] on input "d. Active defense deception techniques" at bounding box center [293, 207] width 0 height 6
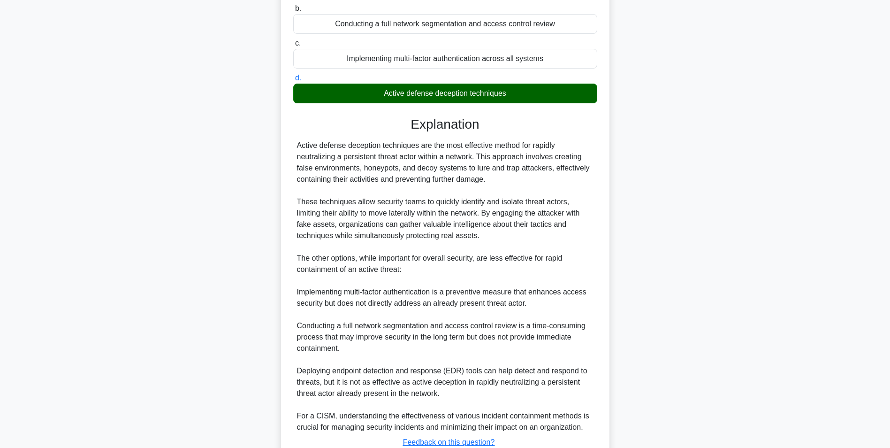
scroll to position [199, 0]
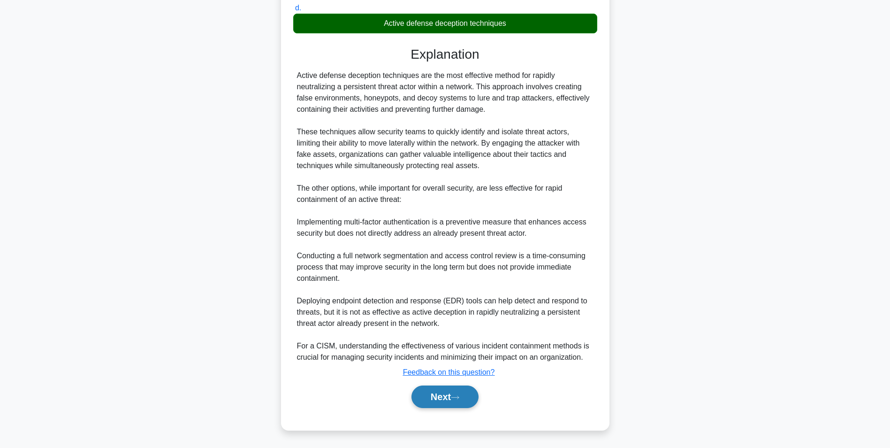
click at [454, 316] on button "Next" at bounding box center [444, 396] width 67 height 23
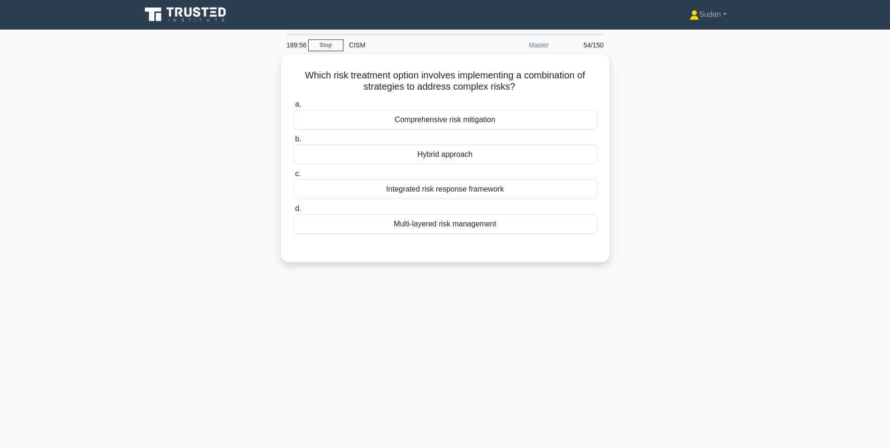
scroll to position [0, 0]
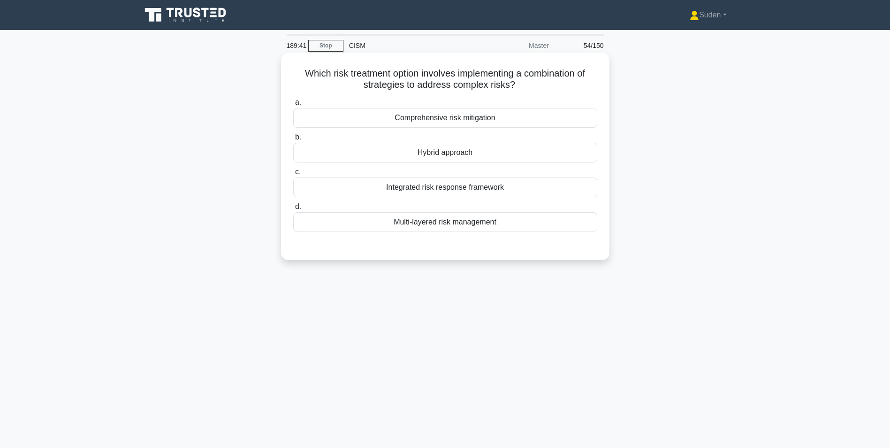
click at [417, 118] on div "Comprehensive risk mitigation" at bounding box center [445, 118] width 304 height 20
click at [293, 106] on input "a. Comprehensive risk mitigation" at bounding box center [293, 102] width 0 height 6
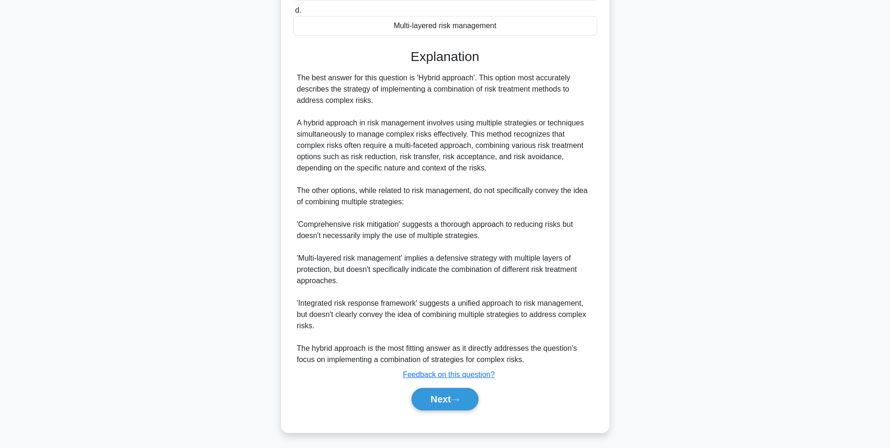
scroll to position [200, 0]
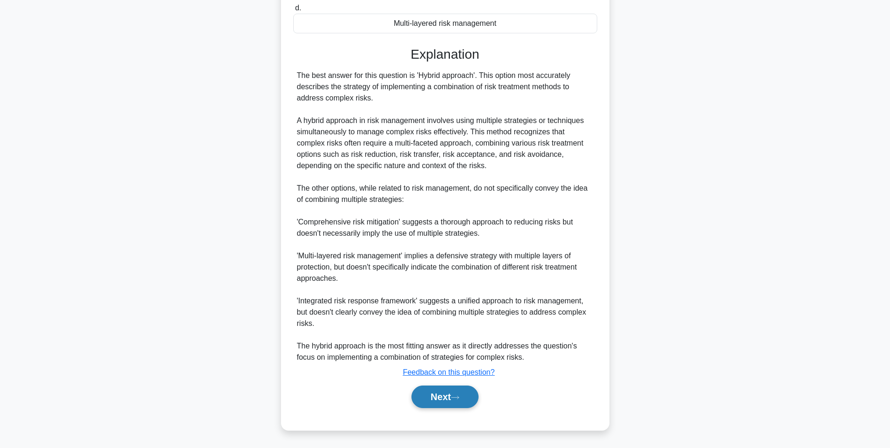
click at [459, 316] on icon at bounding box center [455, 397] width 8 height 5
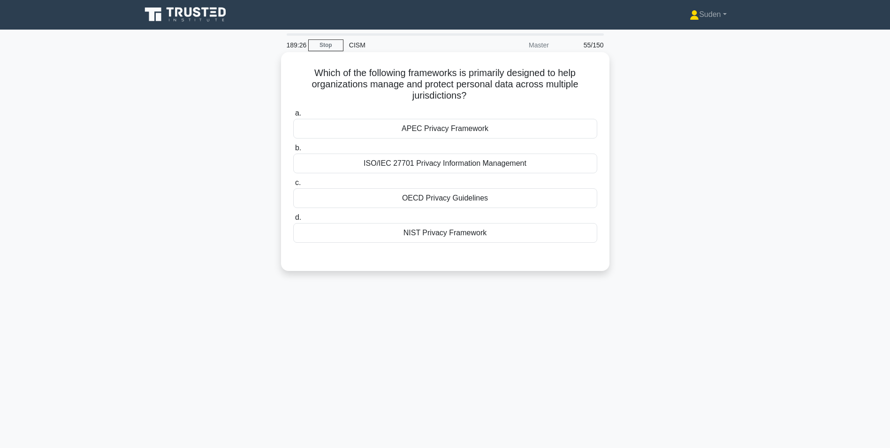
scroll to position [0, 0]
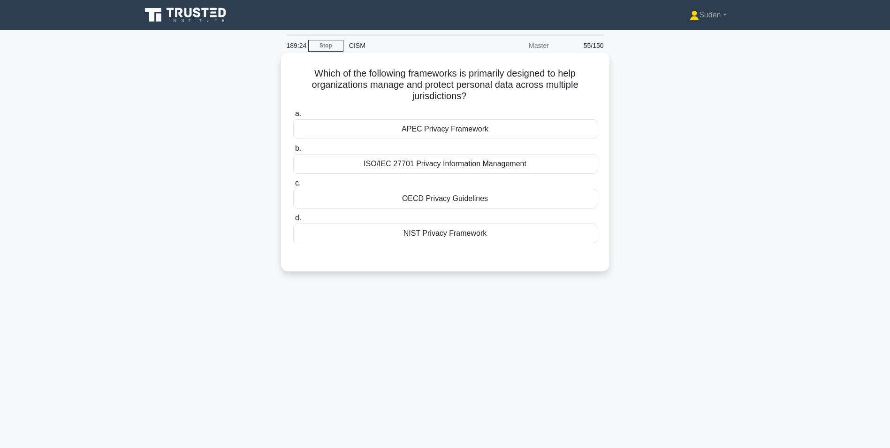
drag, startPoint x: 486, startPoint y: 164, endPoint x: 575, endPoint y: 163, distance: 89.1
click at [486, 164] on div "ISO/IEC 27701 Privacy Information Management" at bounding box center [445, 164] width 304 height 20
click at [293, 152] on input "b. ISO/IEC 27701 Privacy Information Management" at bounding box center [293, 148] width 0 height 6
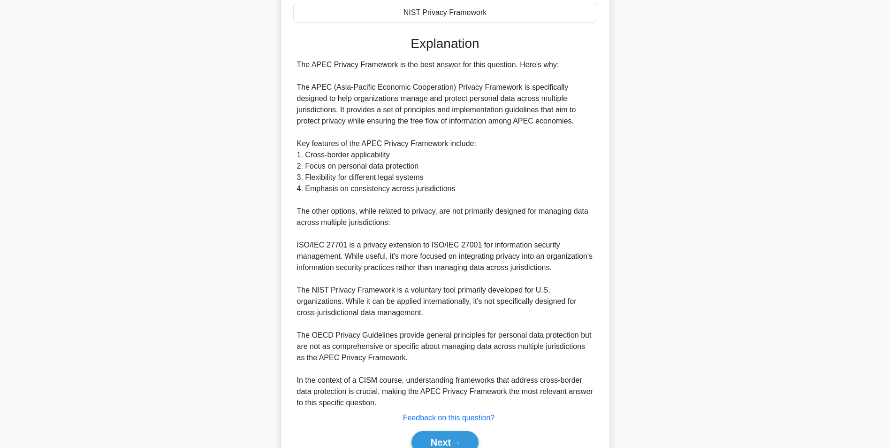
scroll to position [279, 0]
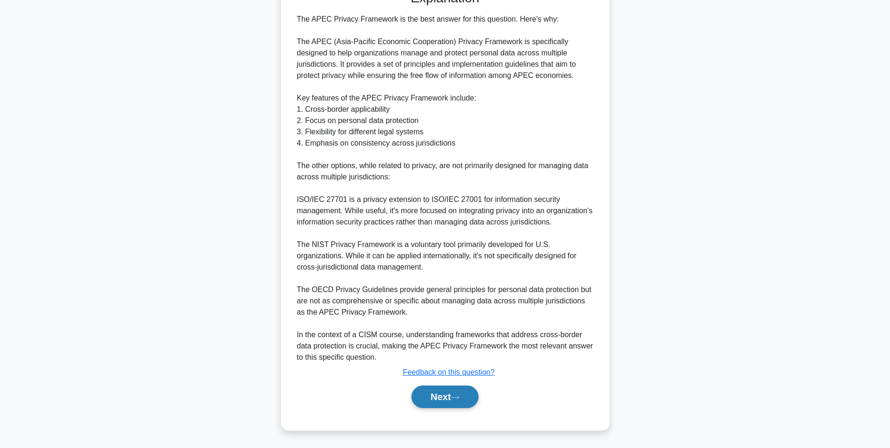
click at [472, 316] on button "Next" at bounding box center [444, 396] width 67 height 23
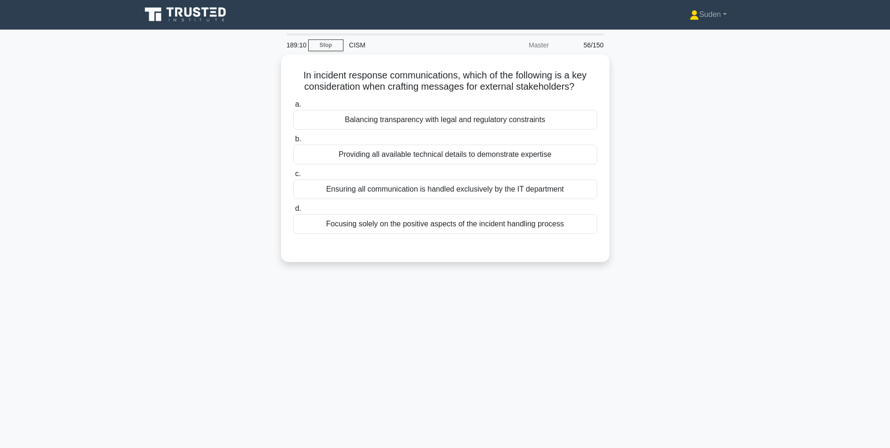
scroll to position [0, 0]
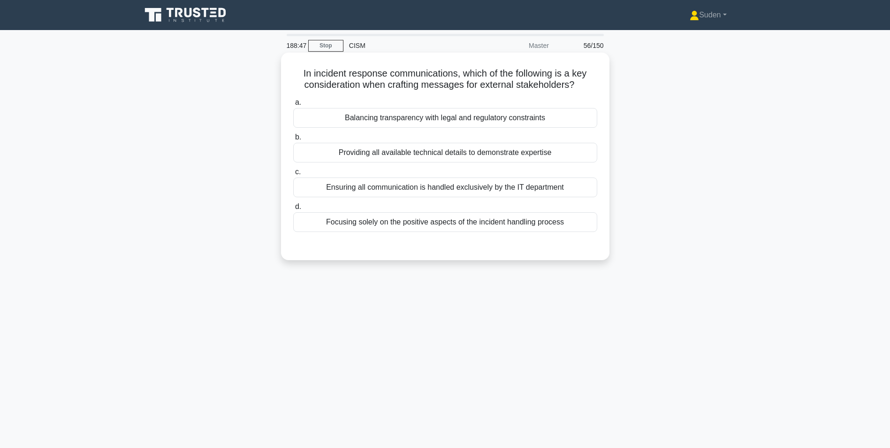
click at [544, 127] on div "Balancing transparency with legal and regulatory constraints" at bounding box center [445, 118] width 304 height 20
click at [293, 106] on input "a. Balancing transparency with legal and regulatory constraints" at bounding box center [293, 102] width 0 height 6
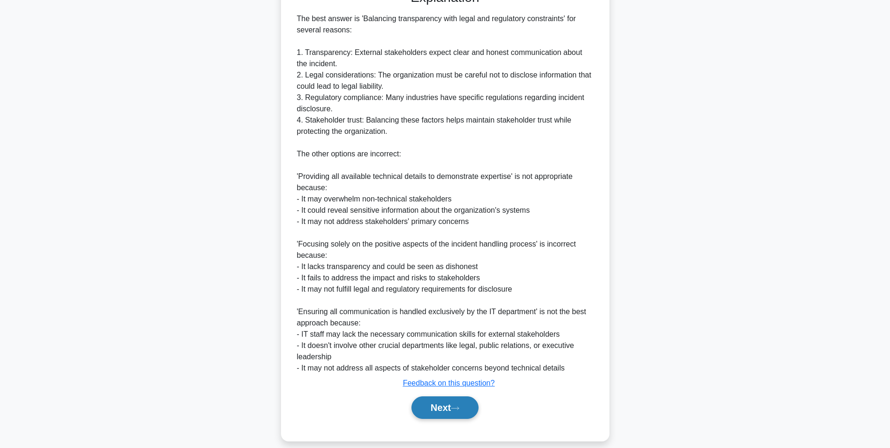
scroll to position [266, 0]
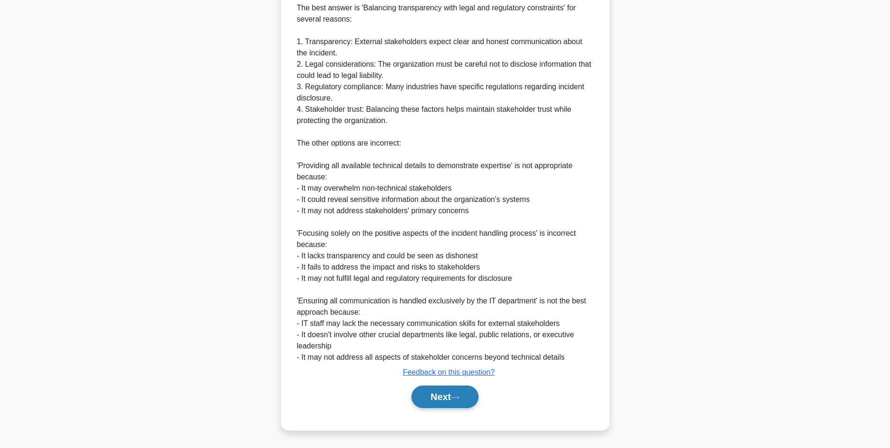
click at [428, 316] on button "Next" at bounding box center [444, 396] width 67 height 23
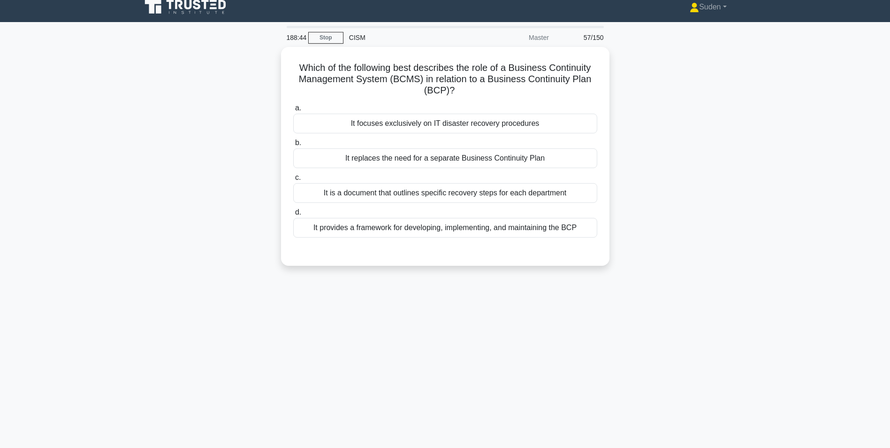
scroll to position [0, 0]
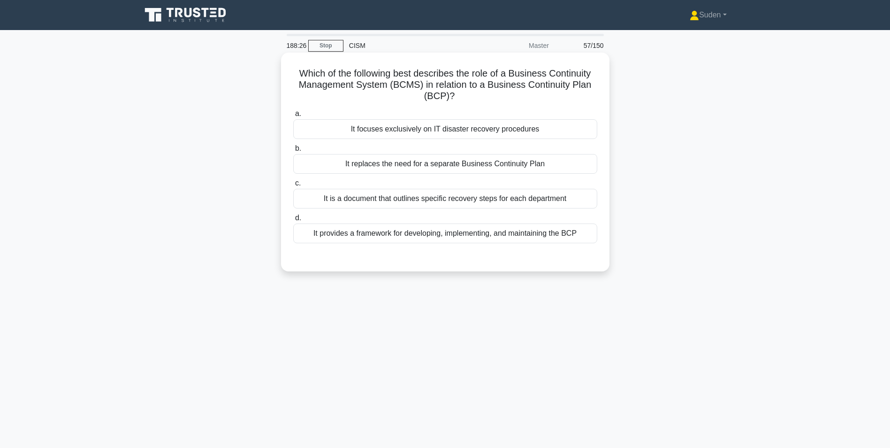
click at [558, 240] on div "It provides a framework for developing, implementing, and maintaining the BCP" at bounding box center [445, 233] width 304 height 20
click at [293, 221] on input "d. It provides a framework for developing, implementing, and maintaining the BCP" at bounding box center [293, 218] width 0 height 6
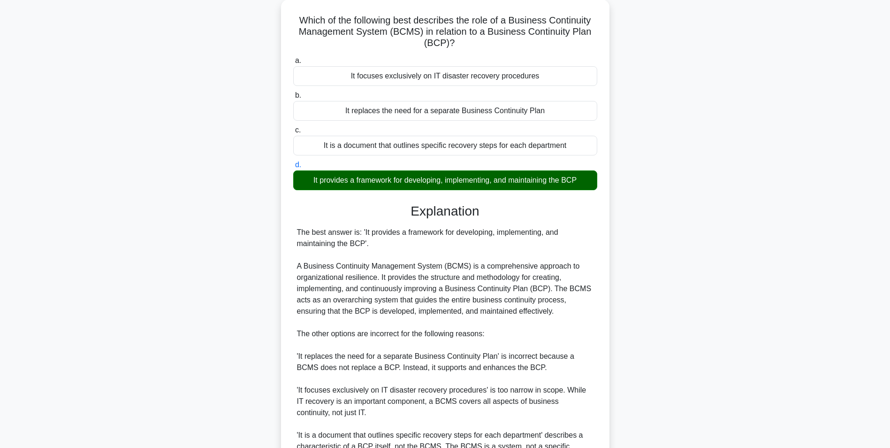
scroll to position [154, 0]
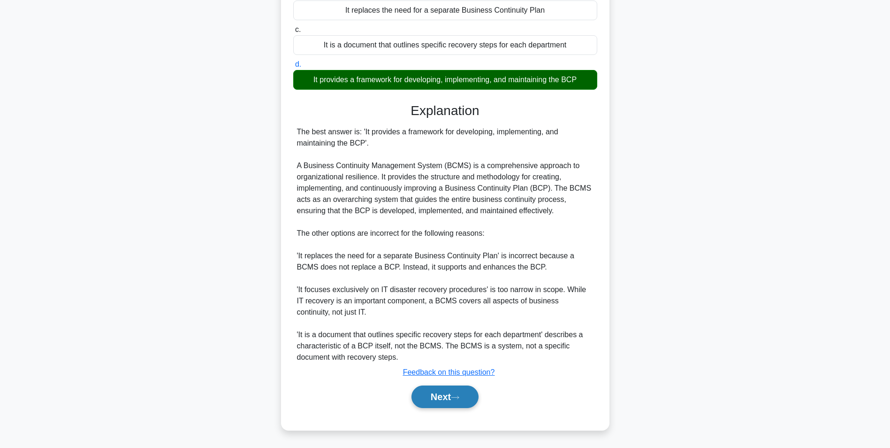
click at [441, 316] on button "Next" at bounding box center [444, 396] width 67 height 23
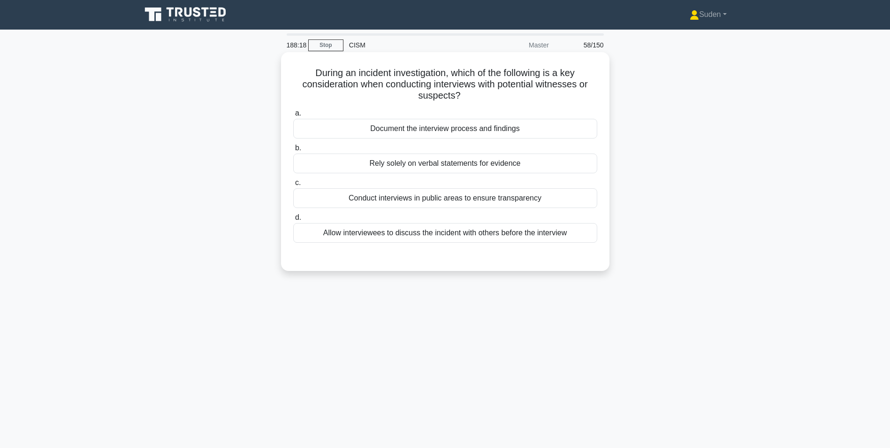
scroll to position [0, 0]
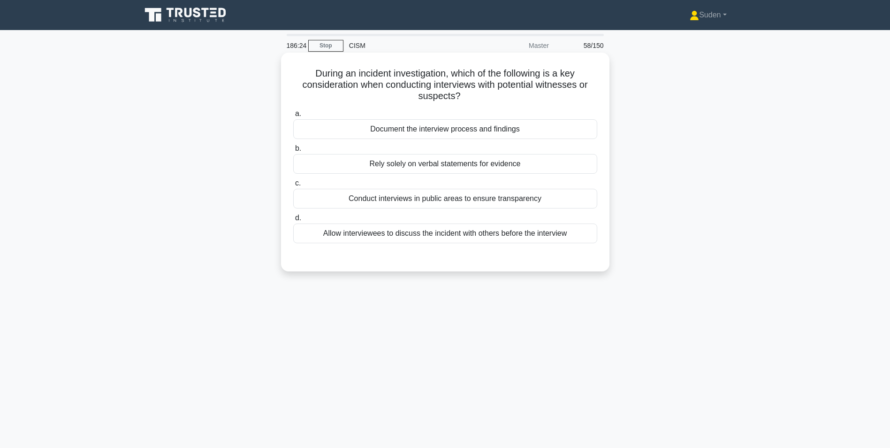
click at [480, 138] on div "Document the interview process and findings" at bounding box center [445, 129] width 304 height 20
click at [293, 117] on input "a. Document the interview process and findings" at bounding box center [293, 114] width 0 height 6
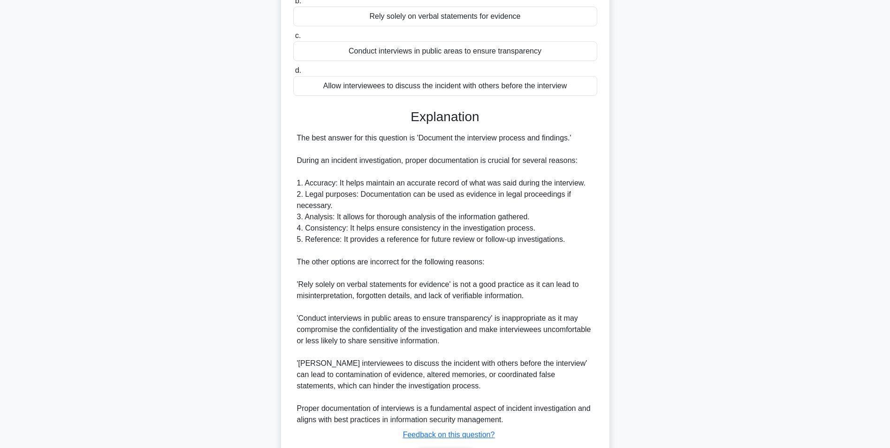
scroll to position [210, 0]
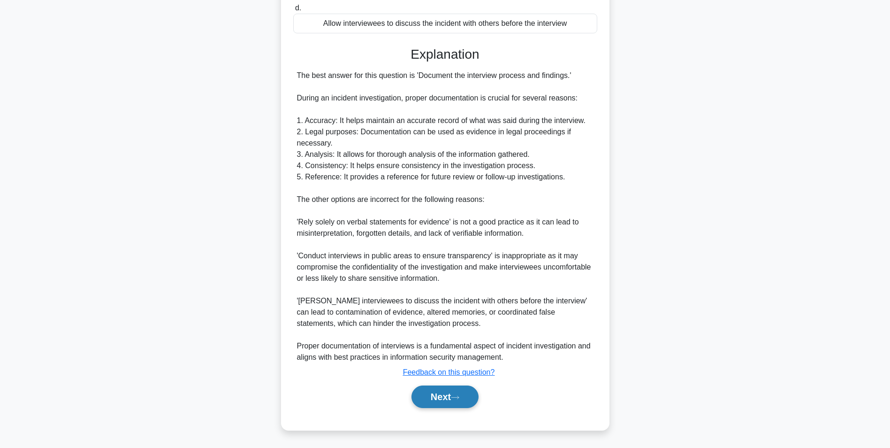
click at [478, 316] on button "Next" at bounding box center [444, 396] width 67 height 23
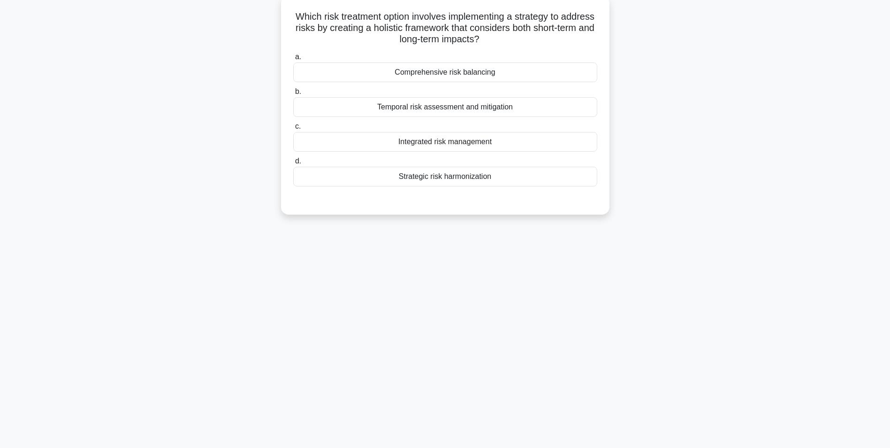
click at [450, 316] on div "186:18 Stop CISM Master 59/150 Which risk treatment option involves implementin…" at bounding box center [445, 209] width 619 height 469
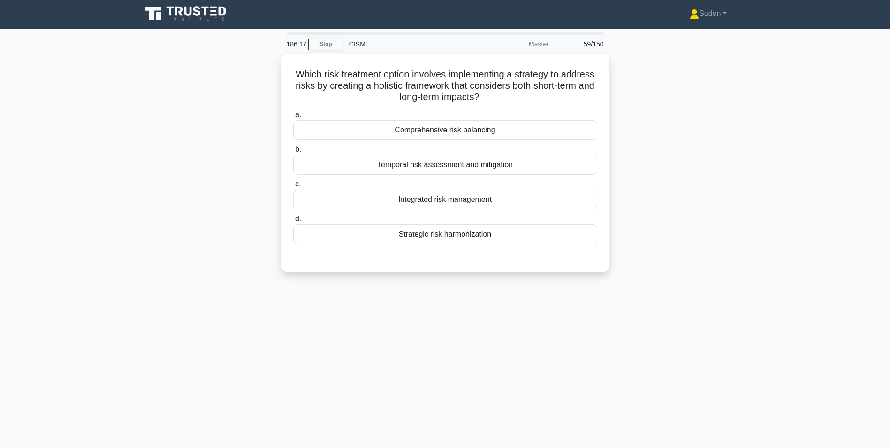
scroll to position [0, 0]
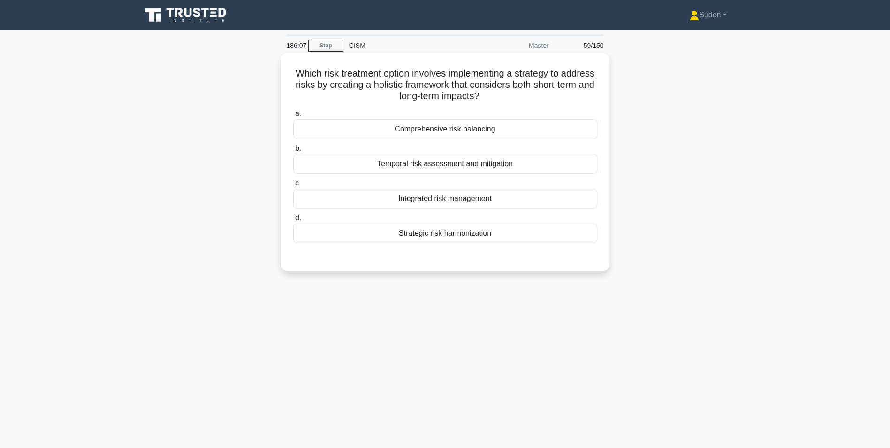
click at [440, 199] on div "Integrated risk management" at bounding box center [445, 199] width 304 height 20
click at [293, 186] on input "c. Integrated risk management" at bounding box center [293, 183] width 0 height 6
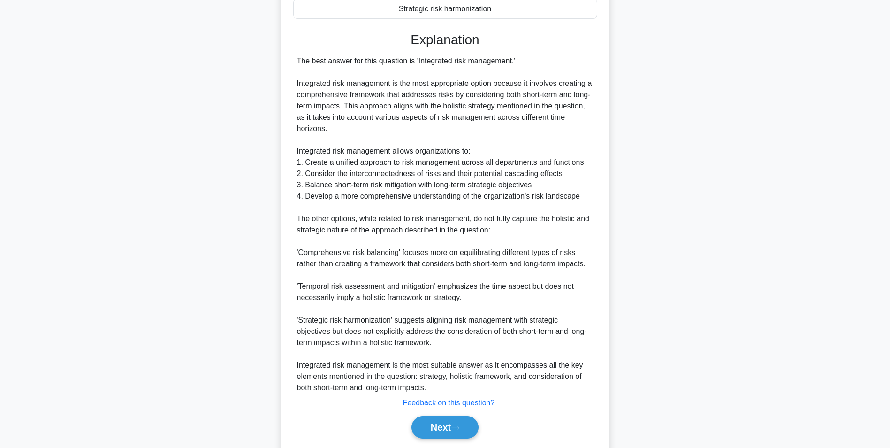
scroll to position [255, 0]
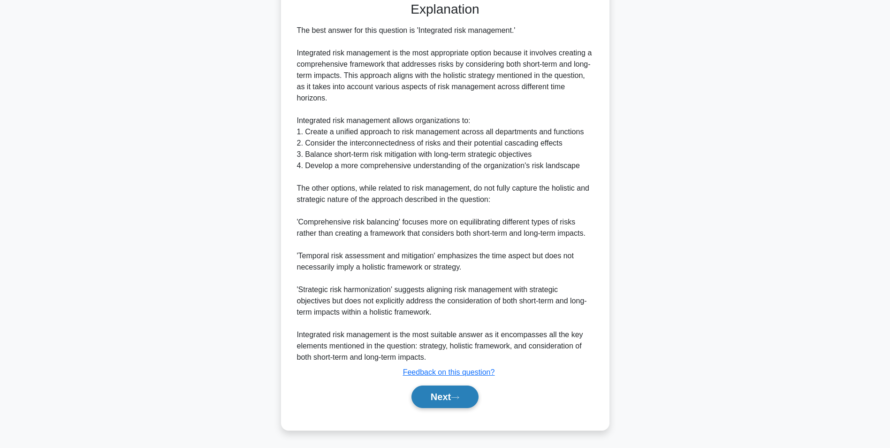
click at [456, 316] on icon at bounding box center [455, 397] width 8 height 5
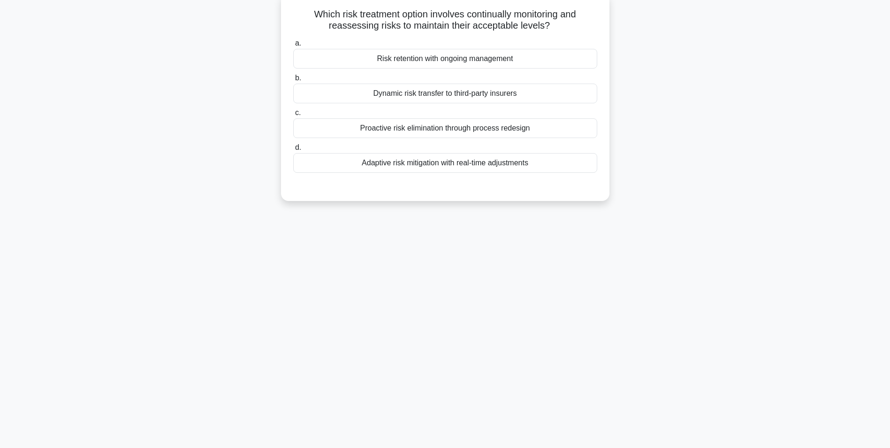
click at [502, 166] on div "Adaptive risk mitigation with real-time adjustments" at bounding box center [445, 163] width 304 height 20
click at [451, 161] on div "Adaptive risk mitigation with real-time adjustments" at bounding box center [445, 163] width 304 height 20
click at [293, 151] on input "d. Adaptive risk mitigation with real-time adjustments" at bounding box center [293, 147] width 0 height 6
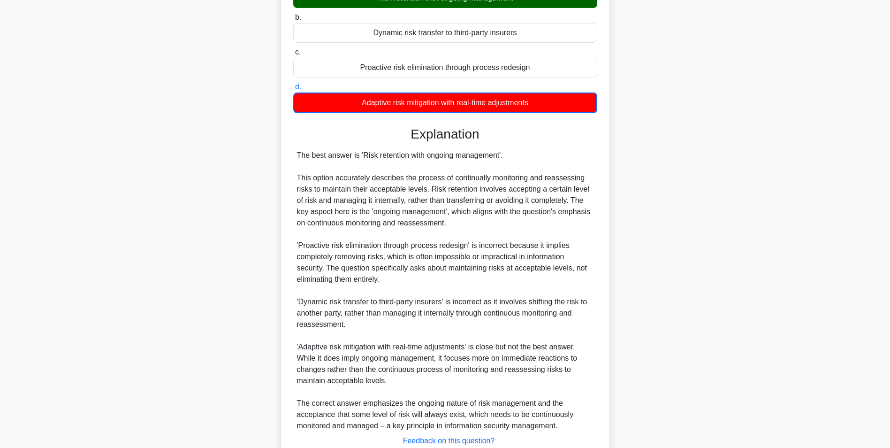
scroll to position [189, 0]
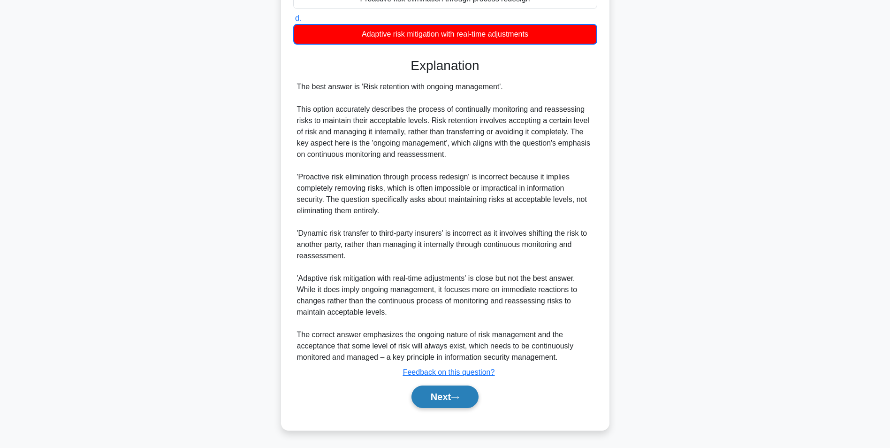
click at [415, 316] on button "Next" at bounding box center [444, 396] width 67 height 23
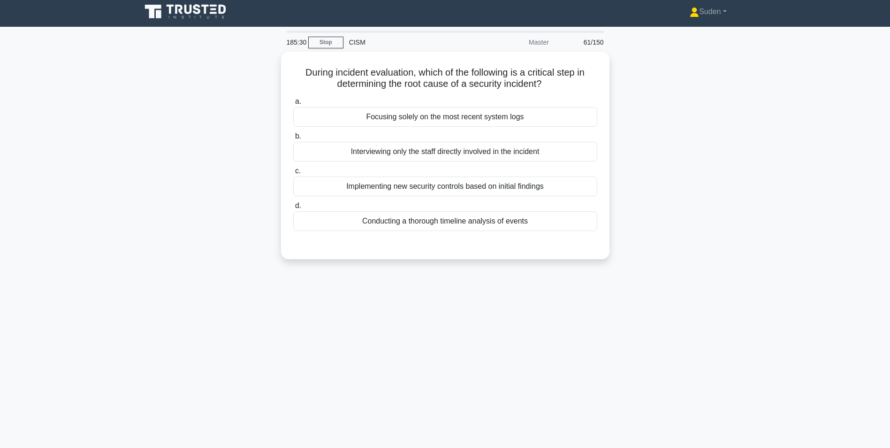
scroll to position [0, 0]
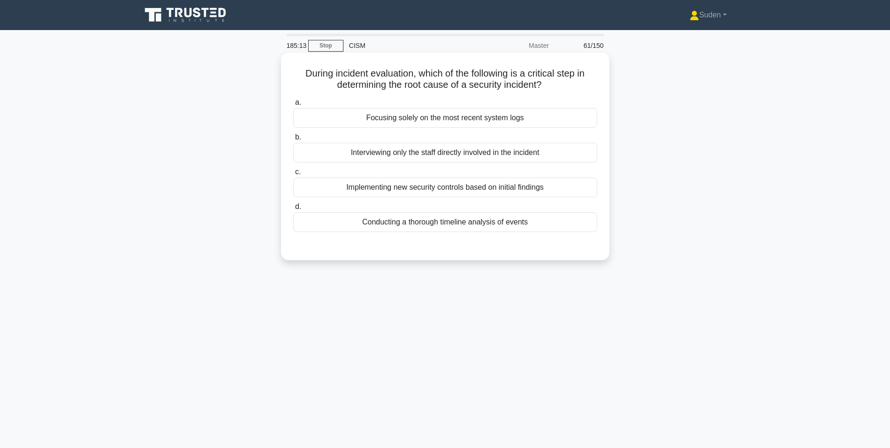
click at [459, 228] on div "Conducting a thorough timeline analysis of events" at bounding box center [445, 222] width 304 height 20
click at [293, 210] on input "d. Conducting a thorough timeline analysis of events" at bounding box center [293, 207] width 0 height 6
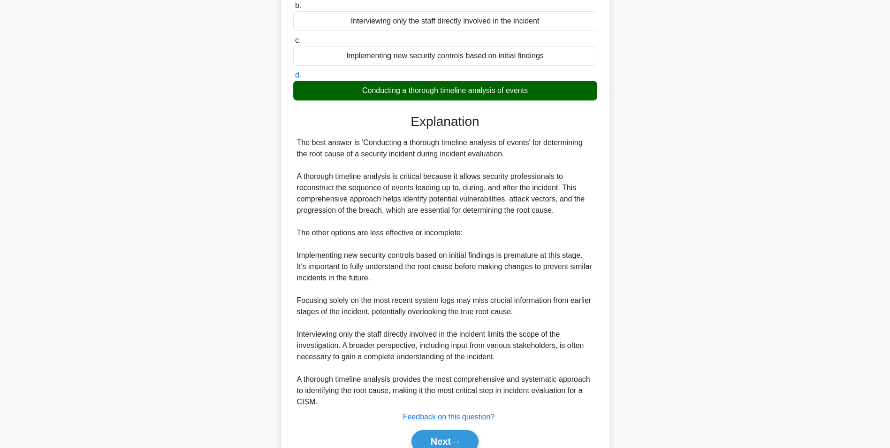
scroll to position [176, 0]
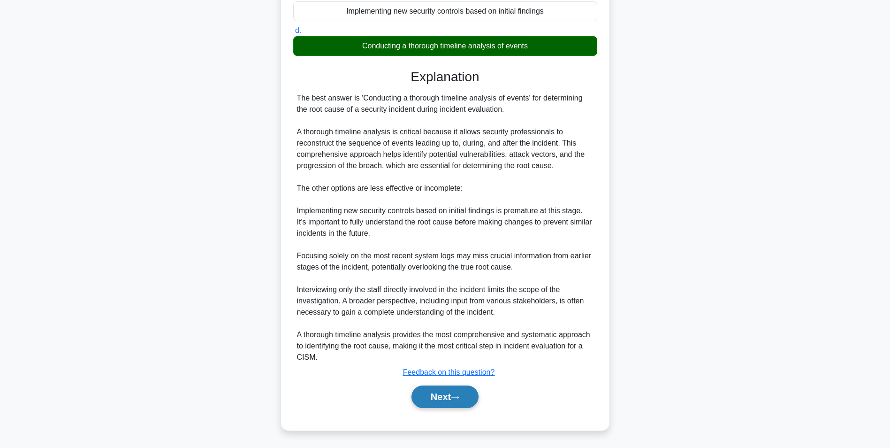
click at [475, 316] on button "Next" at bounding box center [444, 396] width 67 height 23
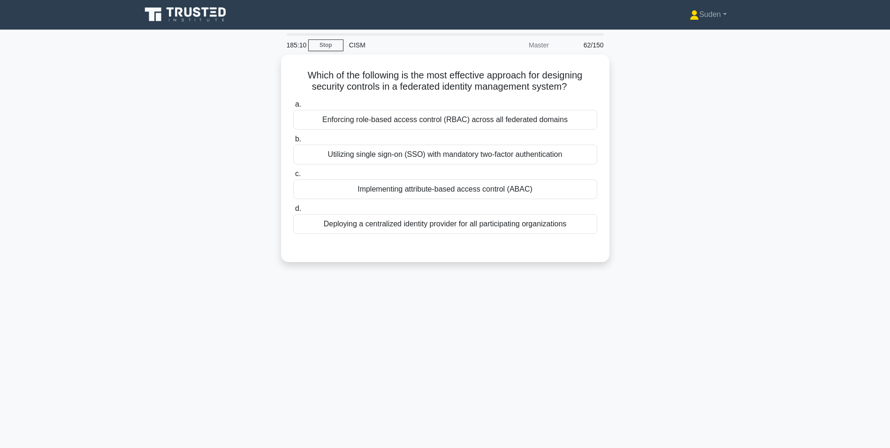
scroll to position [0, 0]
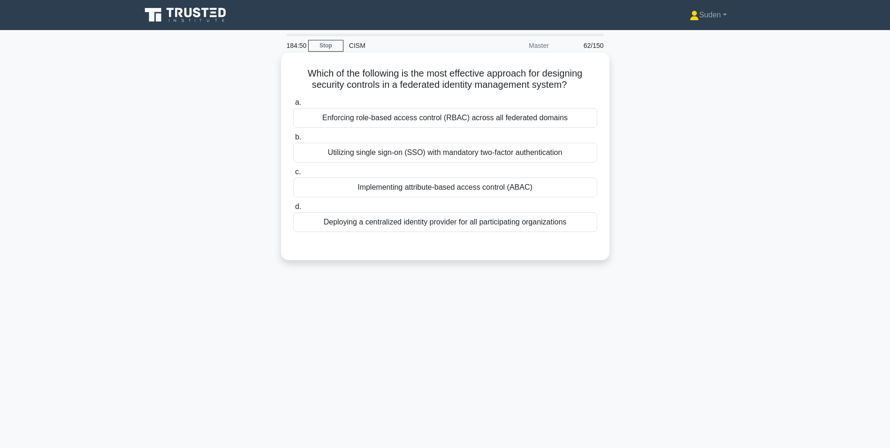
click at [494, 191] on div "Implementing attribute-based access control (ABAC)" at bounding box center [445, 187] width 304 height 20
click at [293, 175] on input "c. Implementing attribute-based access control (ABAC)" at bounding box center [293, 172] width 0 height 6
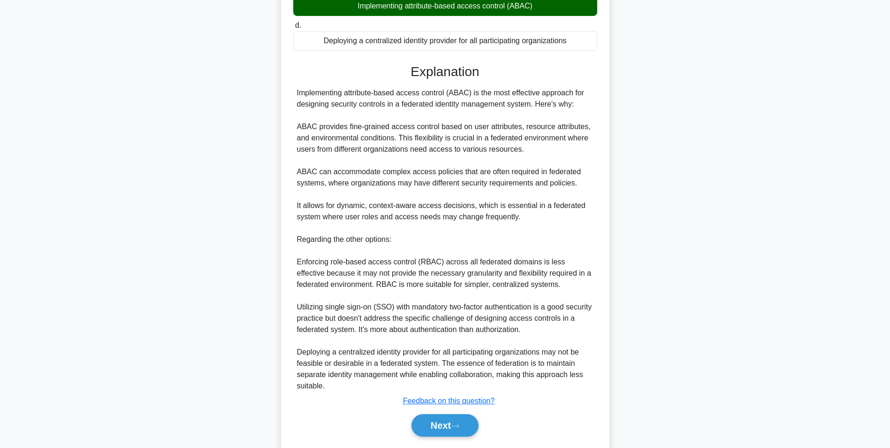
scroll to position [210, 0]
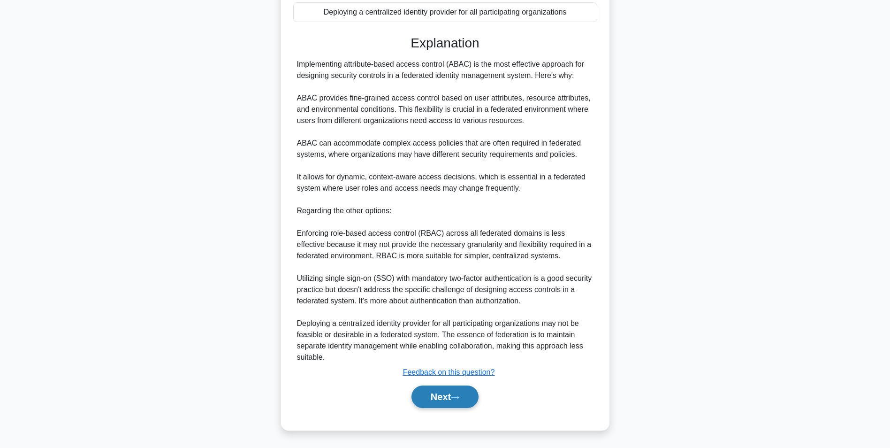
click at [458, 316] on button "Next" at bounding box center [444, 396] width 67 height 23
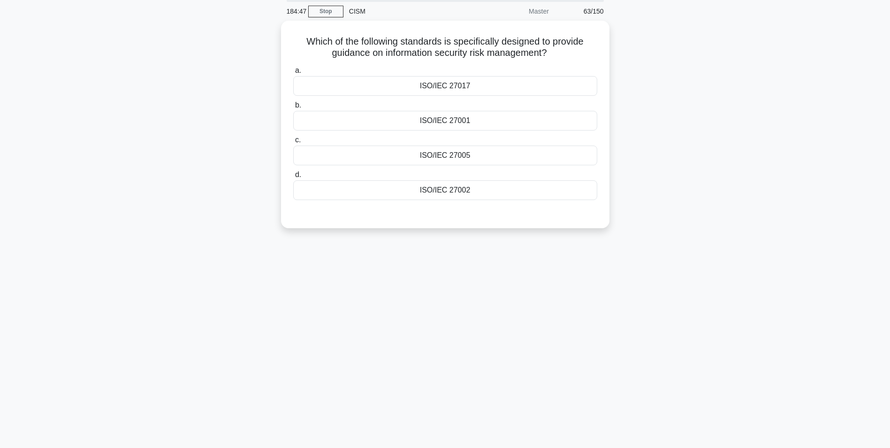
scroll to position [0, 0]
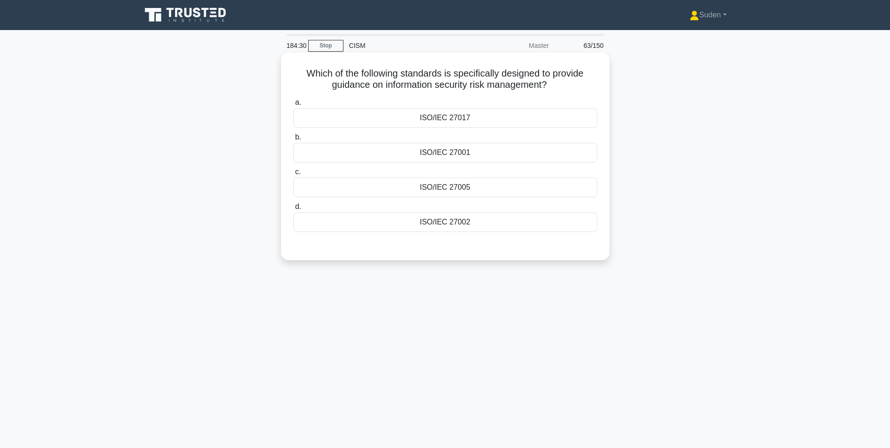
click at [439, 219] on div "ISO/IEC 27002" at bounding box center [445, 222] width 304 height 20
click at [293, 210] on input "d. ISO/IEC 27002" at bounding box center [293, 207] width 0 height 6
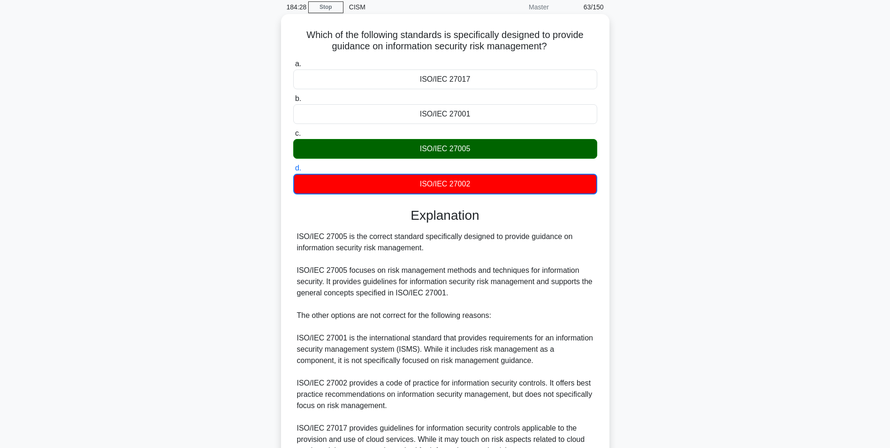
scroll to position [132, 0]
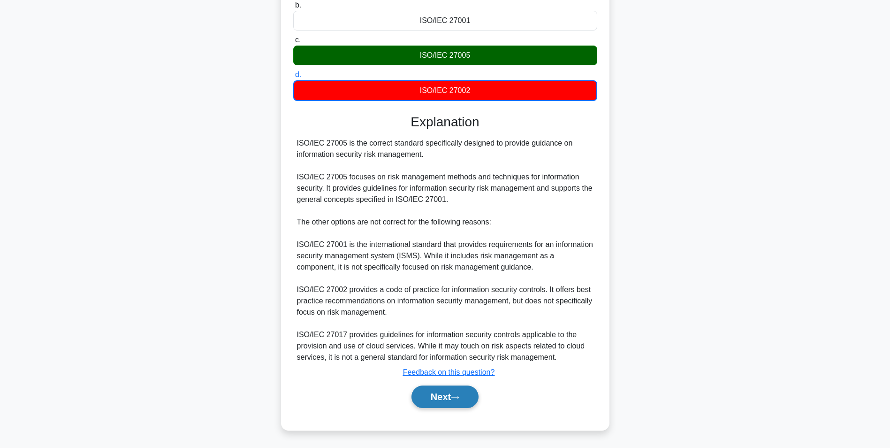
click at [447, 316] on button "Next" at bounding box center [444, 396] width 67 height 23
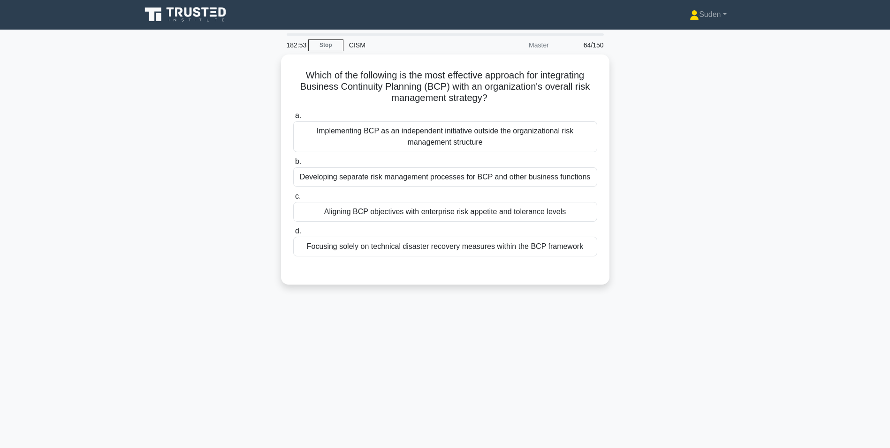
scroll to position [0, 0]
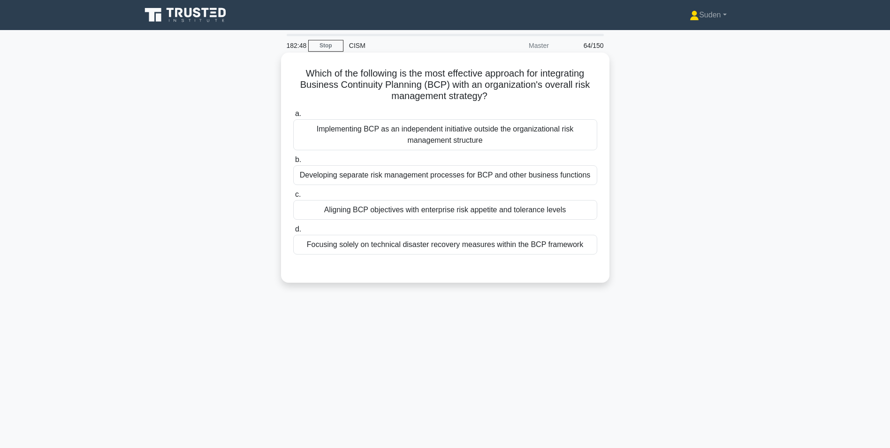
click at [433, 213] on div "Aligning BCP objectives with enterprise risk appetite and tolerance levels" at bounding box center [445, 210] width 304 height 20
click at [293, 198] on input "c. Aligning BCP objectives with enterprise risk appetite and tolerance levels" at bounding box center [293, 194] width 0 height 6
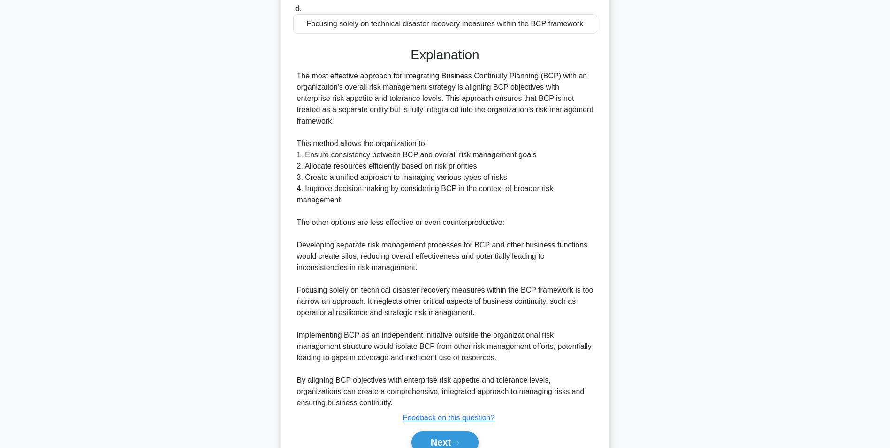
scroll to position [255, 0]
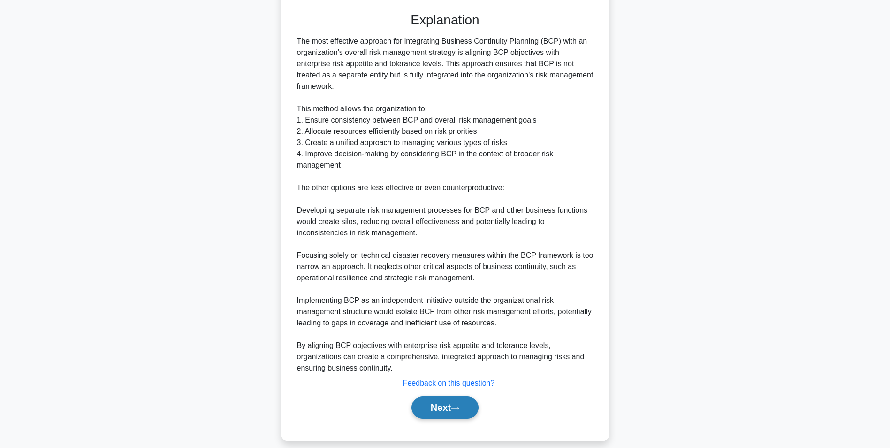
drag, startPoint x: 438, startPoint y: 388, endPoint x: 444, endPoint y: 386, distance: 6.8
click at [438, 316] on button "Next" at bounding box center [444, 407] width 67 height 23
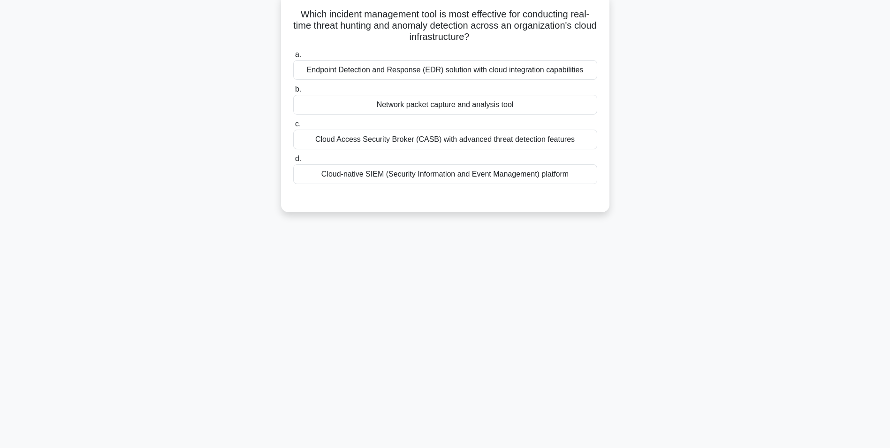
click at [550, 136] on div "Cloud Access Security Broker (CASB) with advanced threat detection features" at bounding box center [445, 139] width 304 height 20
click at [293, 127] on input "c. Cloud Access Security Broker (CASB) with advanced threat detection features" at bounding box center [293, 124] width 0 height 6
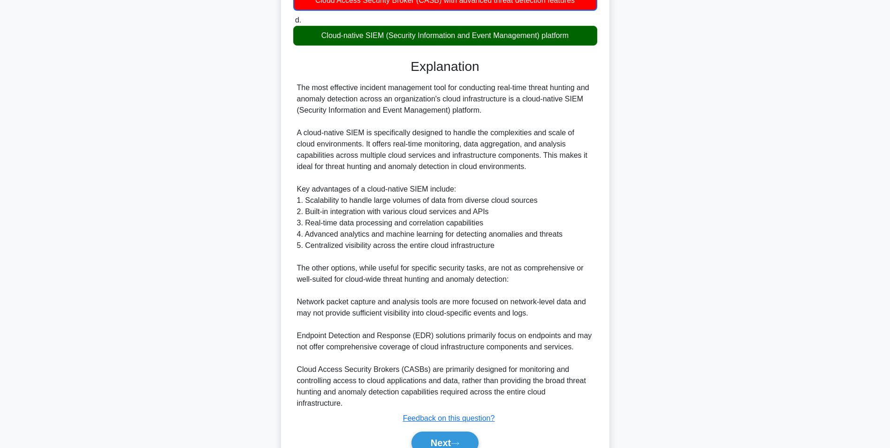
scroll to position [245, 0]
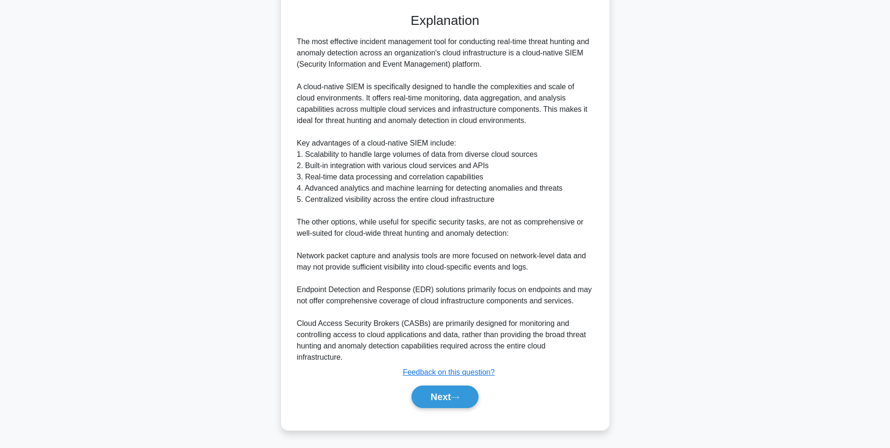
click at [443, 316] on div "Next" at bounding box center [445, 396] width 304 height 30
click at [444, 316] on button "Next" at bounding box center [444, 396] width 67 height 23
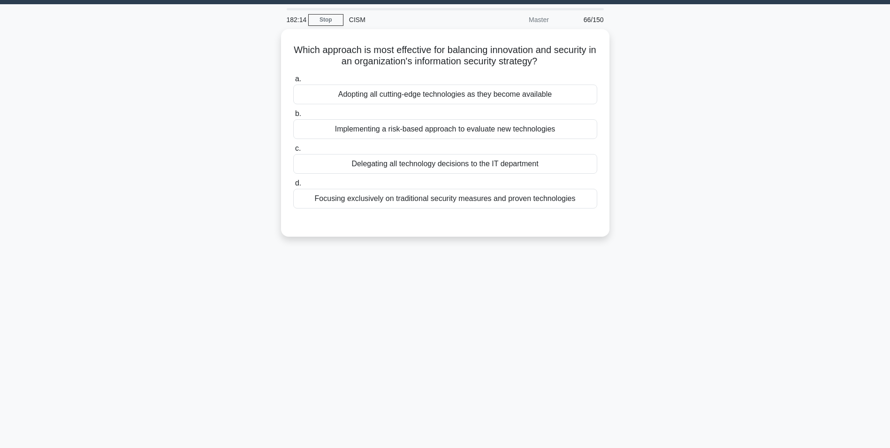
scroll to position [0, 0]
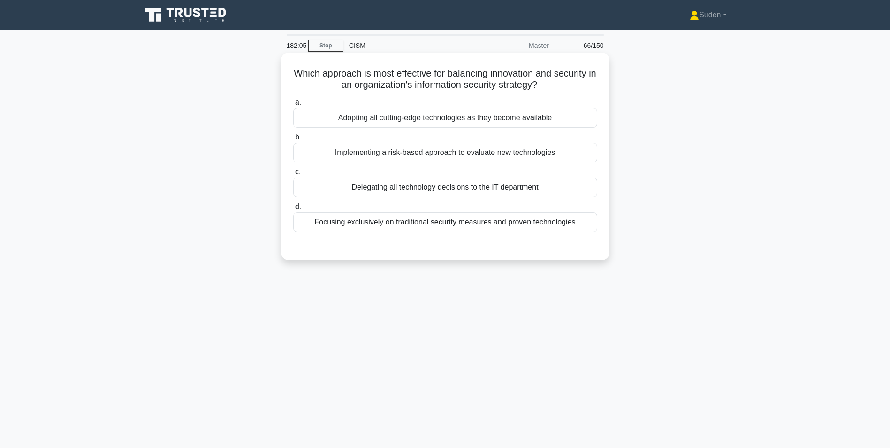
click at [493, 158] on div "Implementing a risk-based approach to evaluate new technologies" at bounding box center [445, 153] width 304 height 20
click at [293, 140] on input "b. Implementing a risk-based approach to evaluate new technologies" at bounding box center [293, 137] width 0 height 6
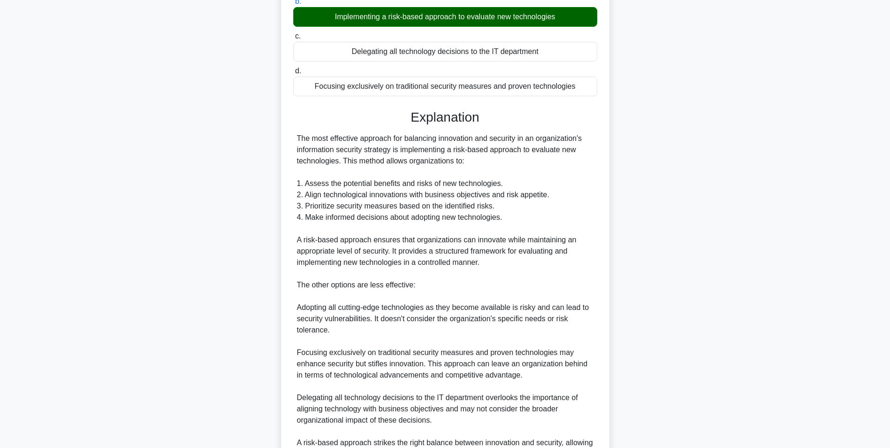
scroll to position [188, 0]
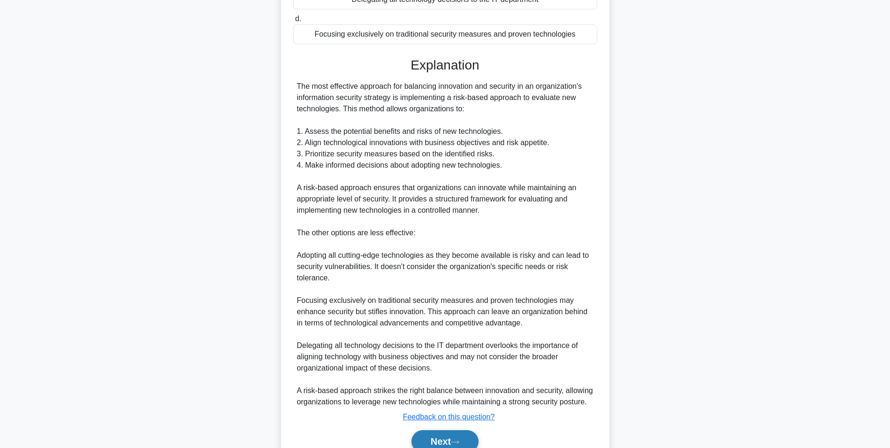
click at [437, 316] on button "Next" at bounding box center [444, 441] width 67 height 23
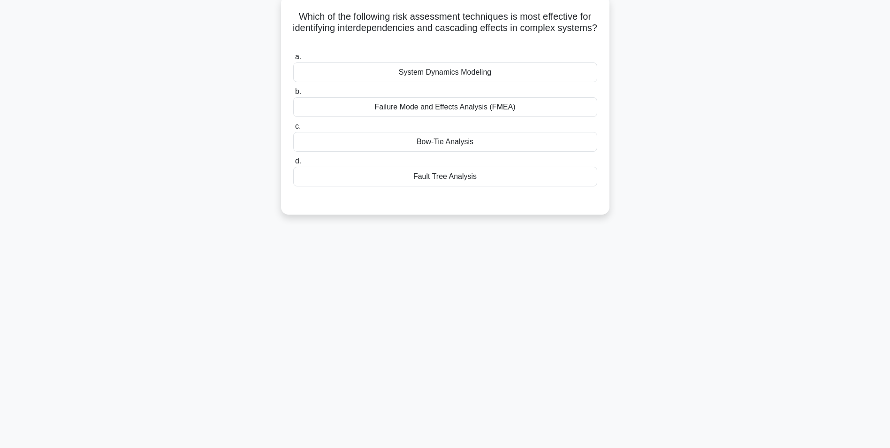
scroll to position [0, 0]
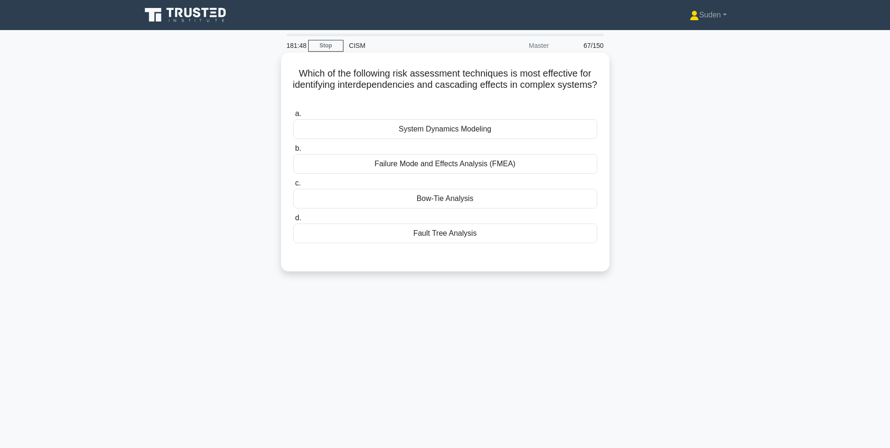
click at [494, 235] on div "Fault Tree Analysis" at bounding box center [445, 233] width 304 height 20
click at [293, 221] on input "d. Fault Tree Analysis" at bounding box center [293, 218] width 0 height 6
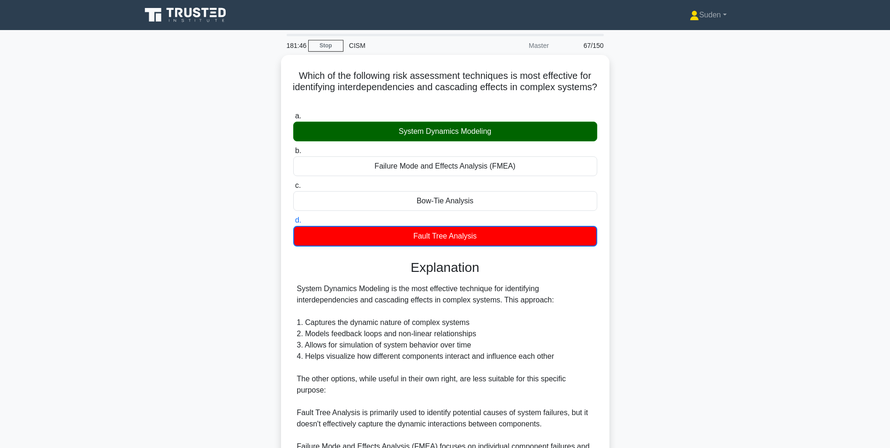
scroll to position [189, 0]
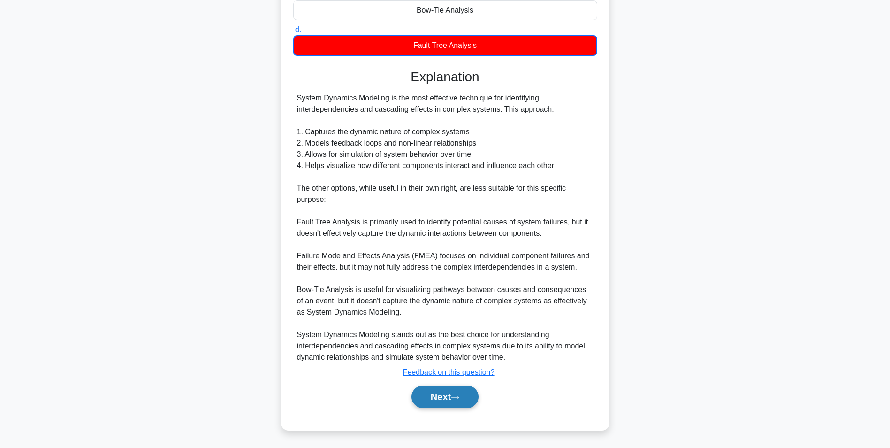
click at [466, 316] on button "Next" at bounding box center [444, 396] width 67 height 23
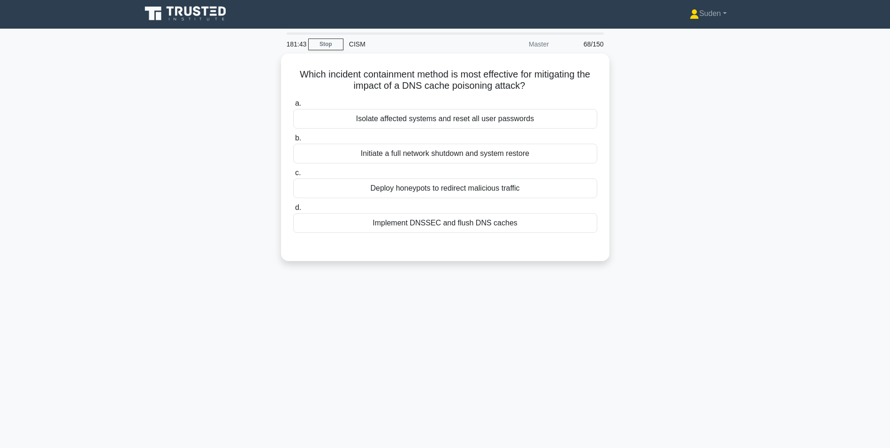
scroll to position [0, 0]
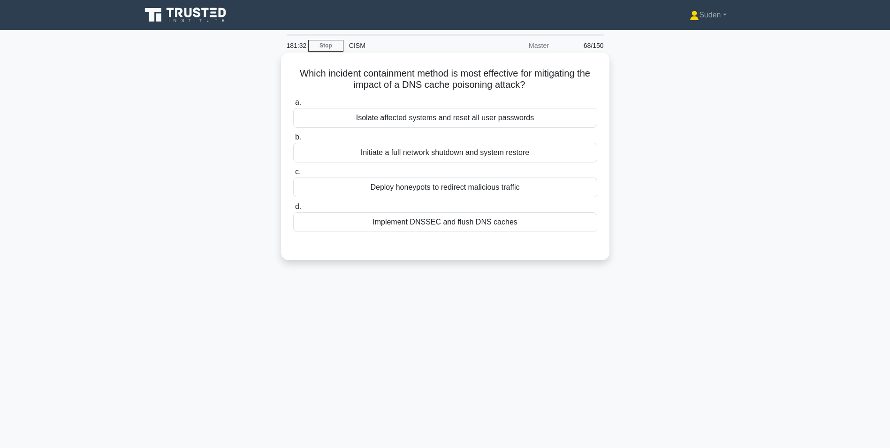
click at [449, 227] on div "Implement DNSSEC and flush DNS caches" at bounding box center [445, 222] width 304 height 20
click at [293, 210] on input "d. Implement DNSSEC and flush DNS caches" at bounding box center [293, 207] width 0 height 6
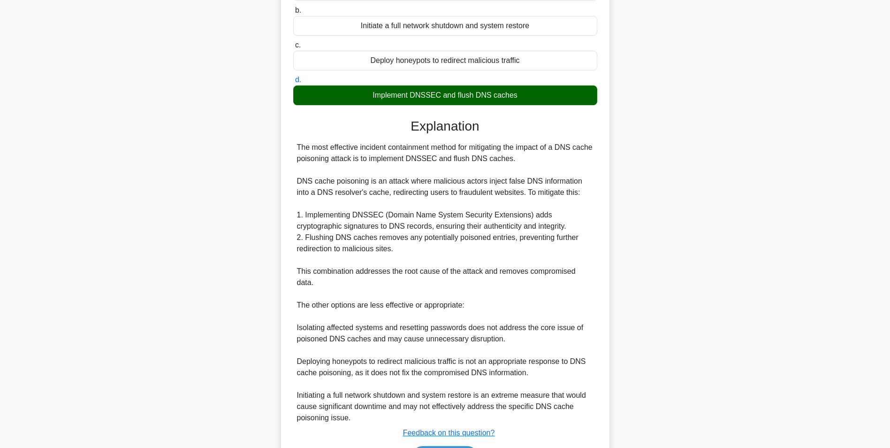
scroll to position [176, 0]
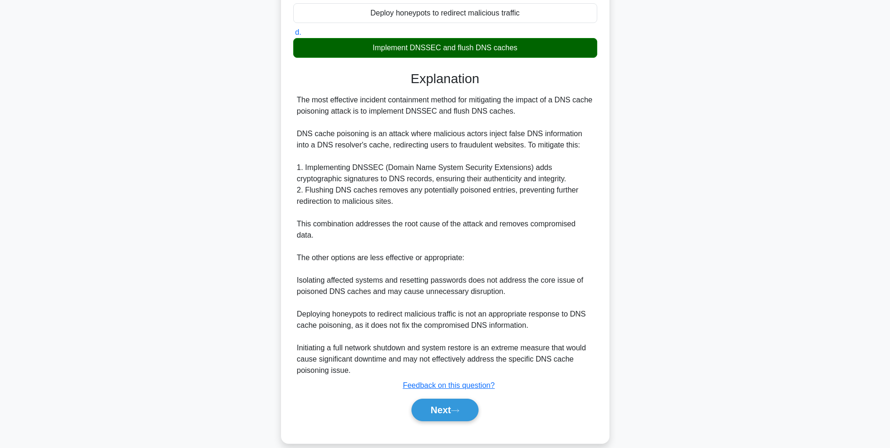
drag, startPoint x: 451, startPoint y: 398, endPoint x: 617, endPoint y: 384, distance: 167.1
click at [451, 316] on button "Next" at bounding box center [444, 409] width 67 height 23
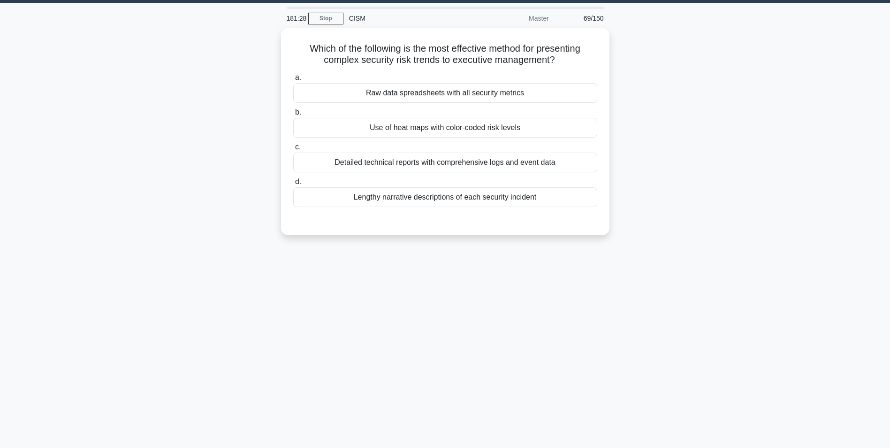
scroll to position [0, 0]
